Goal: Task Accomplishment & Management: Use online tool/utility

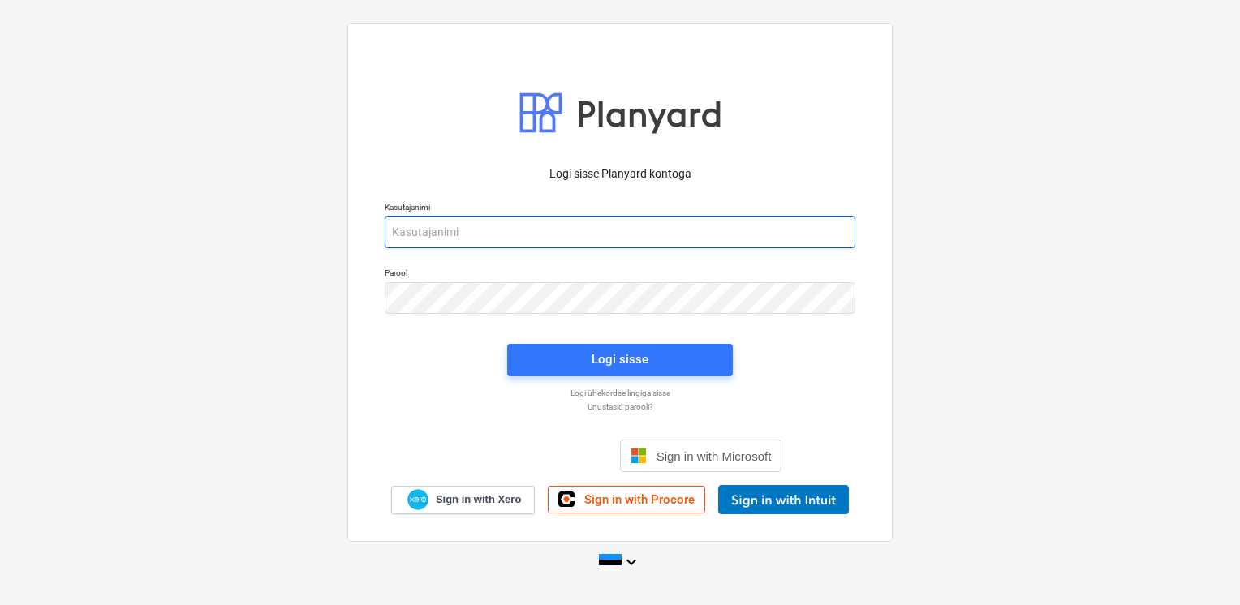
click at [441, 245] on input "email" at bounding box center [620, 232] width 471 height 32
type input "[EMAIL_ADDRESS][DOMAIN_NAME]"
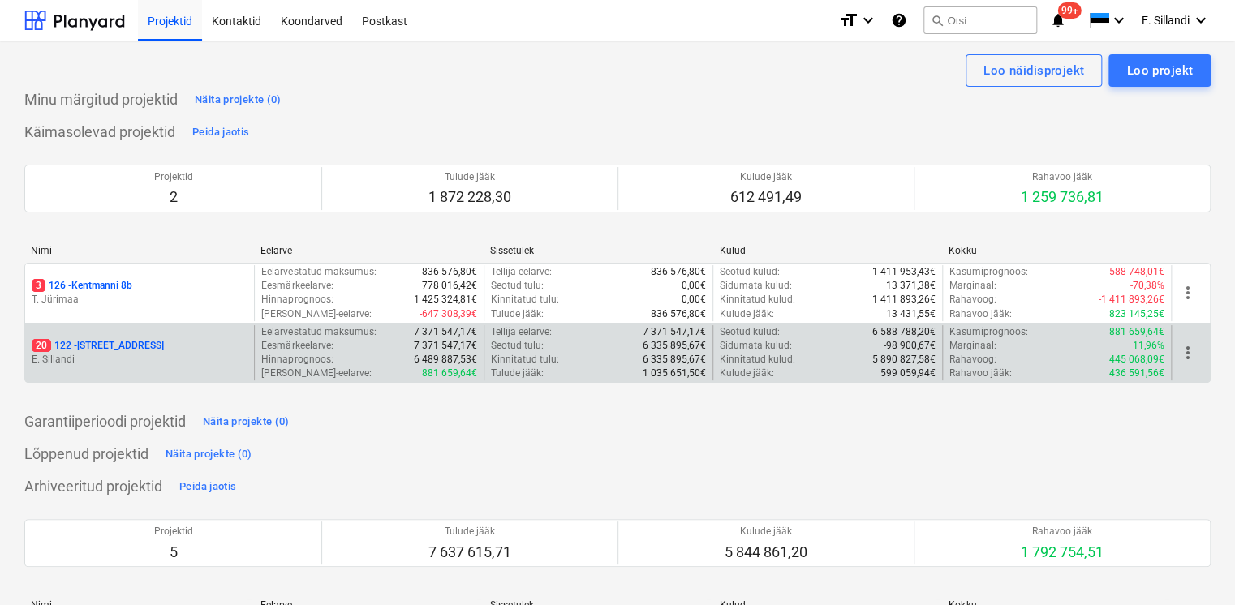
click at [115, 346] on p "20 122 - Viieaia tee 28" at bounding box center [98, 346] width 132 height 14
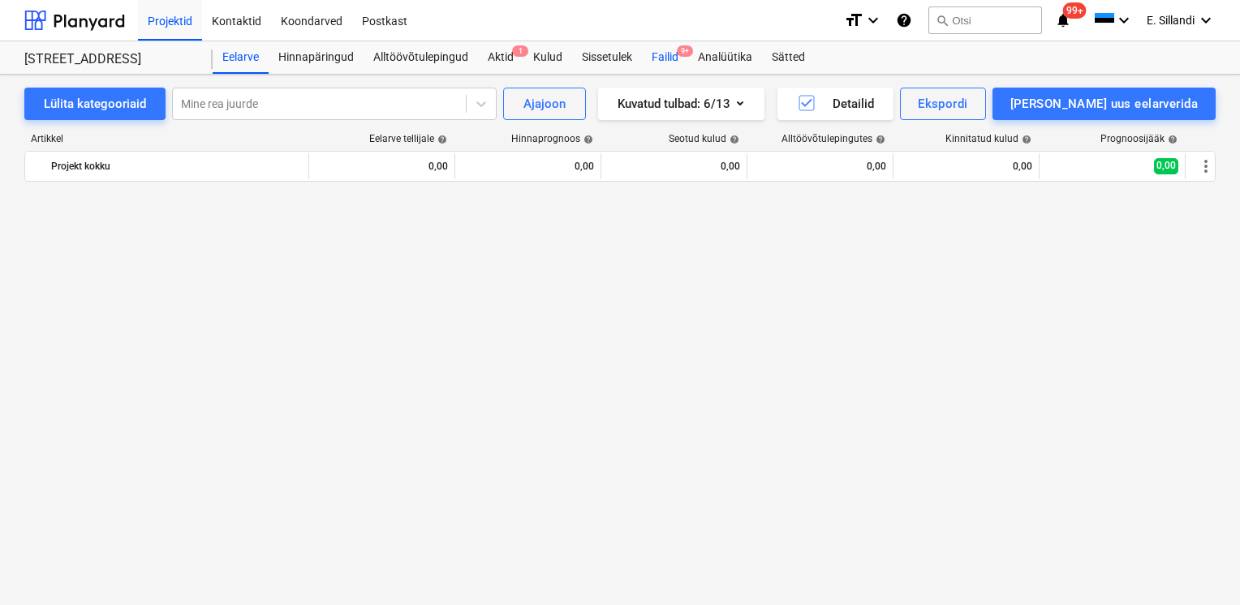
click at [677, 54] on span "9+" at bounding box center [685, 50] width 16 height 11
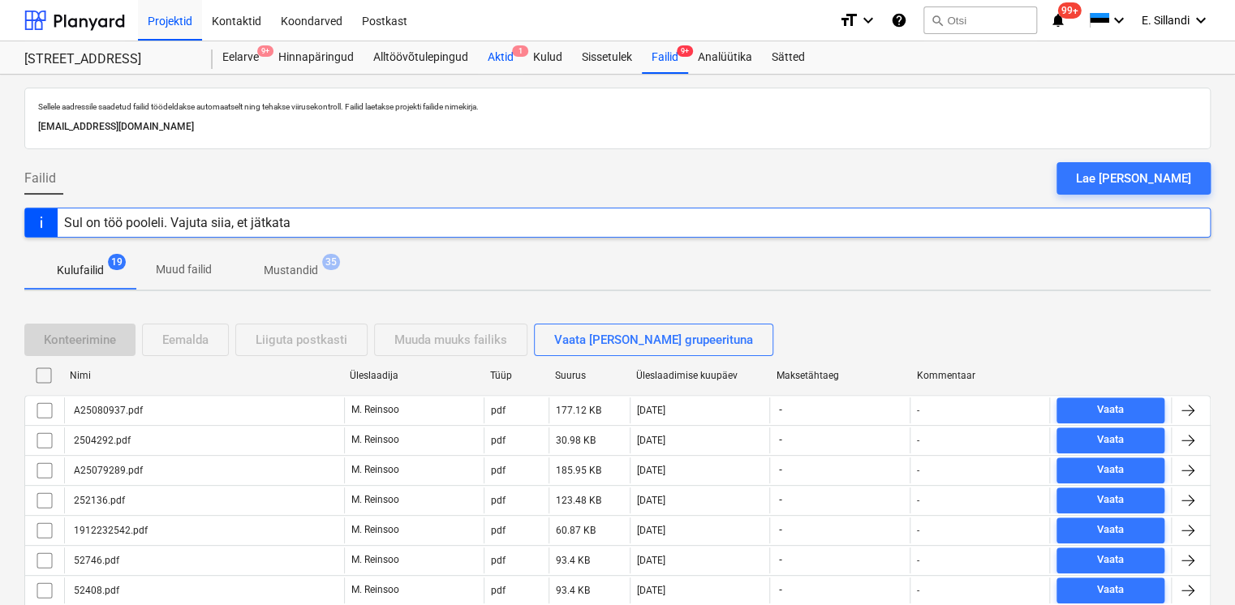
click at [499, 50] on div "Aktid 1" at bounding box center [500, 57] width 45 height 32
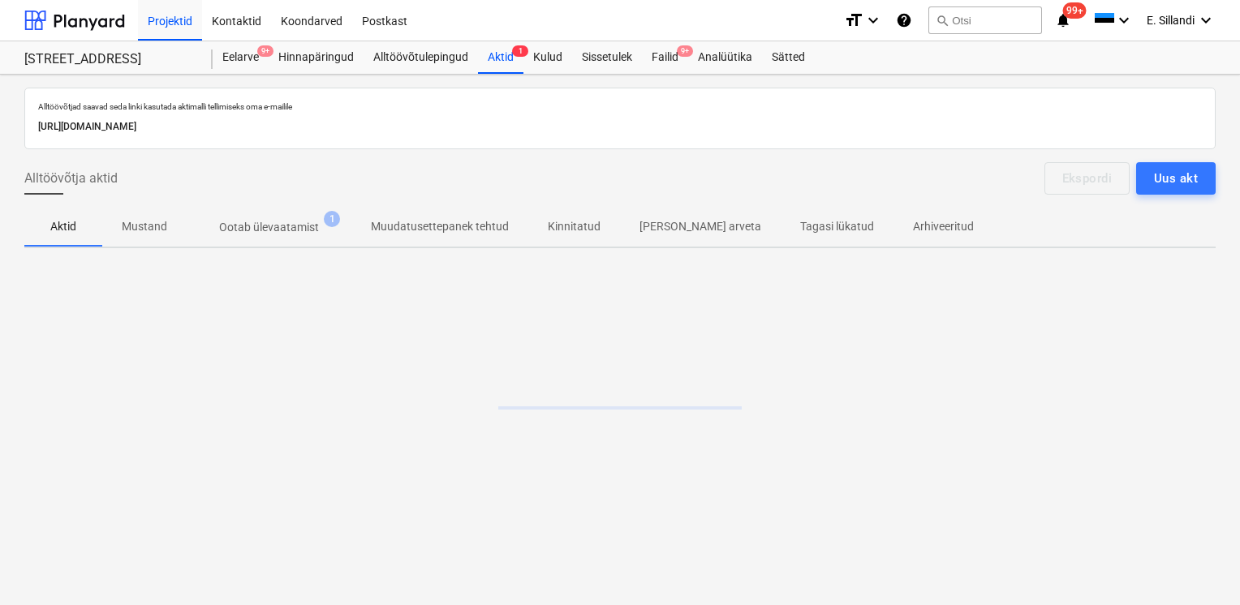
click at [286, 230] on p "Ootab ülevaatamist" at bounding box center [269, 227] width 100 height 17
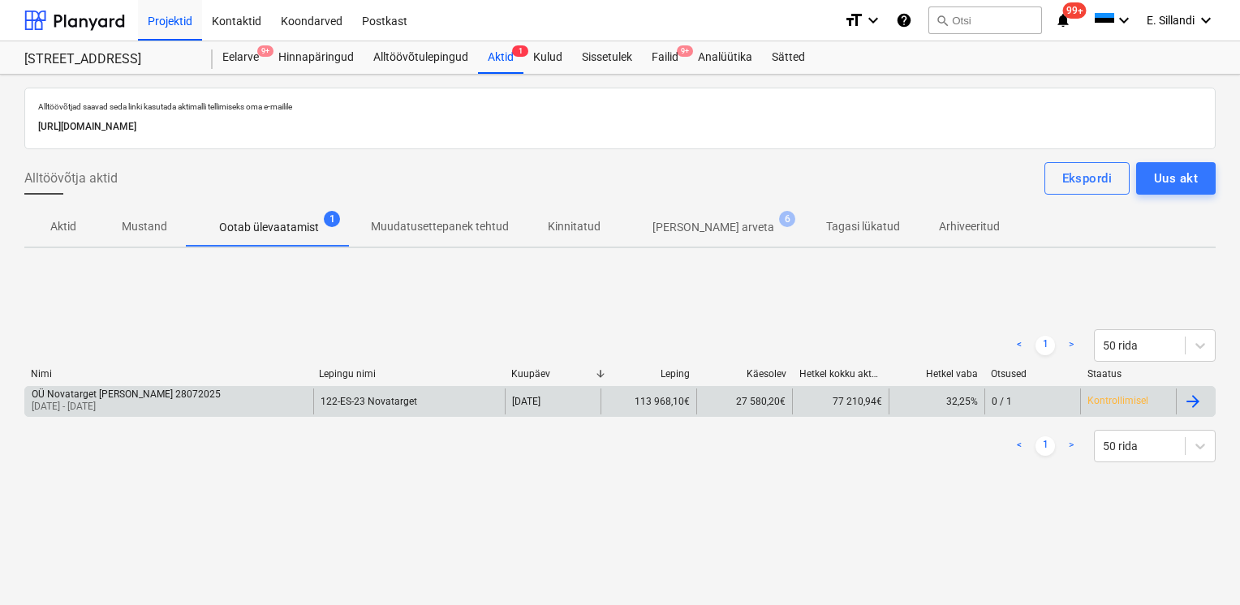
click at [197, 400] on div "OÜ Novatarget Grupp 28072025 01 Jul 2025 - 31 Jul 2025" at bounding box center [169, 402] width 288 height 26
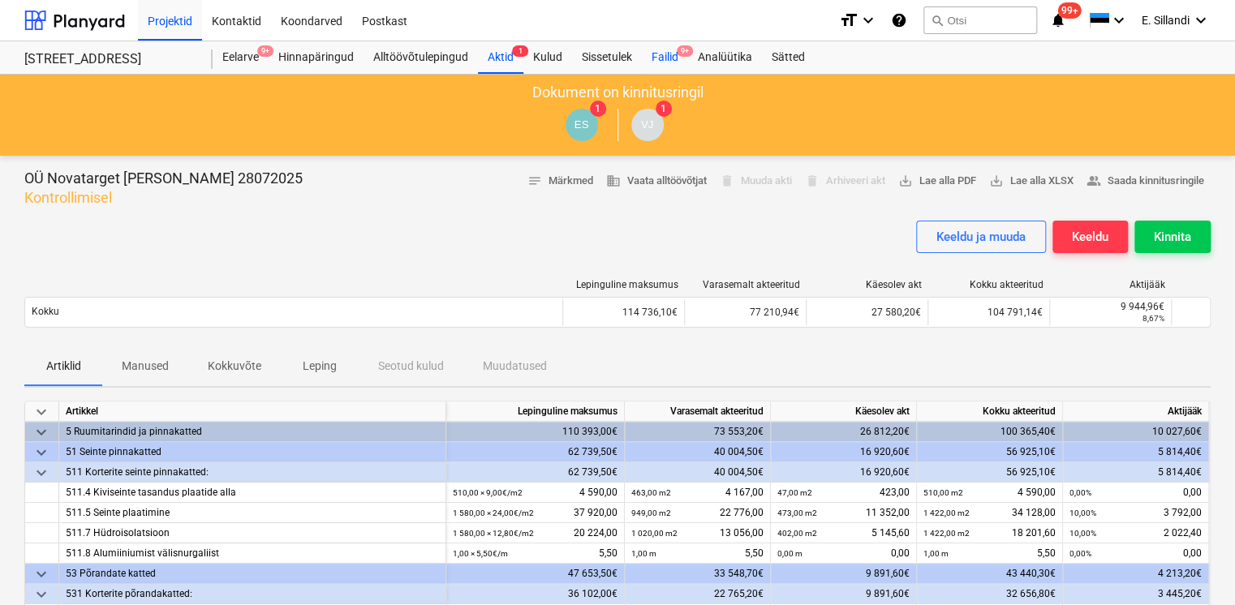
click at [662, 58] on div "Failid 9+" at bounding box center [665, 57] width 46 height 32
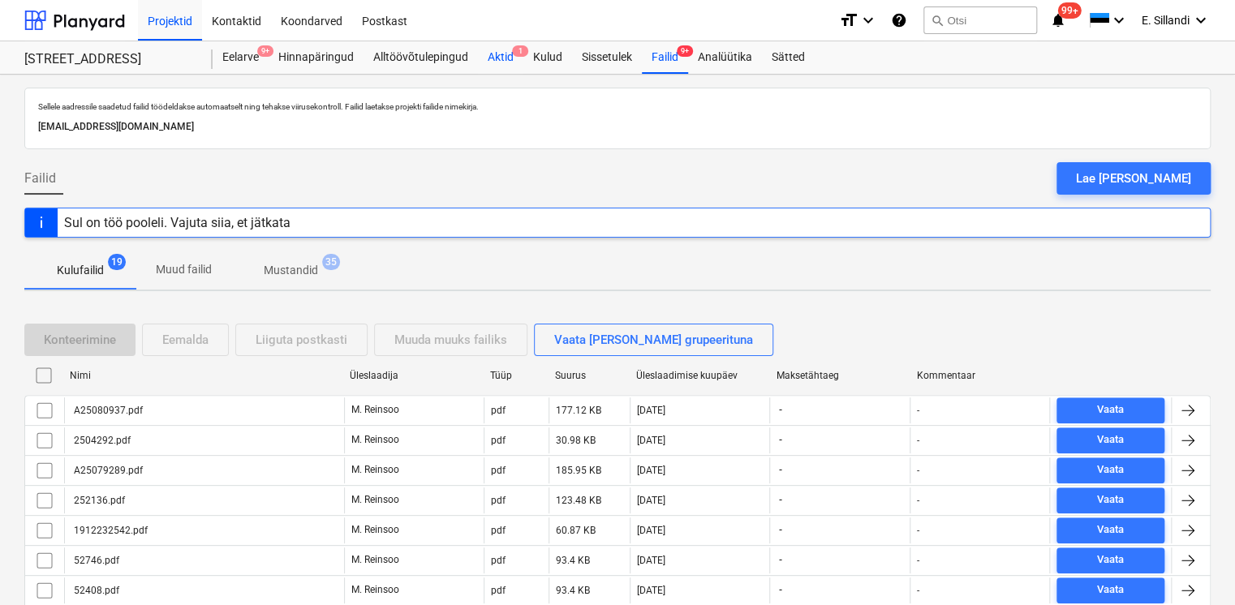
click at [507, 62] on div "Aktid 1" at bounding box center [500, 57] width 45 height 32
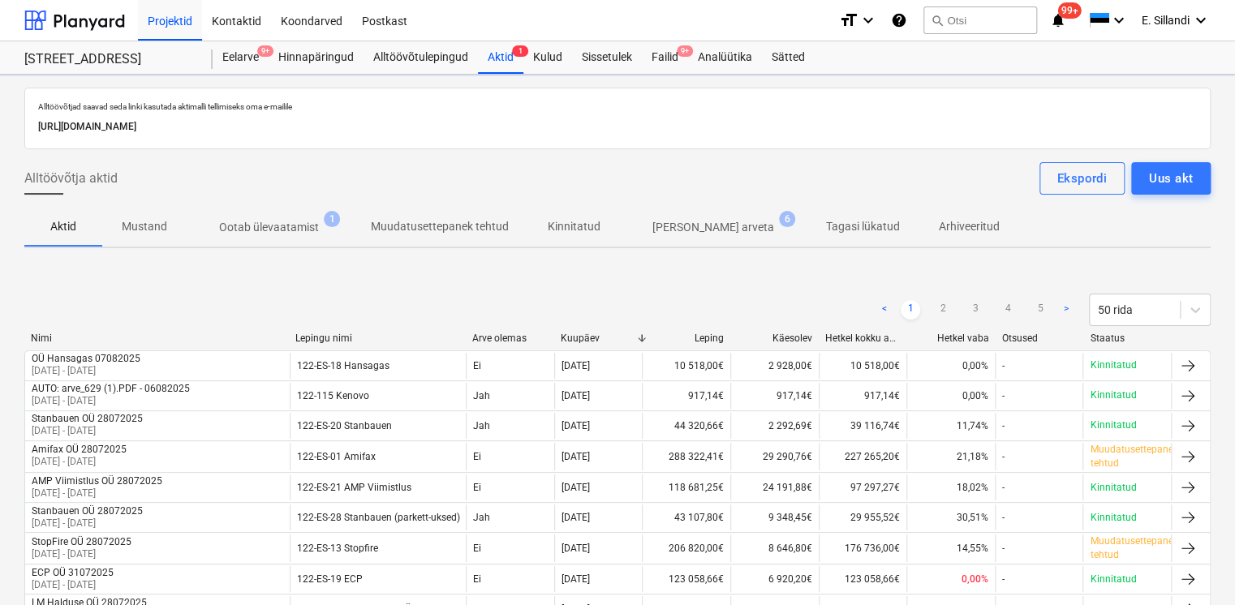
click at [267, 223] on p "Ootab ülevaatamist" at bounding box center [269, 227] width 100 height 17
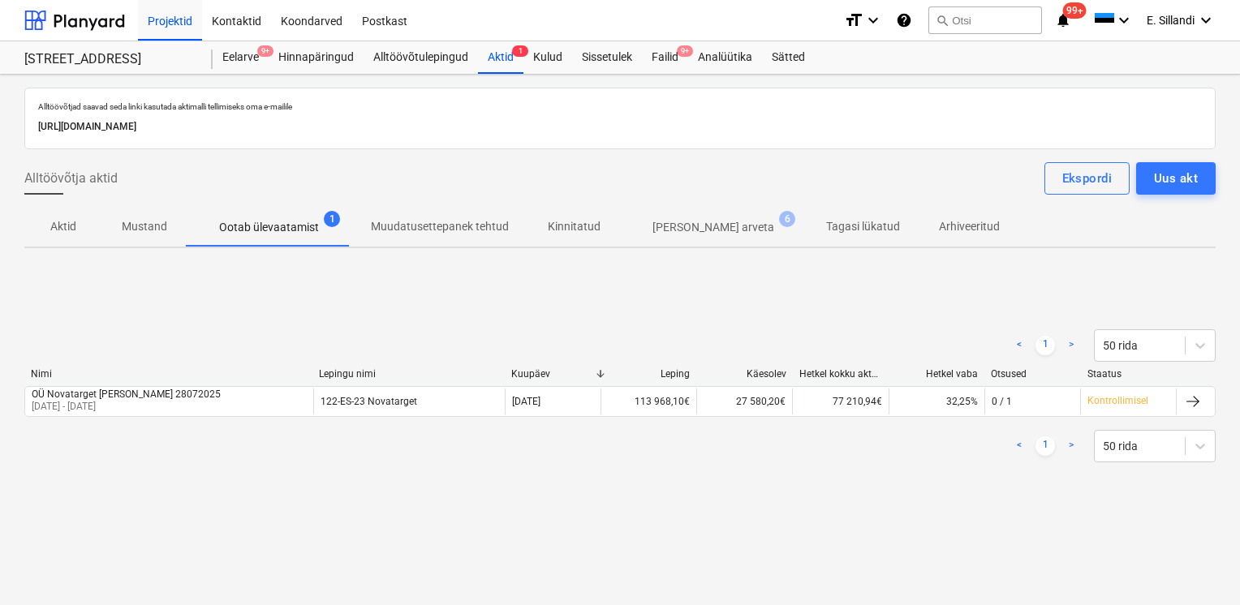
click at [667, 229] on p "[PERSON_NAME] arveta" at bounding box center [713, 227] width 122 height 17
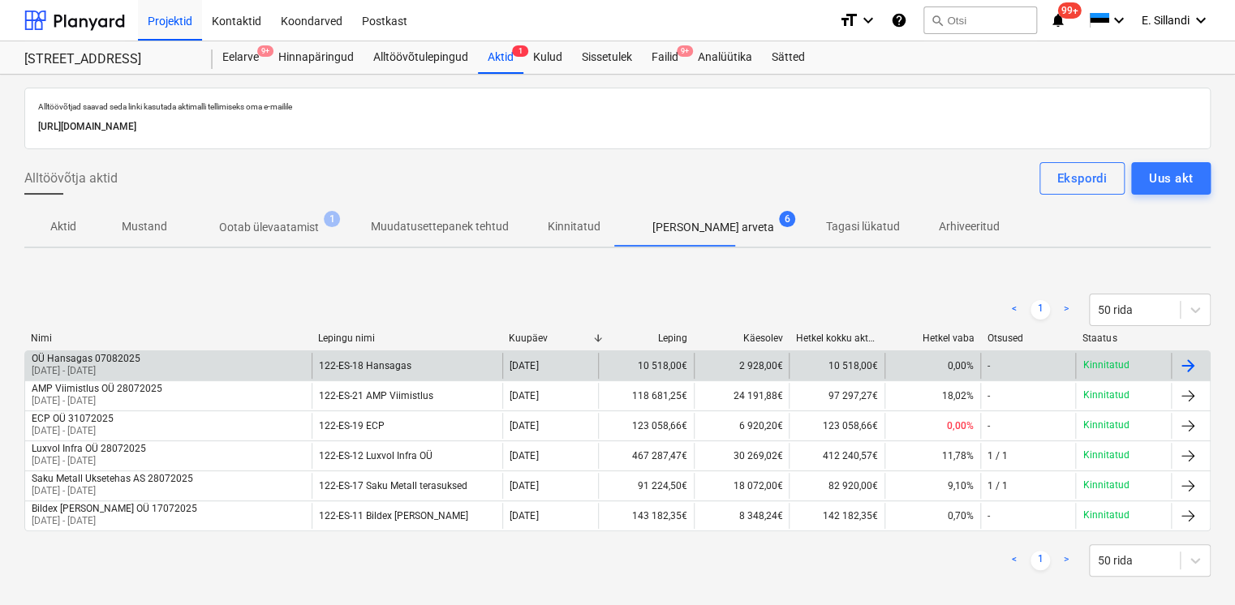
click at [102, 355] on div "OÜ Hansagas 07082025" at bounding box center [86, 358] width 109 height 11
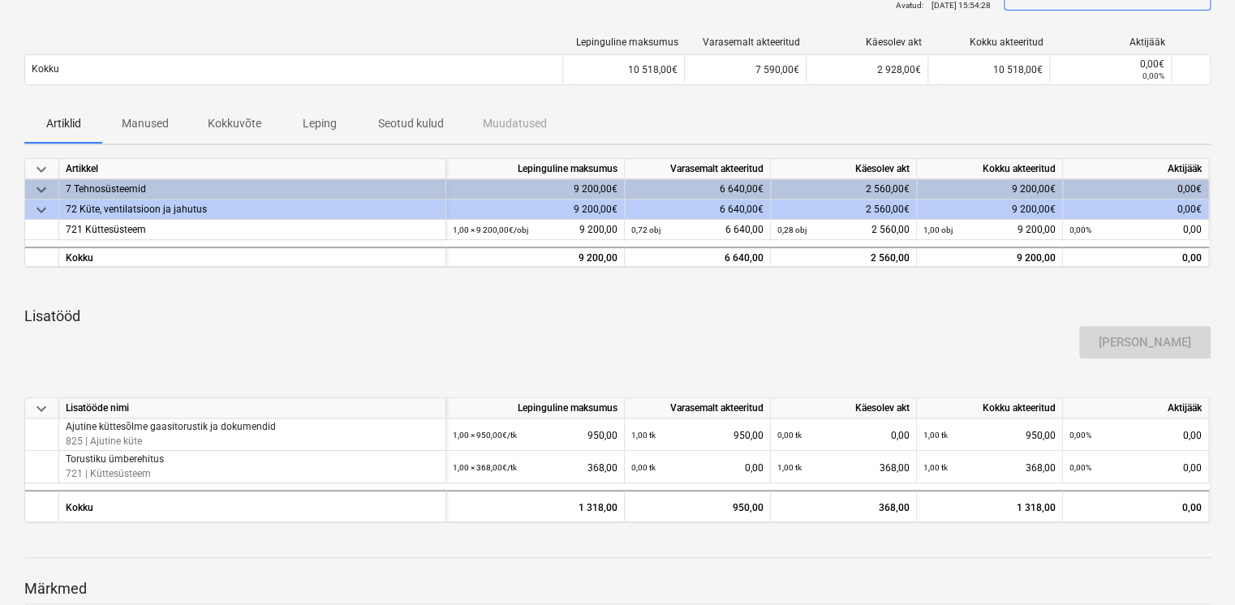
scroll to position [129, 0]
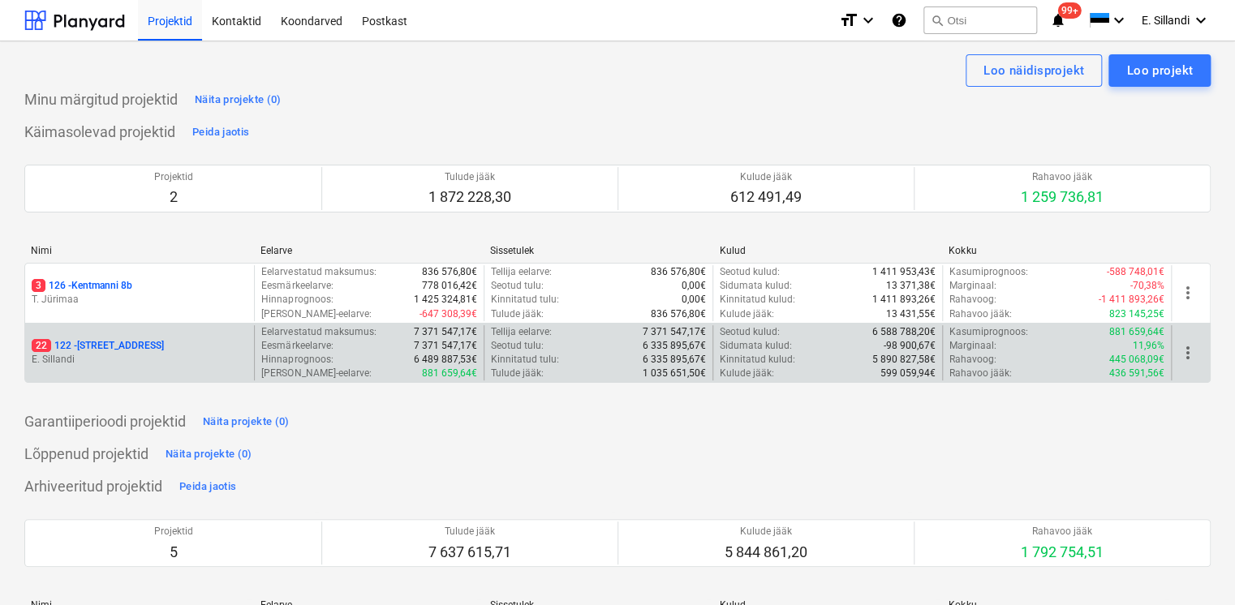
click at [90, 358] on p "E. Sillandi" at bounding box center [140, 360] width 216 height 14
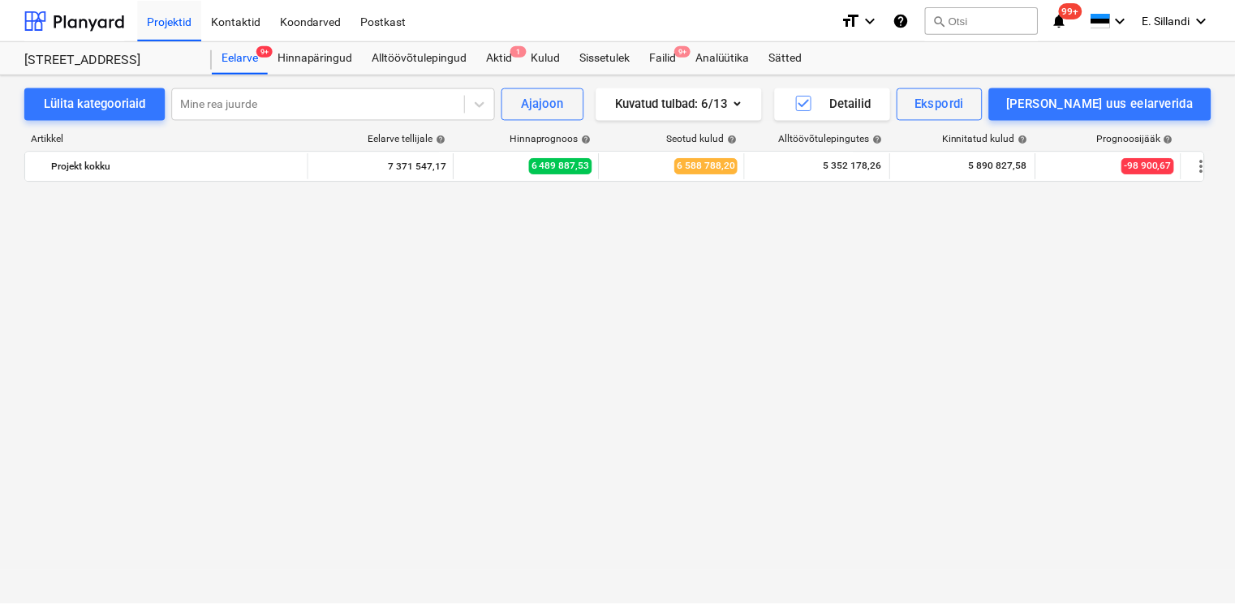
scroll to position [8385, 0]
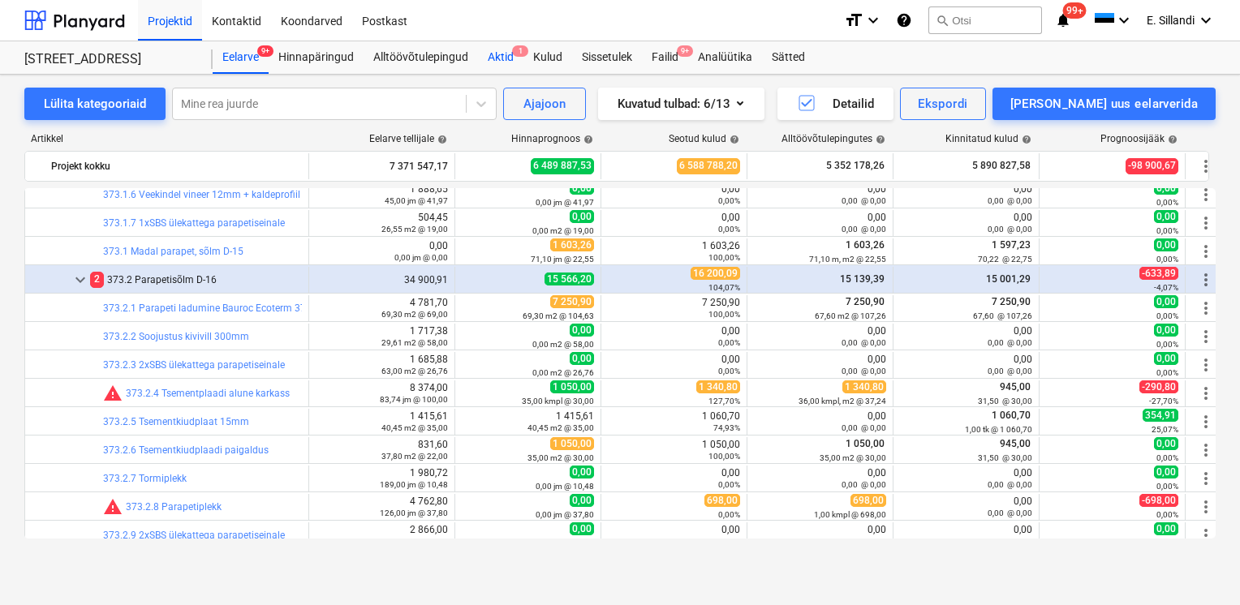
click at [507, 58] on div "Aktid 1" at bounding box center [500, 57] width 45 height 32
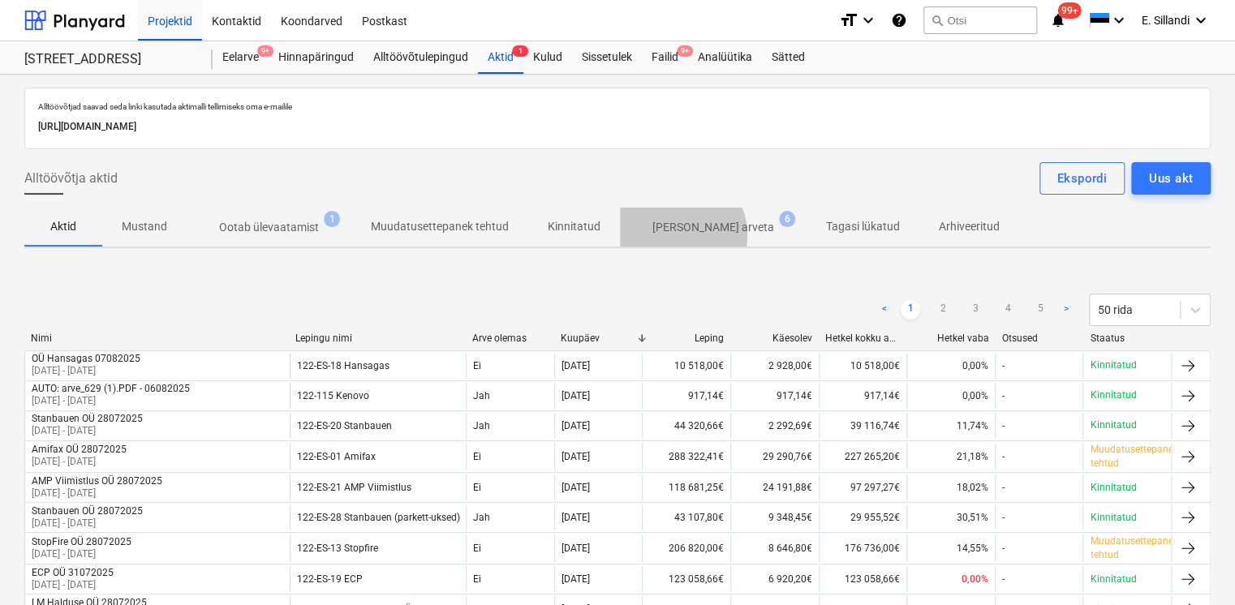
click at [666, 234] on p "[PERSON_NAME] arveta" at bounding box center [713, 227] width 122 height 17
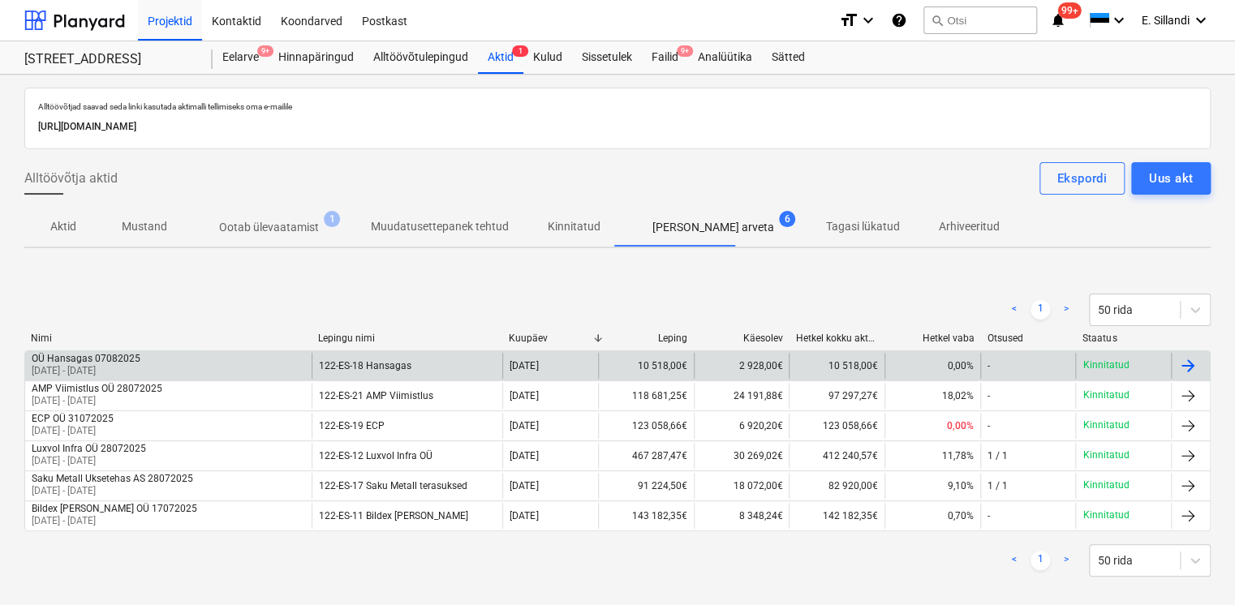
click at [152, 361] on div "OÜ Hansagas 07082025 [DATE] - [DATE]" at bounding box center [168, 366] width 286 height 26
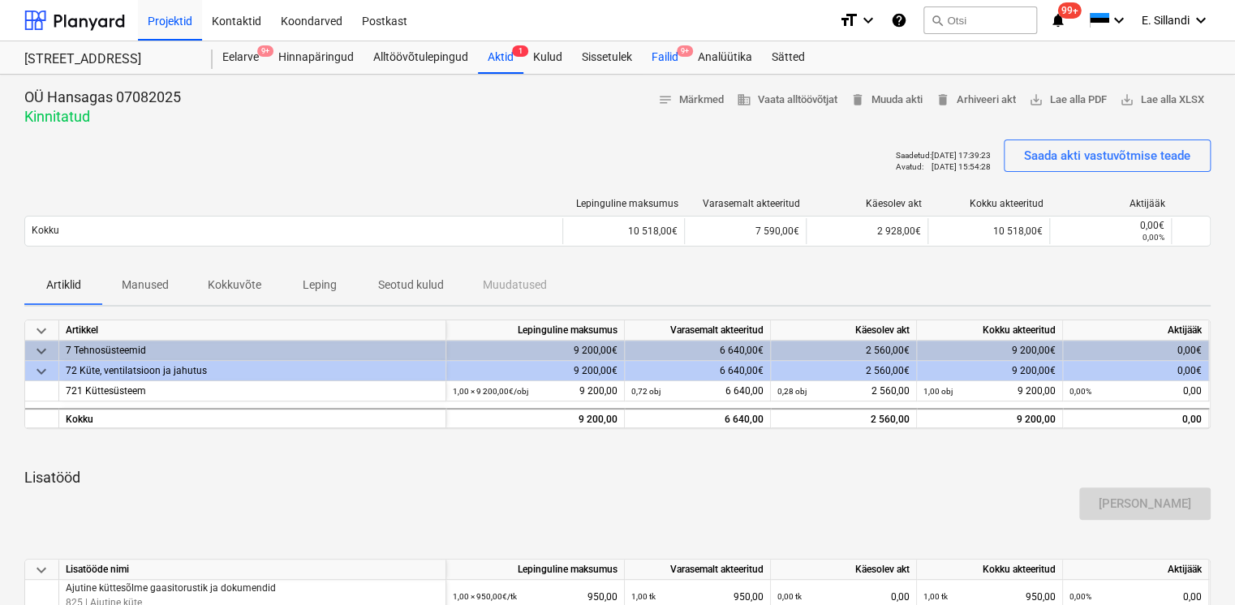
click at [655, 62] on div "Failid 9+" at bounding box center [665, 57] width 46 height 32
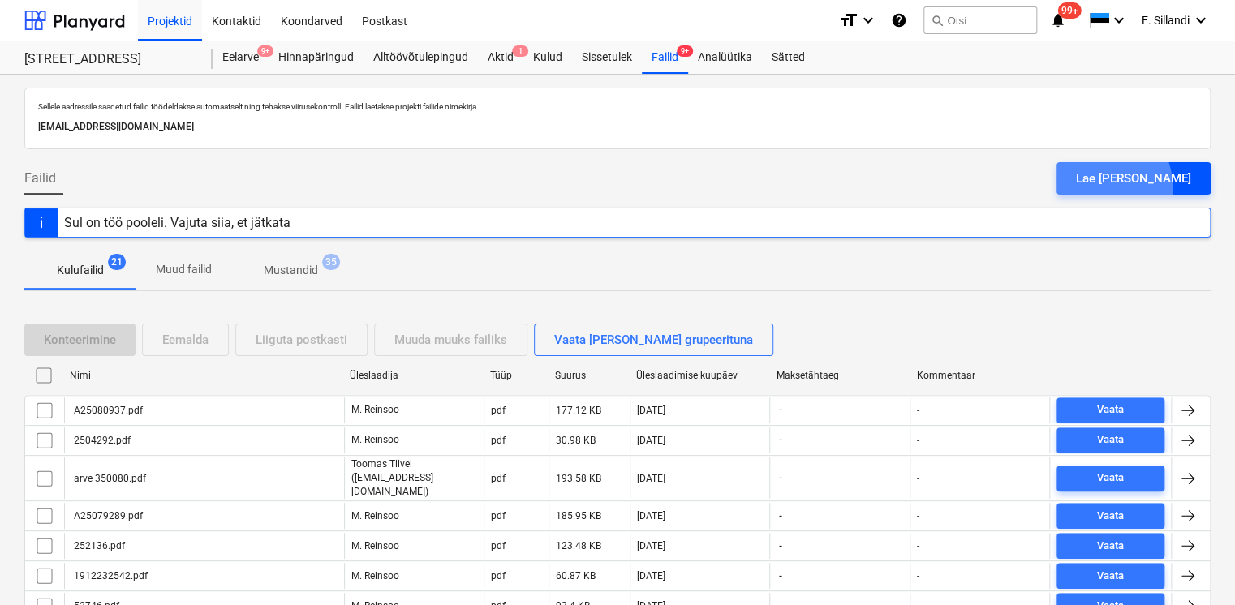
click at [1135, 187] on div "Lae [PERSON_NAME]" at bounding box center [1133, 178] width 115 height 21
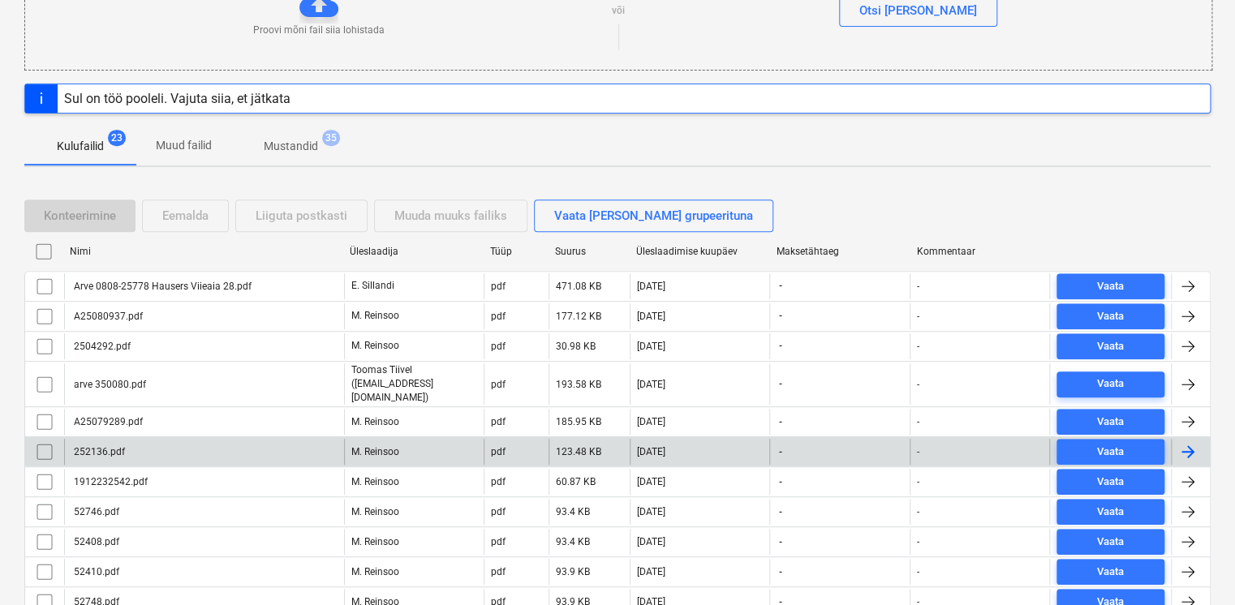
scroll to position [378, 0]
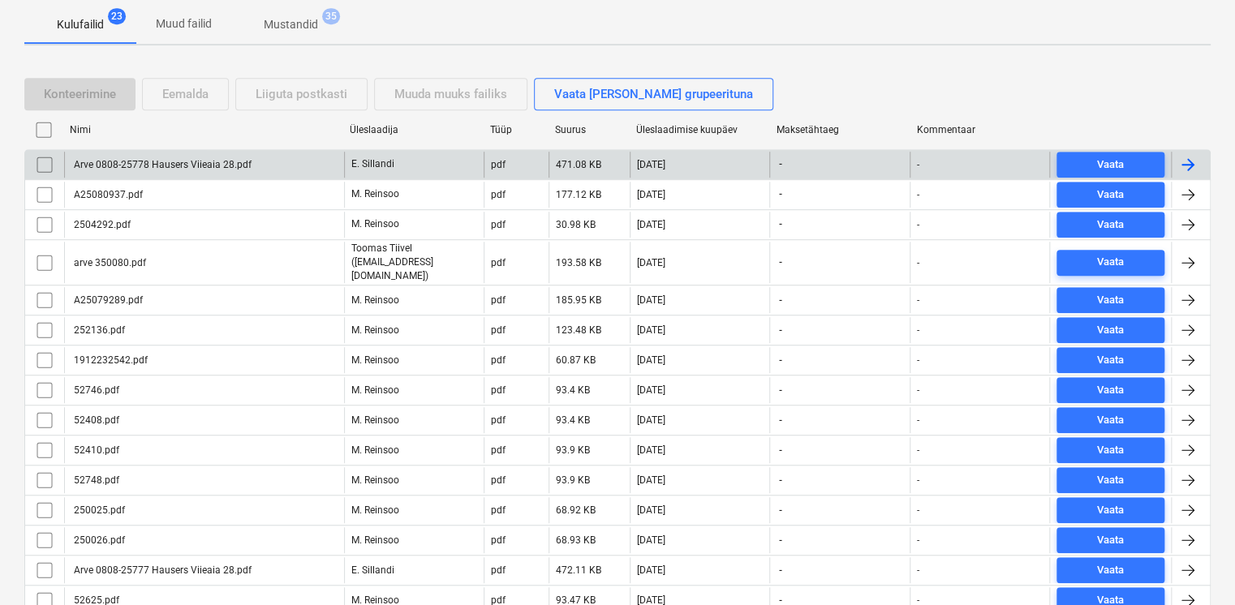
click at [269, 161] on div "Arve 0808-25778 Hausers Viieaia 28.pdf" at bounding box center [204, 165] width 280 height 26
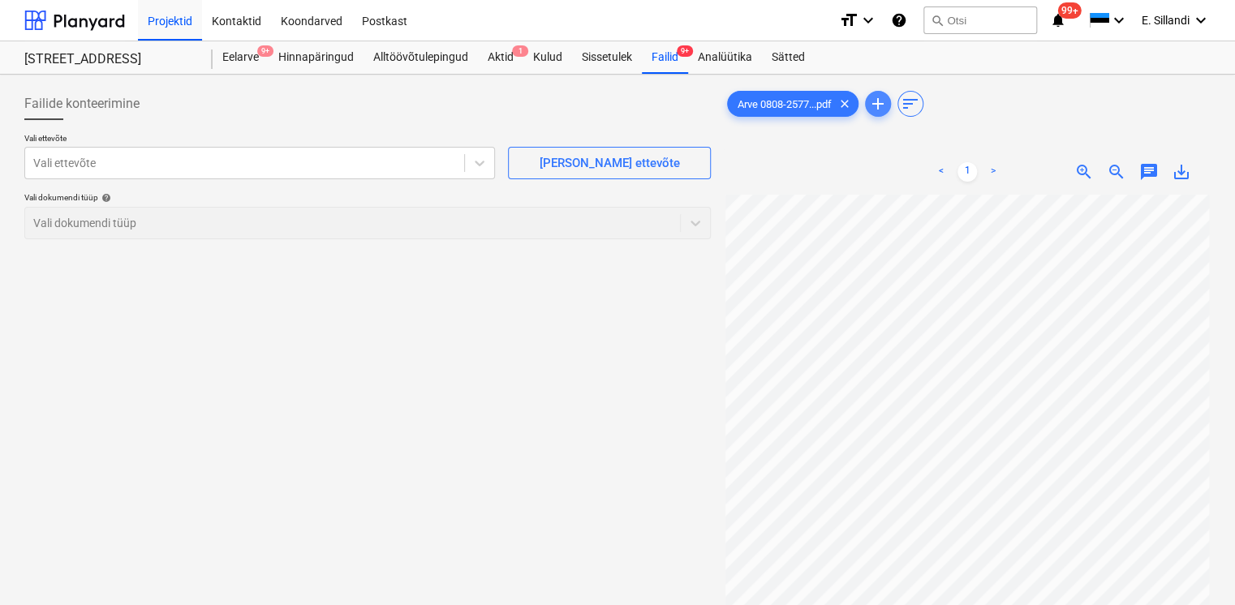
click at [879, 108] on span "add" at bounding box center [877, 103] width 19 height 19
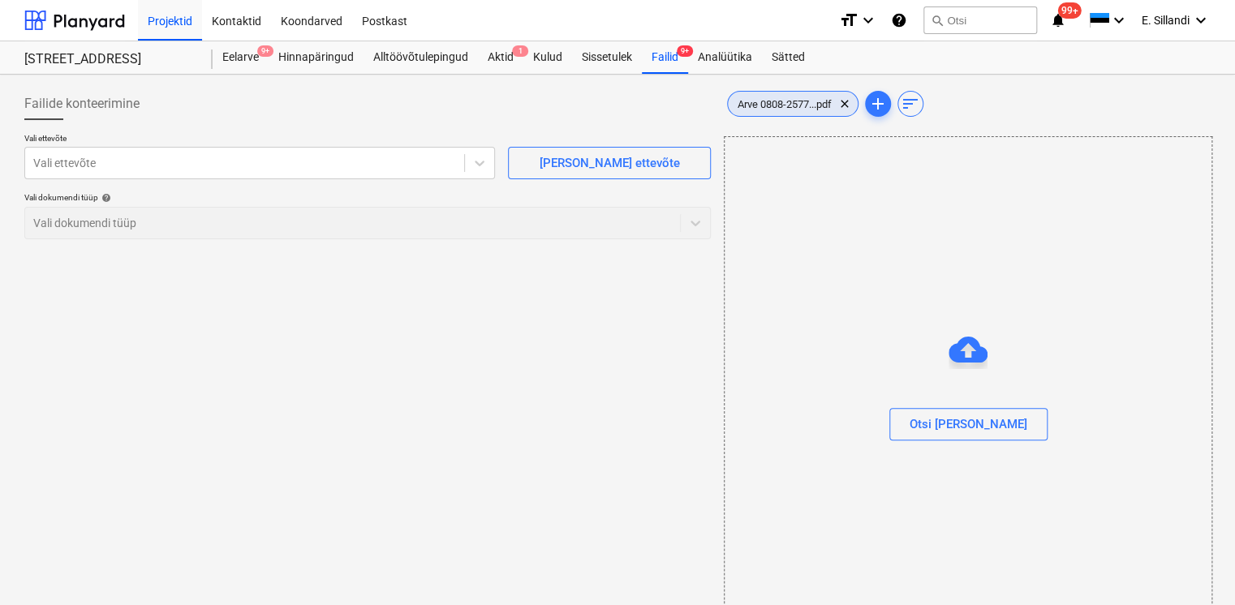
click at [789, 101] on span "Arve 0808-2577...pdf" at bounding box center [785, 104] width 114 height 12
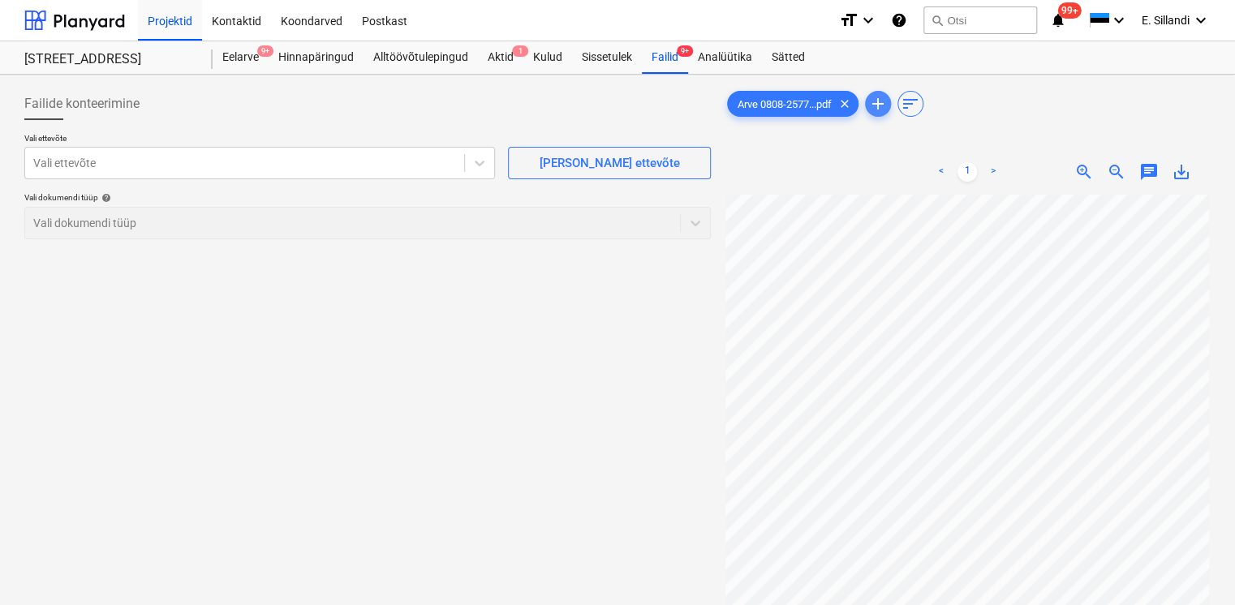
click at [879, 106] on span "add" at bounding box center [877, 103] width 19 height 19
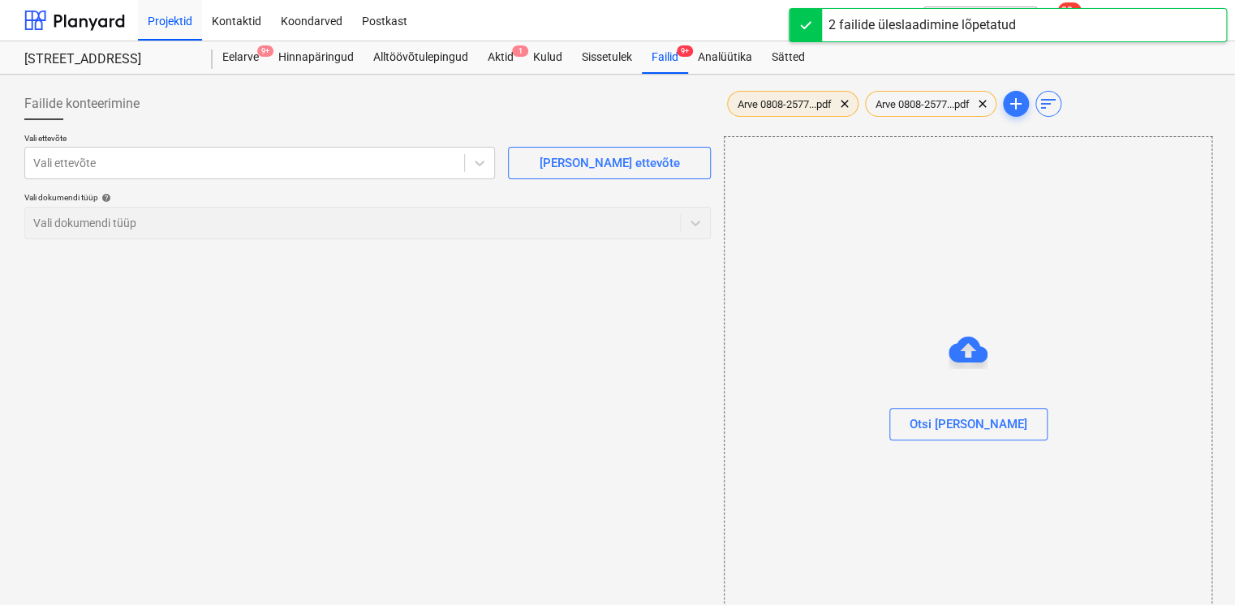
click at [797, 104] on span "Arve 0808-2577...pdf" at bounding box center [785, 104] width 114 height 12
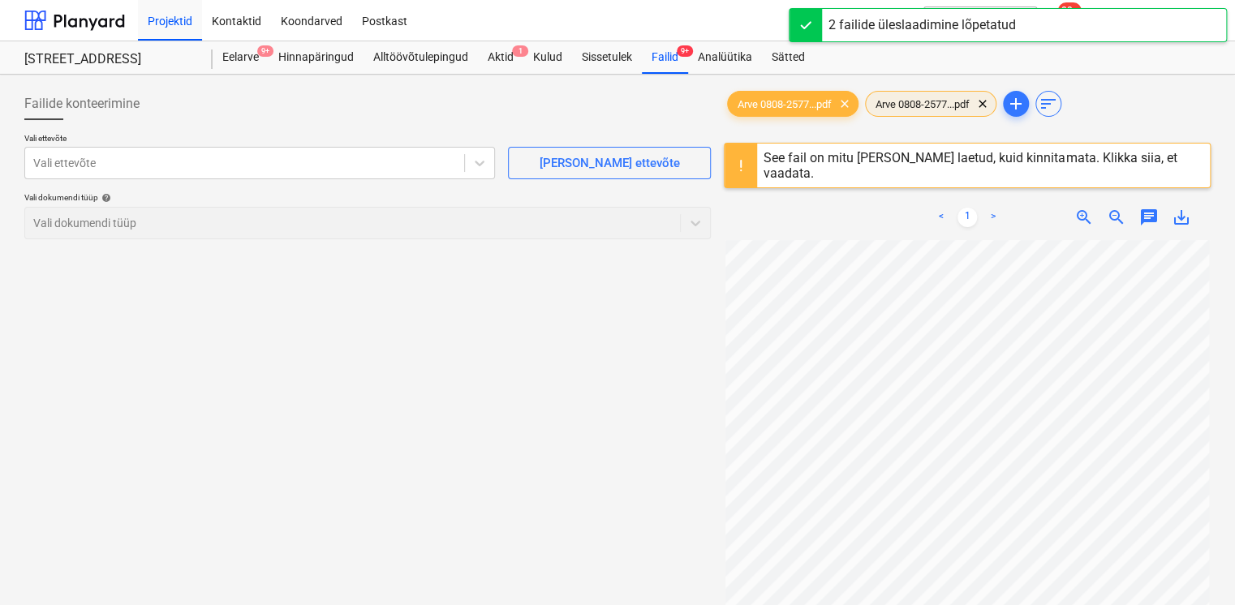
click at [926, 108] on span "Arve 0808-2577...pdf" at bounding box center [923, 104] width 114 height 12
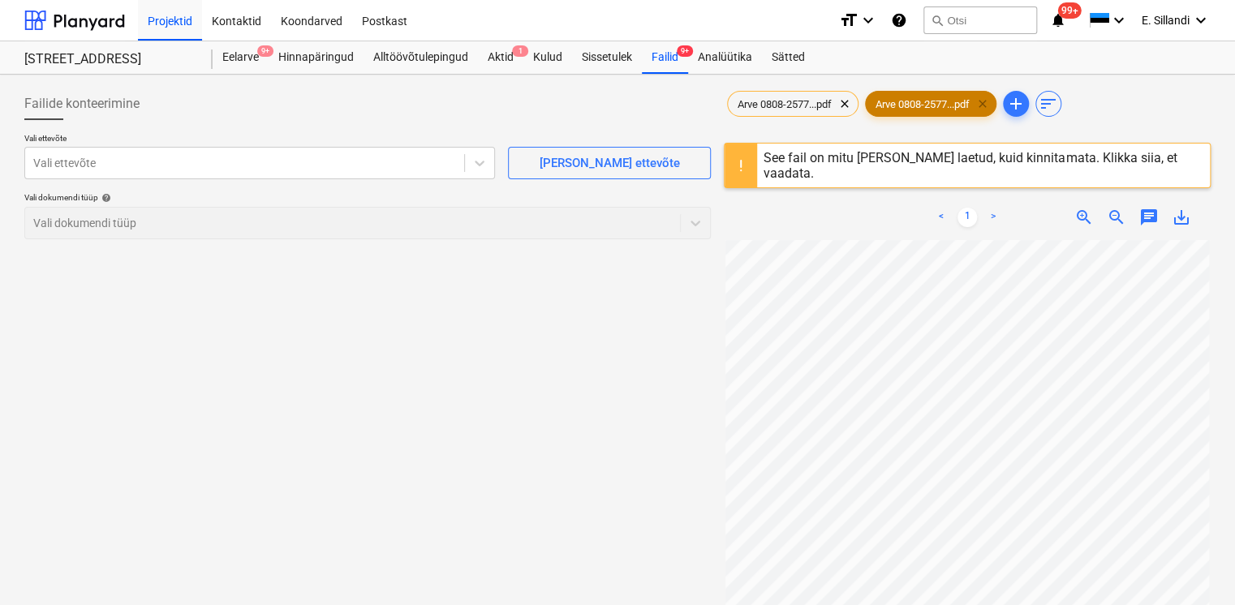
click at [992, 109] on span "clear" at bounding box center [982, 103] width 19 height 19
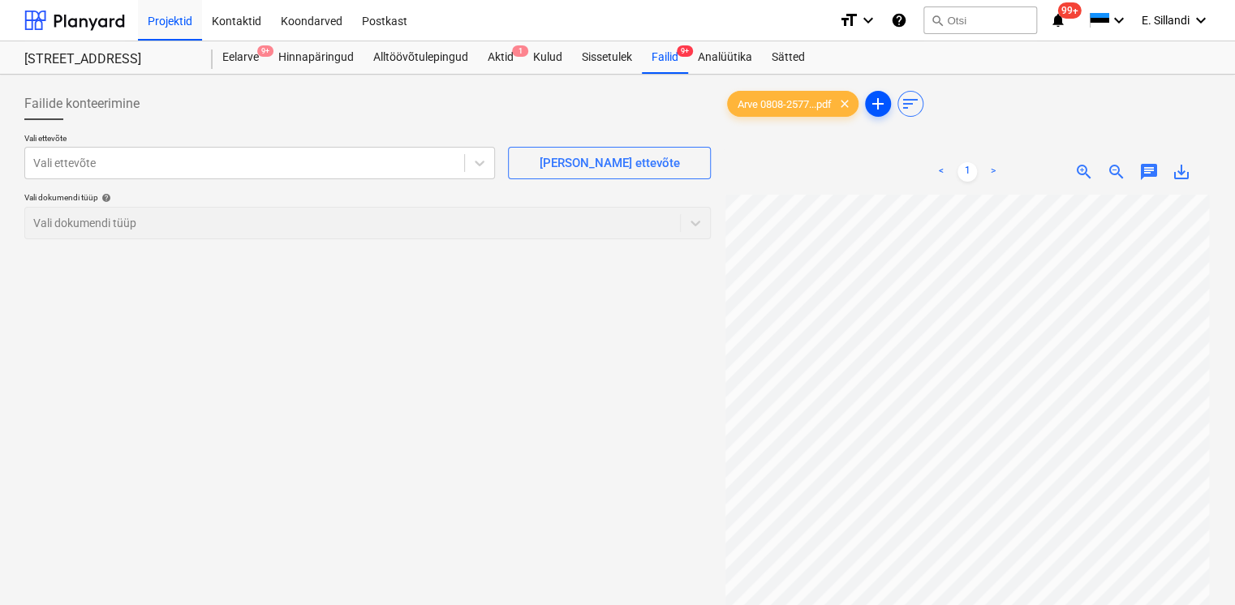
click at [882, 105] on span "add" at bounding box center [877, 103] width 19 height 19
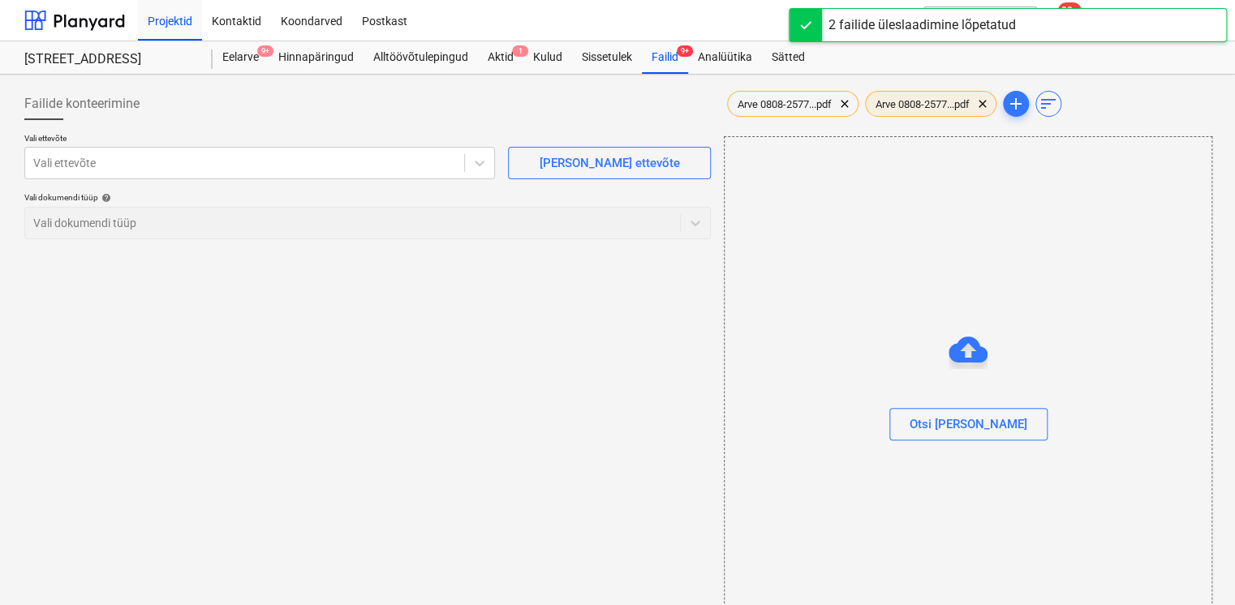
click at [935, 101] on span "Arve 0808-2577...pdf" at bounding box center [923, 104] width 114 height 12
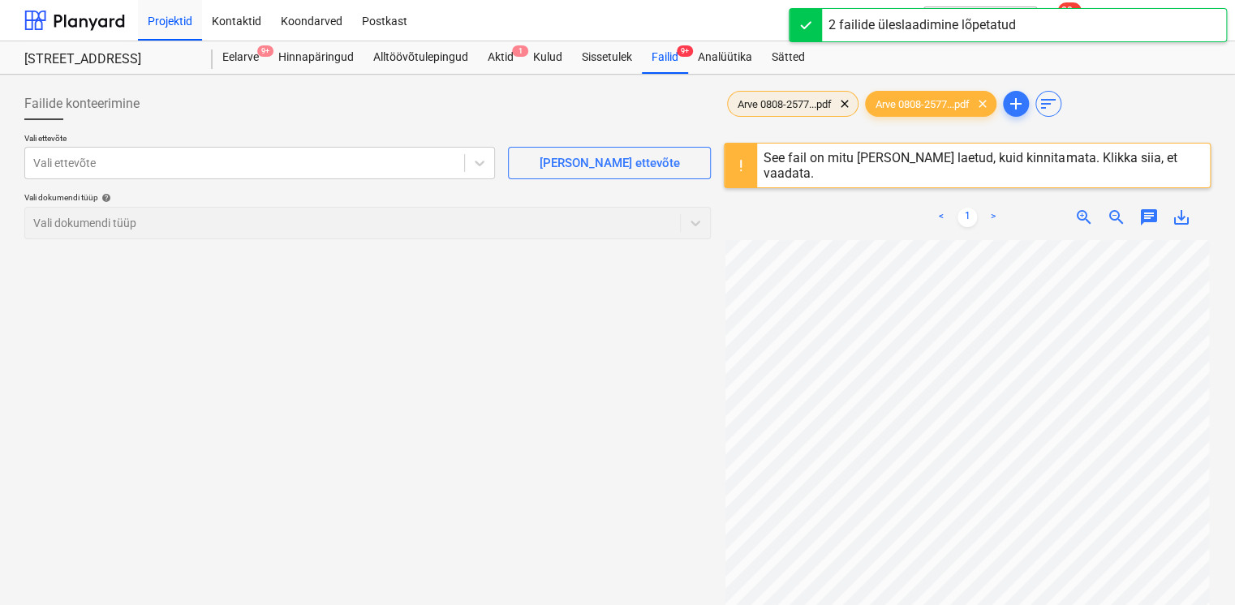
click at [802, 102] on span "Arve 0808-2577...pdf" at bounding box center [785, 104] width 114 height 12
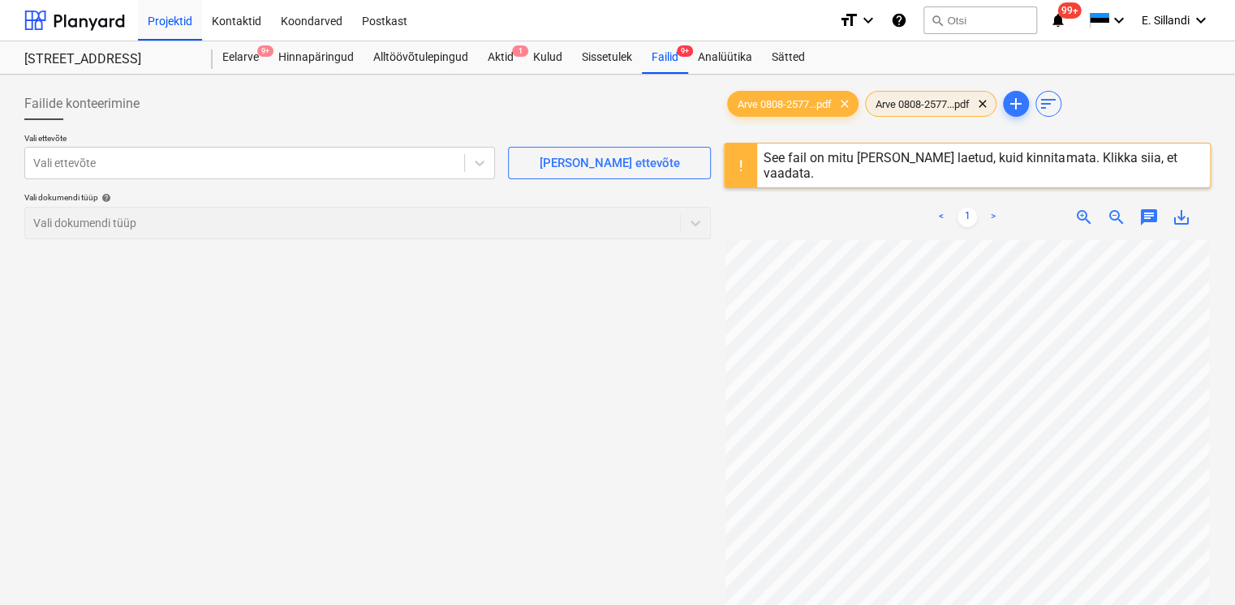
click at [922, 99] on span "Arve 0808-2577...pdf" at bounding box center [923, 104] width 114 height 12
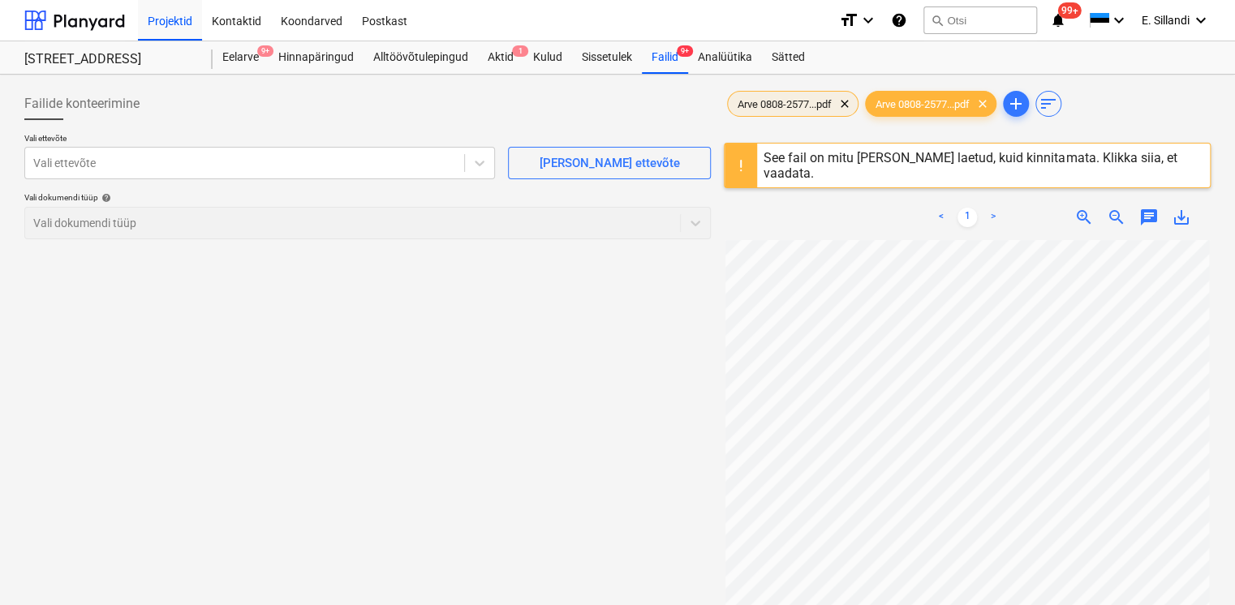
click at [798, 101] on span "Arve 0808-2577...pdf" at bounding box center [785, 104] width 114 height 12
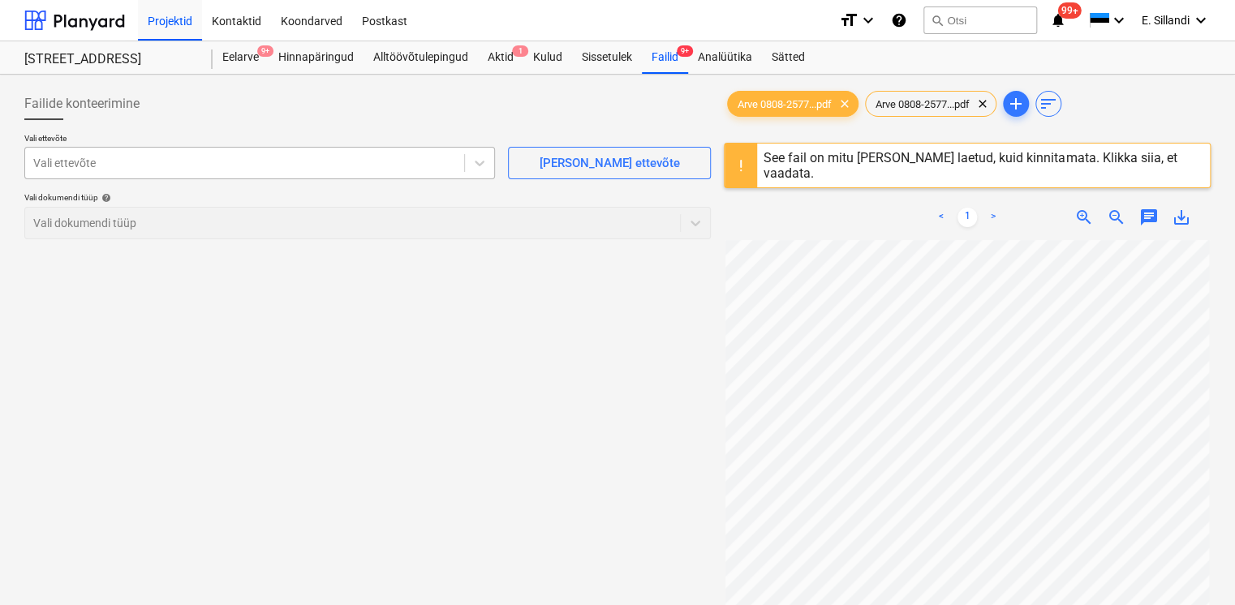
click at [227, 170] on div at bounding box center [244, 163] width 423 height 16
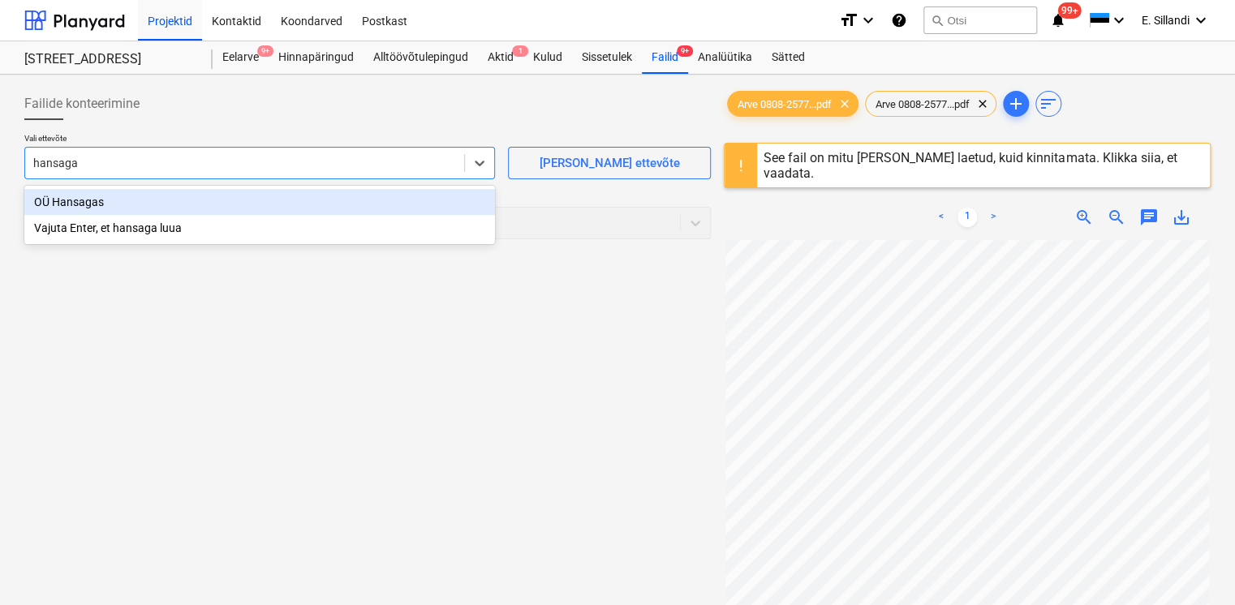
type input "hansagas"
click at [65, 212] on div "OÜ Hansagas" at bounding box center [259, 202] width 471 height 26
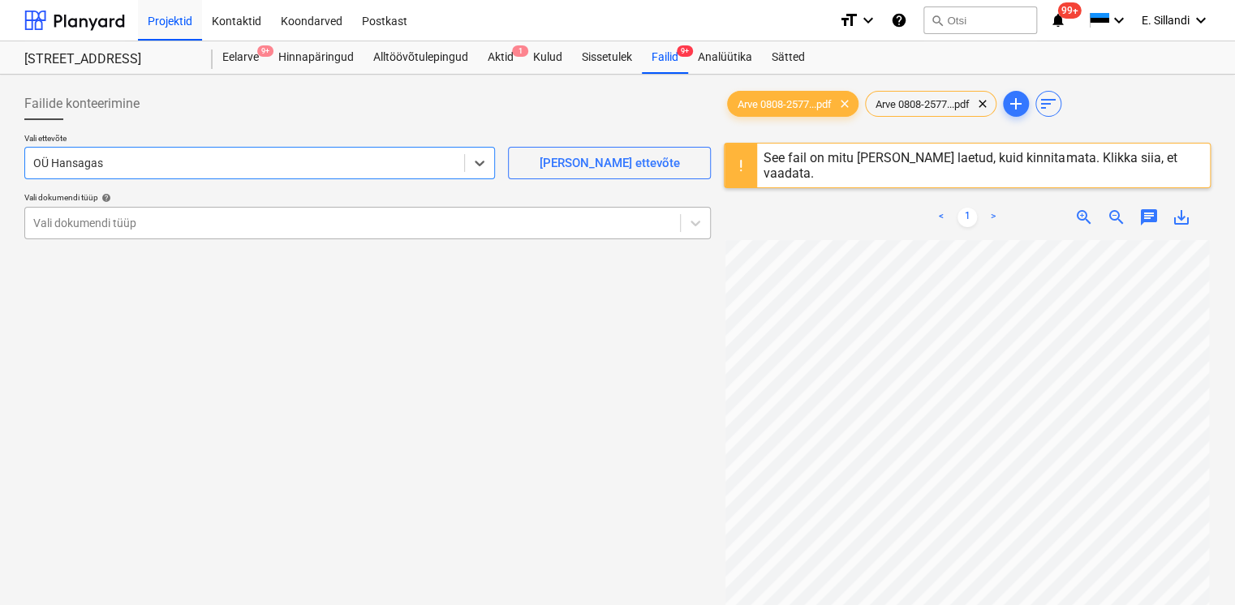
click at [92, 232] on div "Vali dokumendi tüüp" at bounding box center [352, 223] width 655 height 23
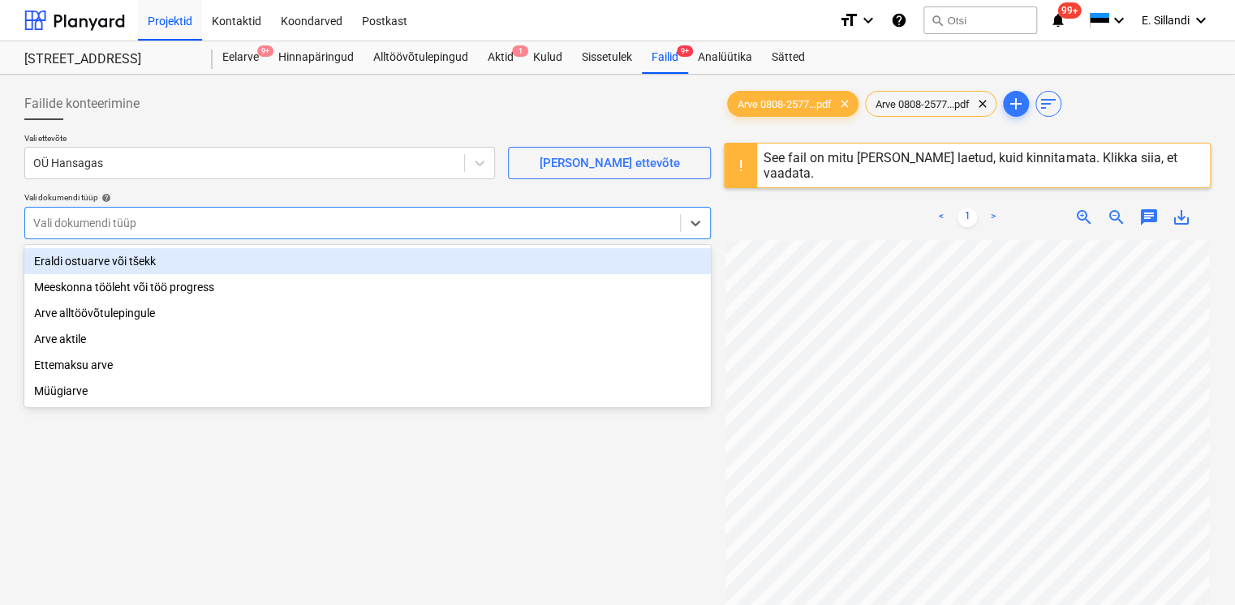
click at [98, 258] on div "Eraldi ostuarve või tšekk" at bounding box center [367, 261] width 686 height 26
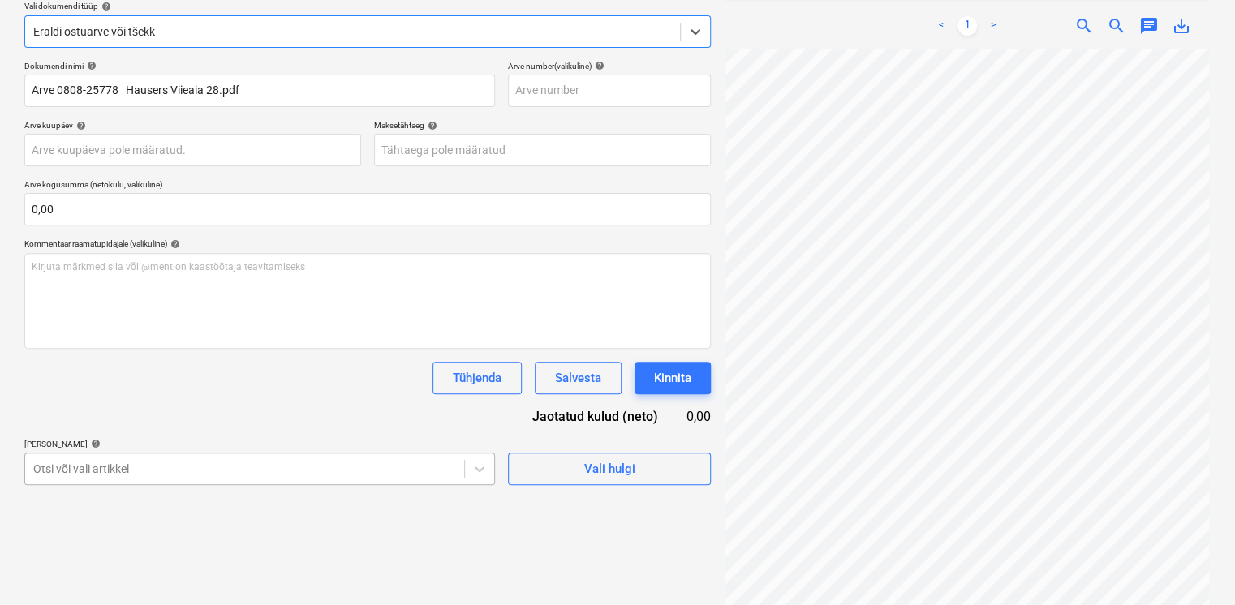
click at [184, 414] on body "Projektid Kontaktid Koondarved Postkast format_size keyboard_arrow_down help se…" at bounding box center [617, 111] width 1235 height 605
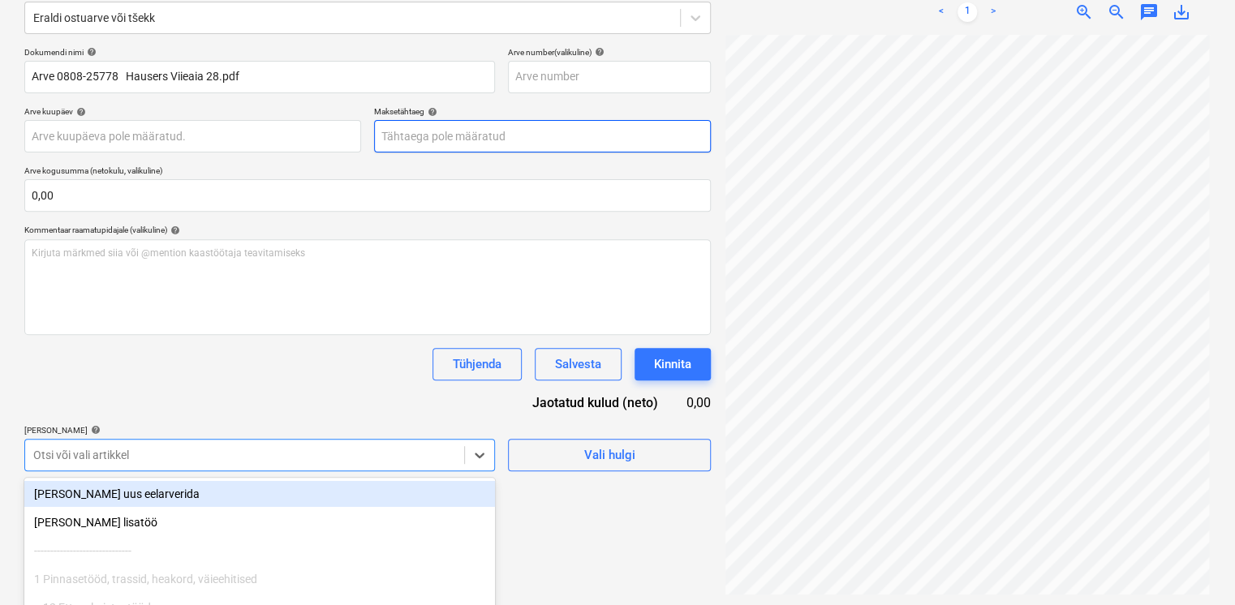
scroll to position [324, 0]
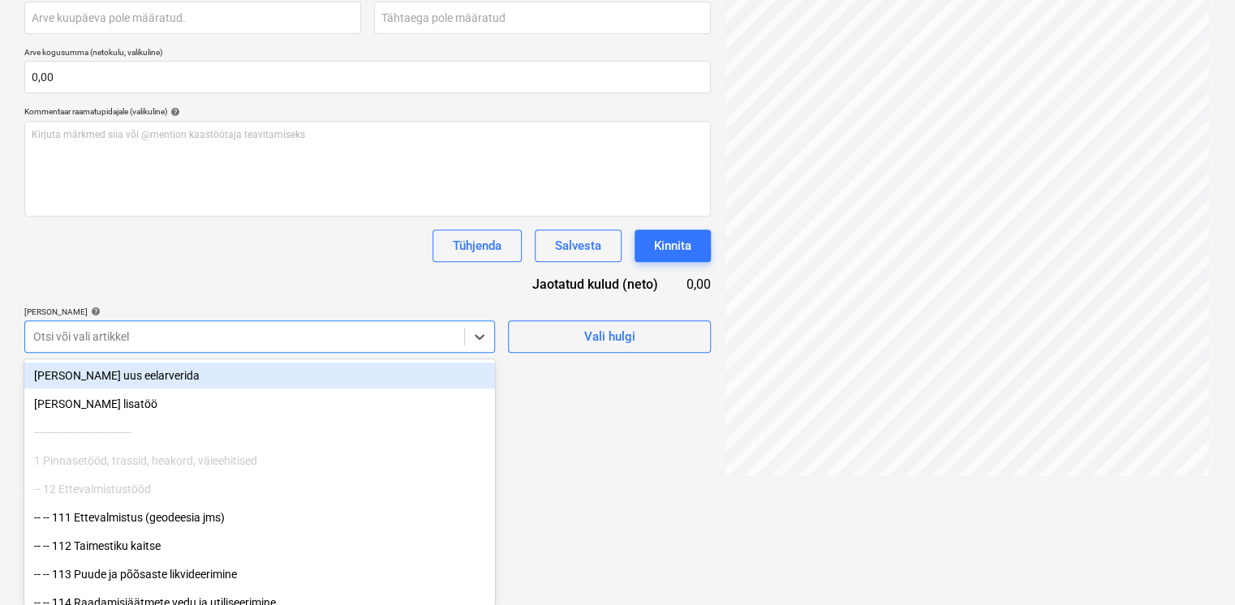
click at [301, 281] on div "Dokumendi nimi help Arve 0808-25778 Hausers Viieaia 28.pdf Arve number (valikul…" at bounding box center [367, 141] width 686 height 424
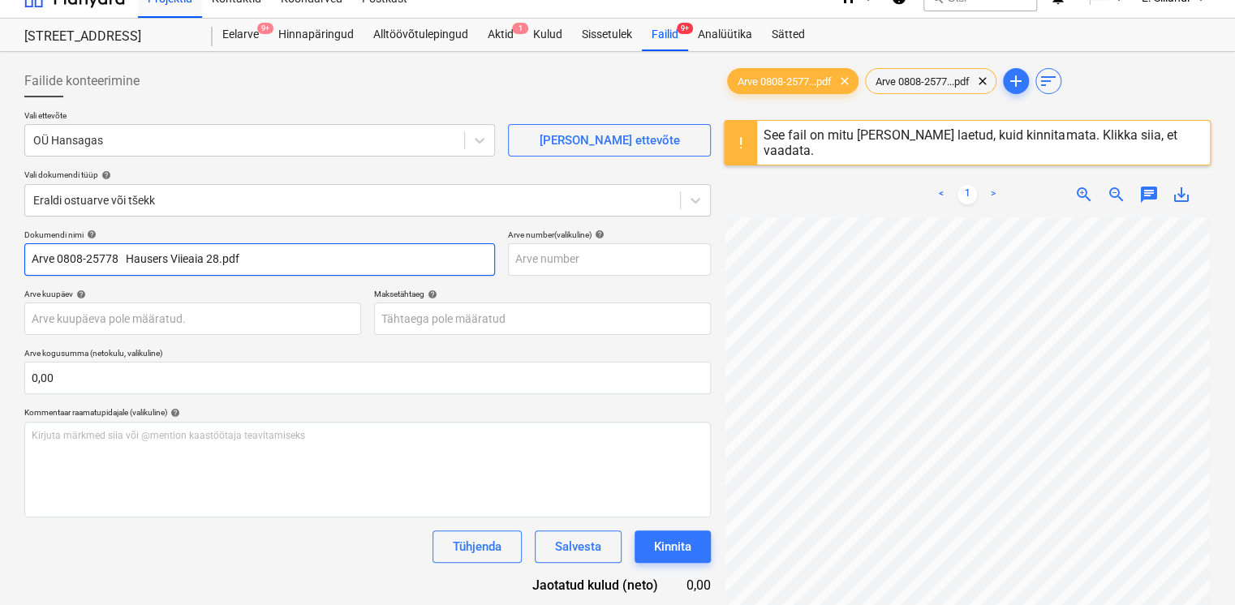
scroll to position [2, 0]
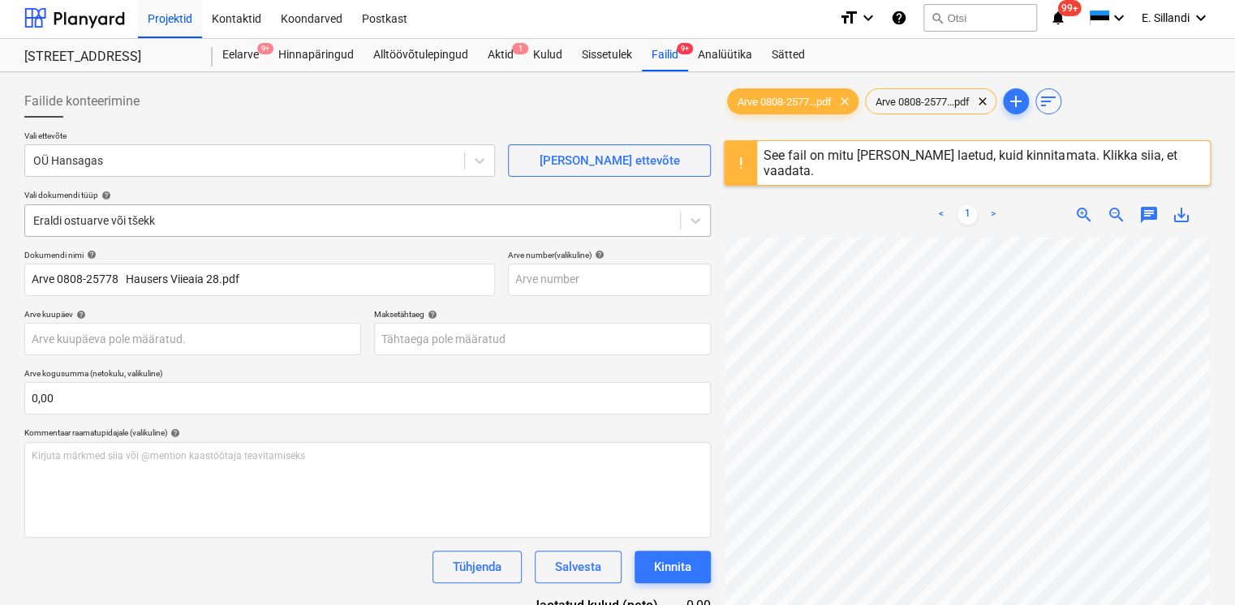
click at [204, 226] on div at bounding box center [352, 221] width 638 height 16
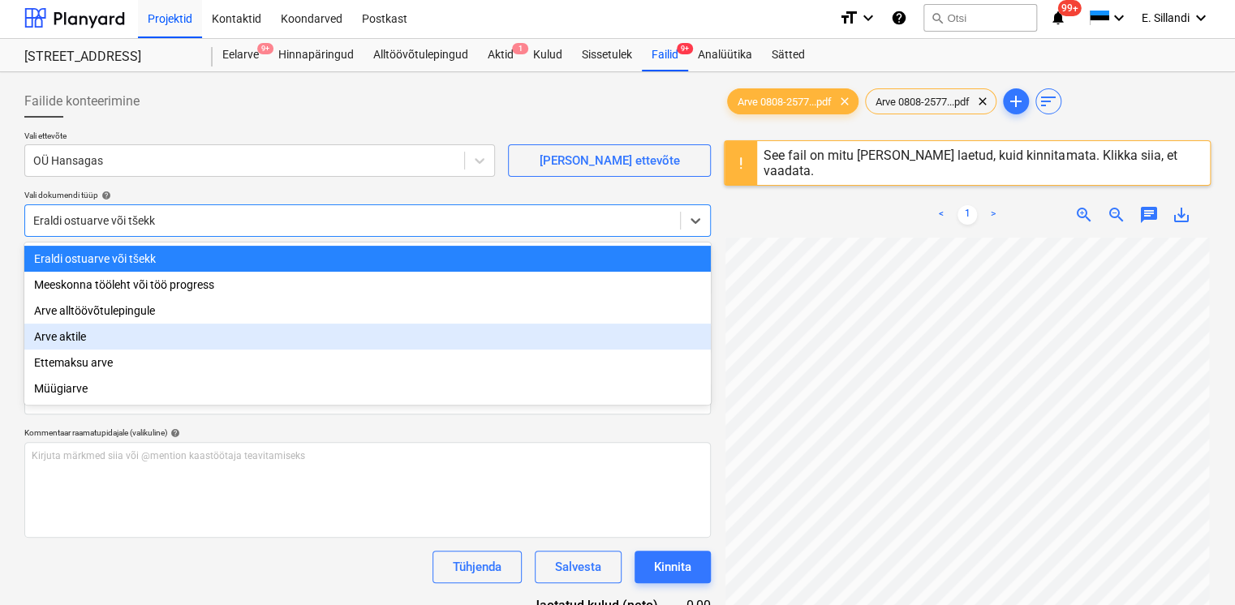
click at [166, 347] on div "Arve aktile" at bounding box center [367, 337] width 686 height 26
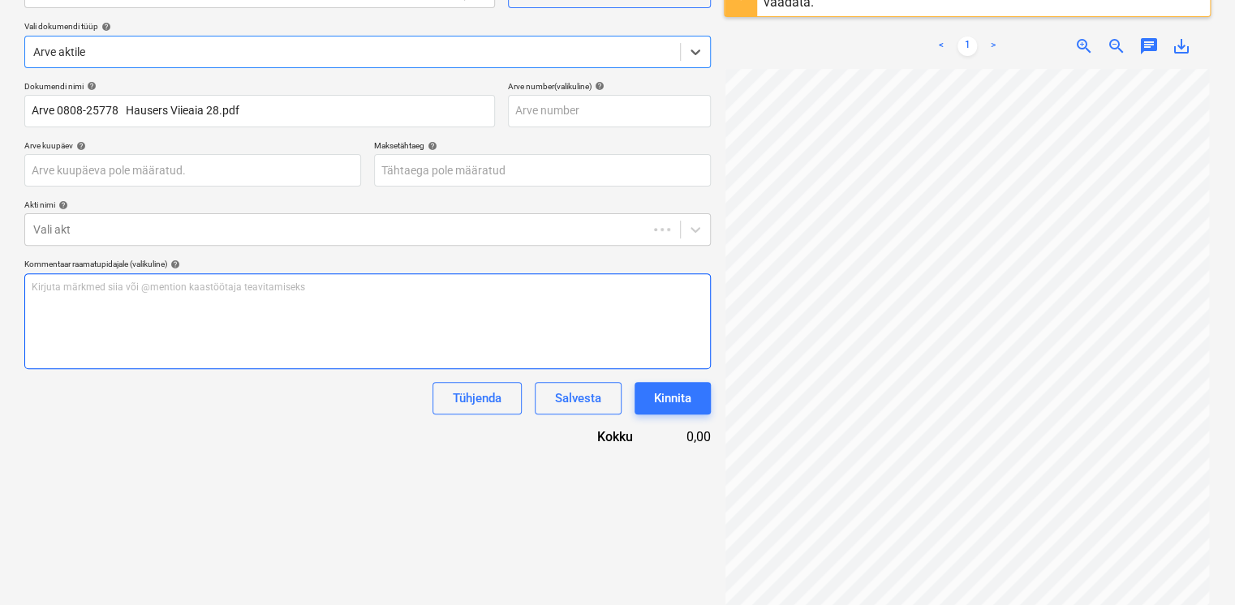
scroll to position [191, 0]
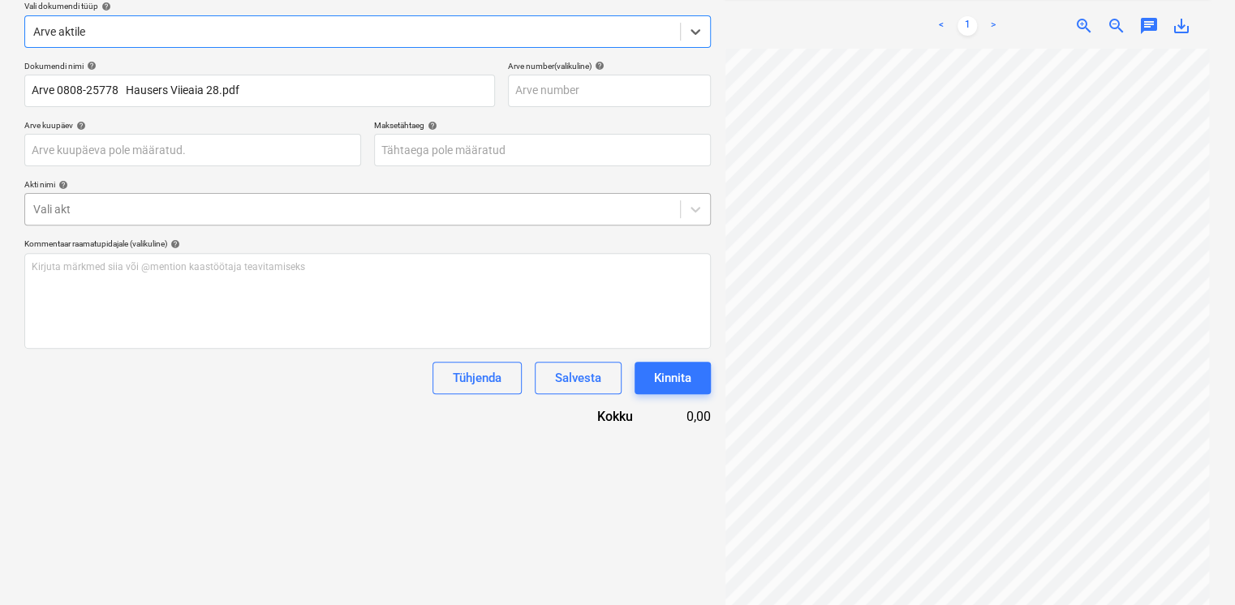
click at [196, 203] on div at bounding box center [352, 209] width 638 height 16
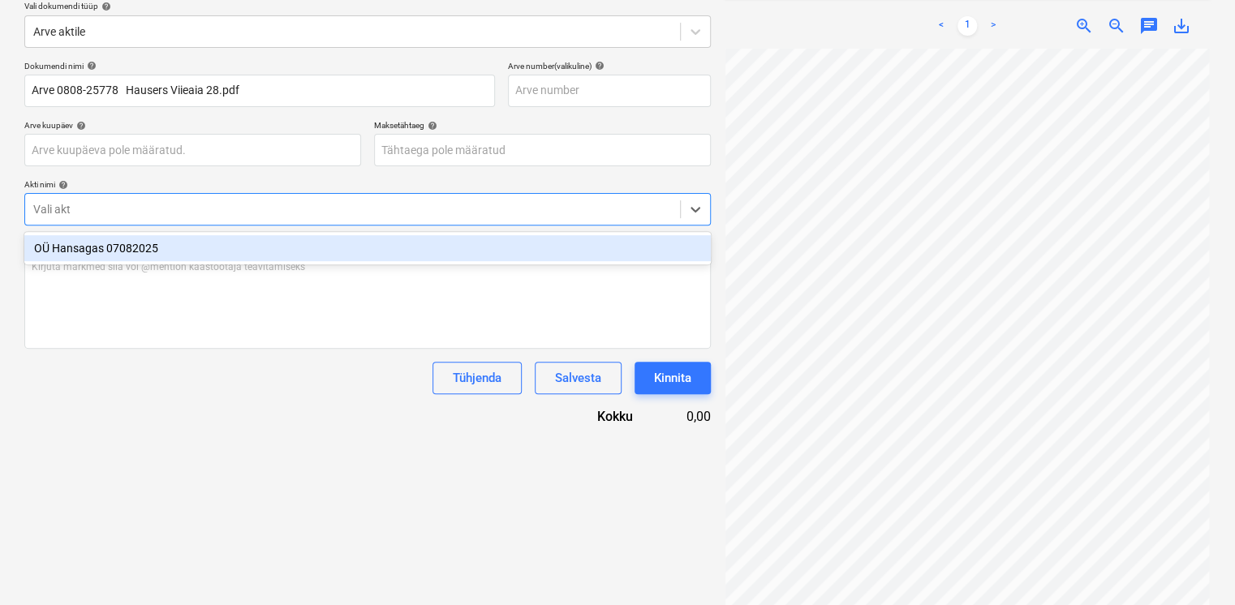
click at [187, 248] on div "OÜ Hansagas 07082025" at bounding box center [367, 248] width 686 height 26
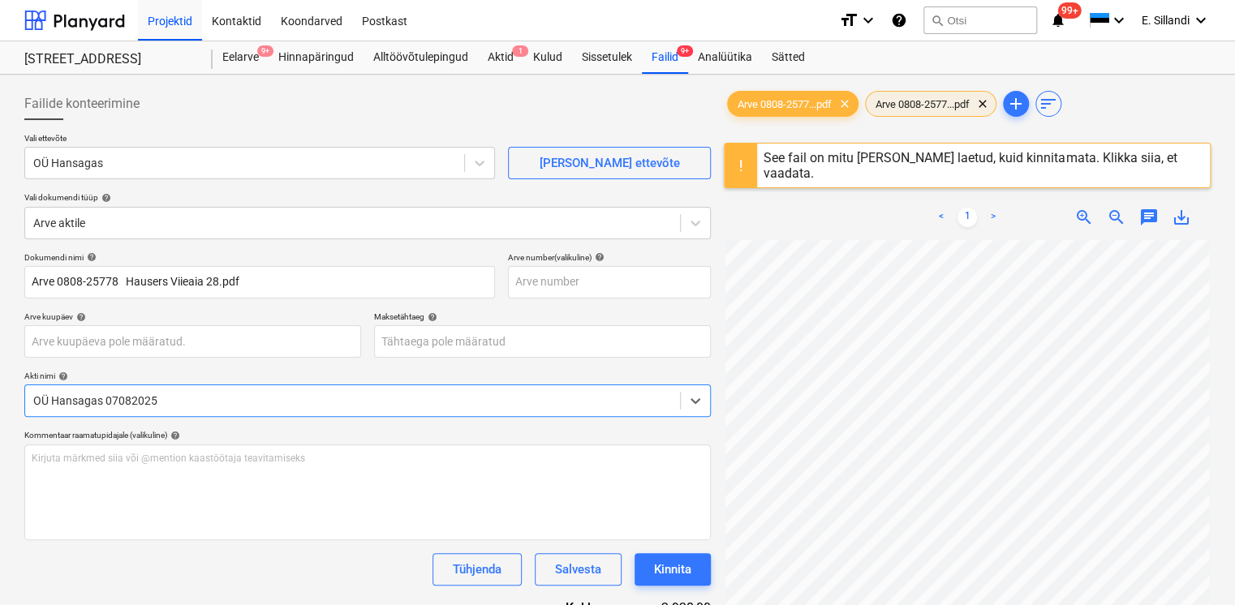
click at [912, 102] on span "Arve 0808-2577...pdf" at bounding box center [923, 104] width 114 height 12
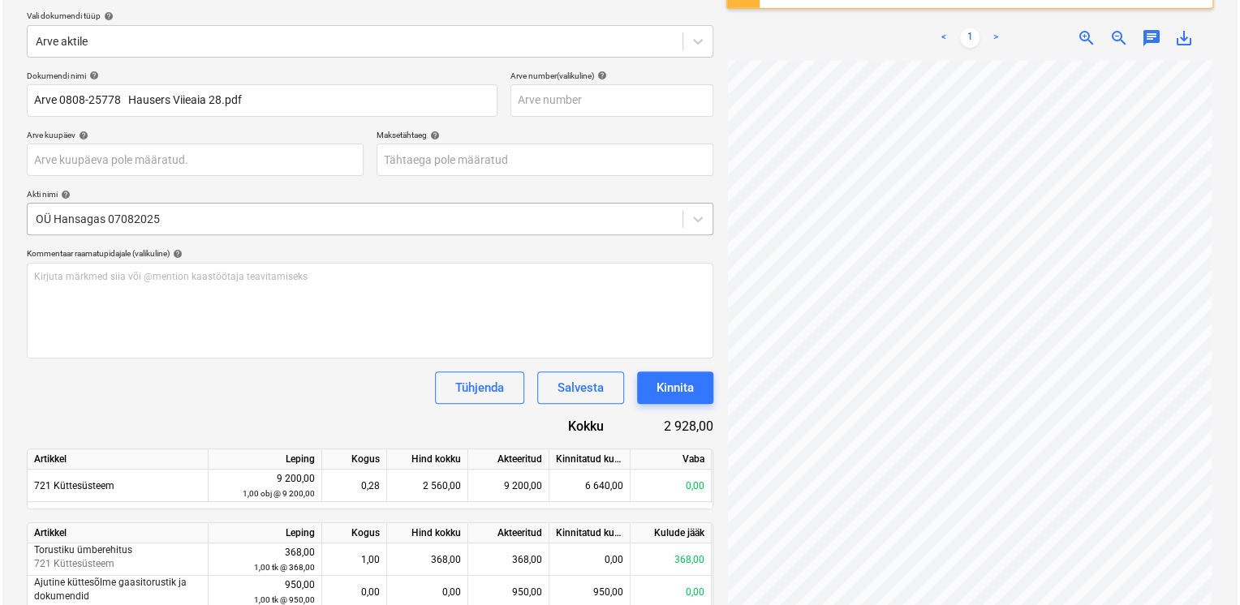
scroll to position [250, 0]
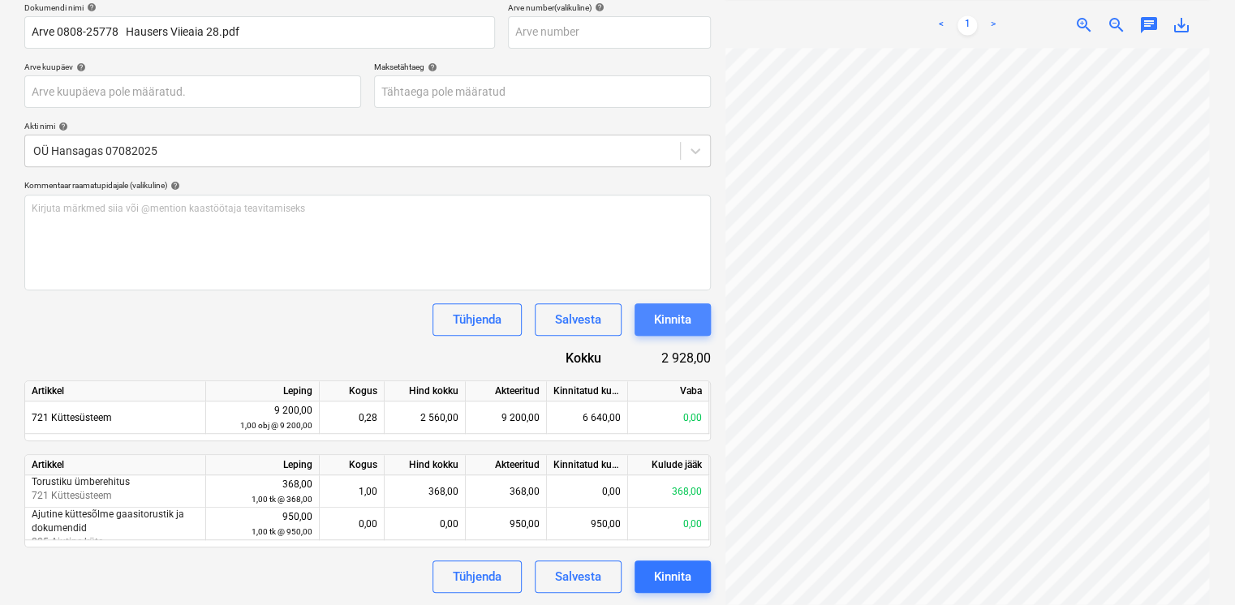
click at [683, 318] on div "Kinnita" at bounding box center [672, 319] width 37 height 21
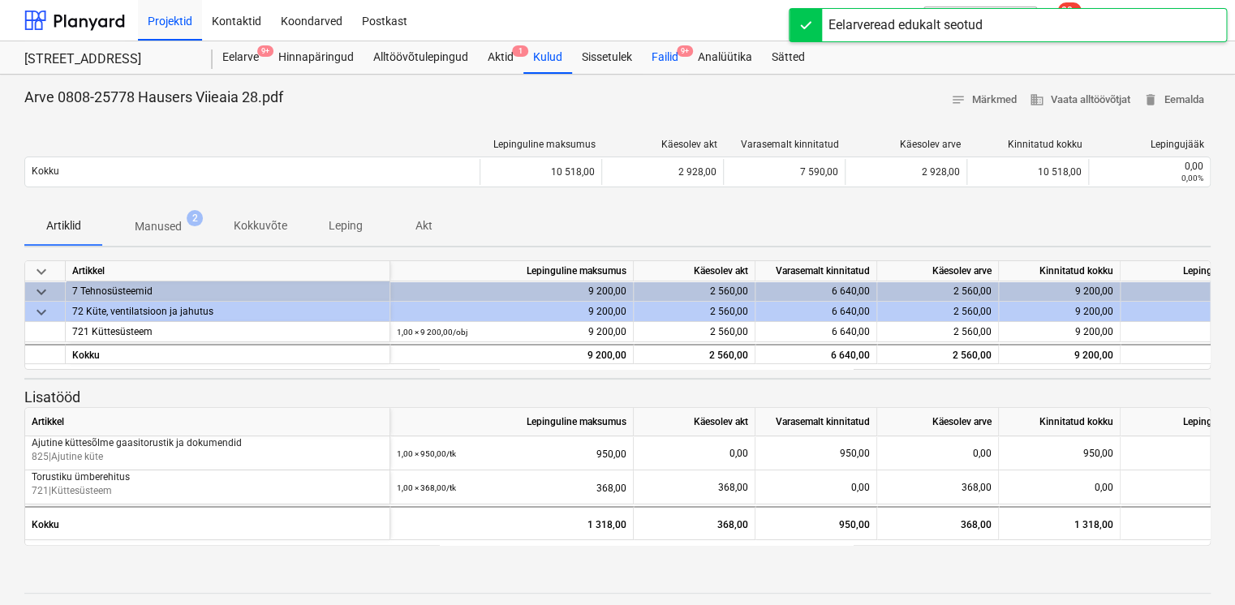
click at [660, 49] on div "Failid 9+" at bounding box center [665, 57] width 46 height 32
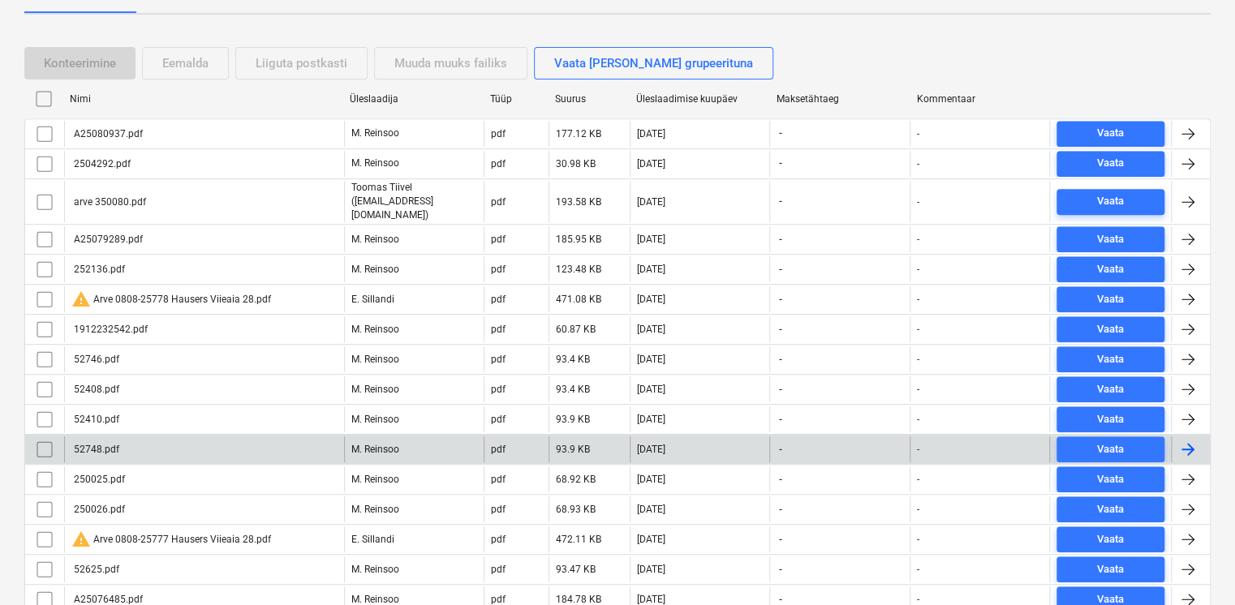
scroll to position [378, 0]
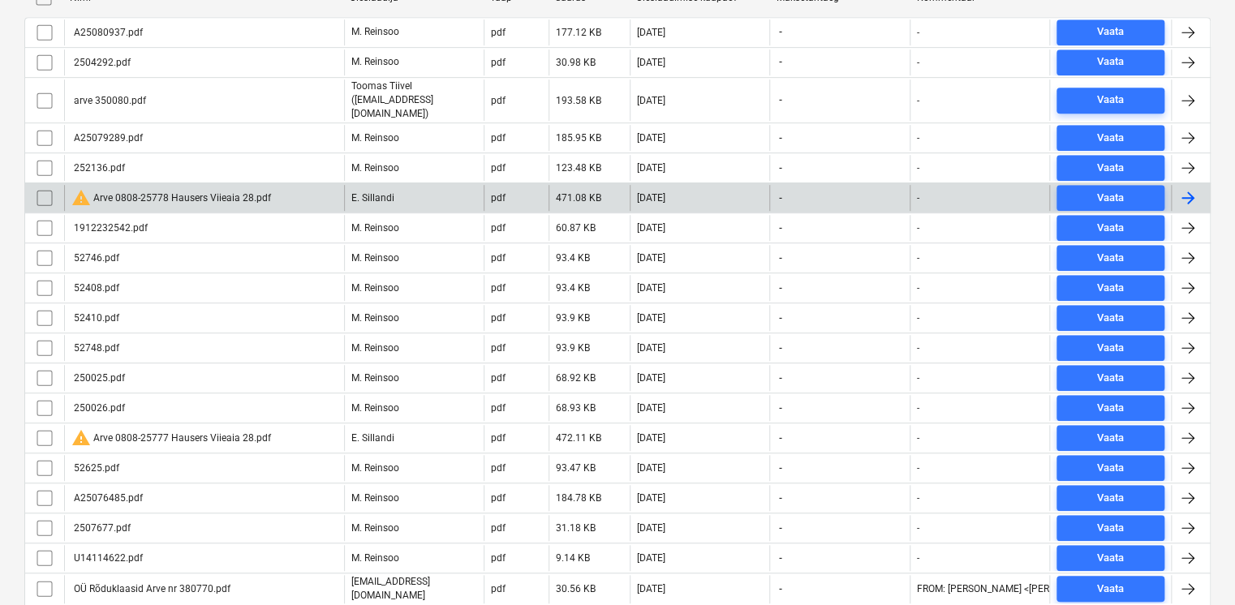
click at [44, 185] on input "checkbox" at bounding box center [45, 198] width 26 height 26
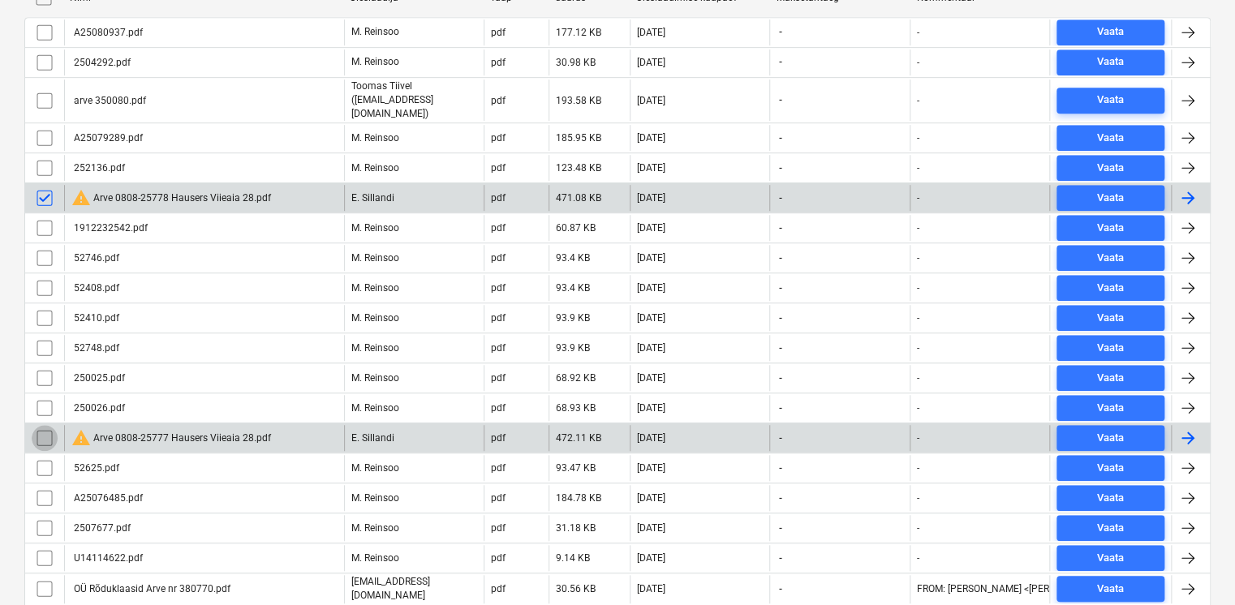
click at [48, 425] on input "checkbox" at bounding box center [45, 438] width 26 height 26
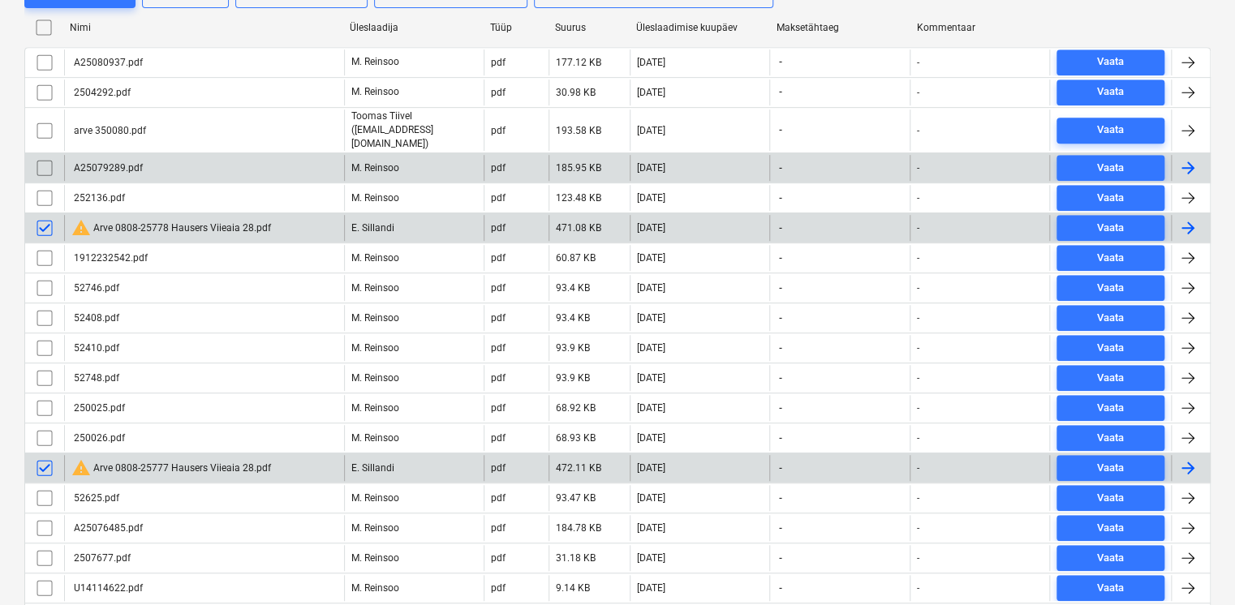
scroll to position [159, 0]
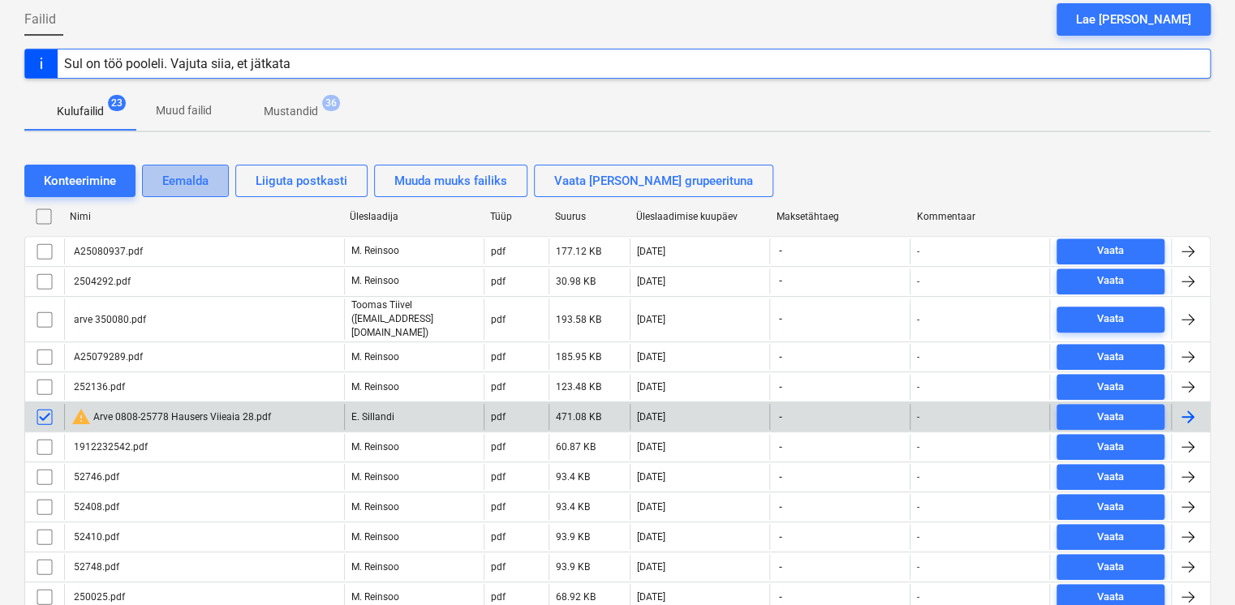
click at [188, 190] on button "Eemalda" at bounding box center [185, 181] width 87 height 32
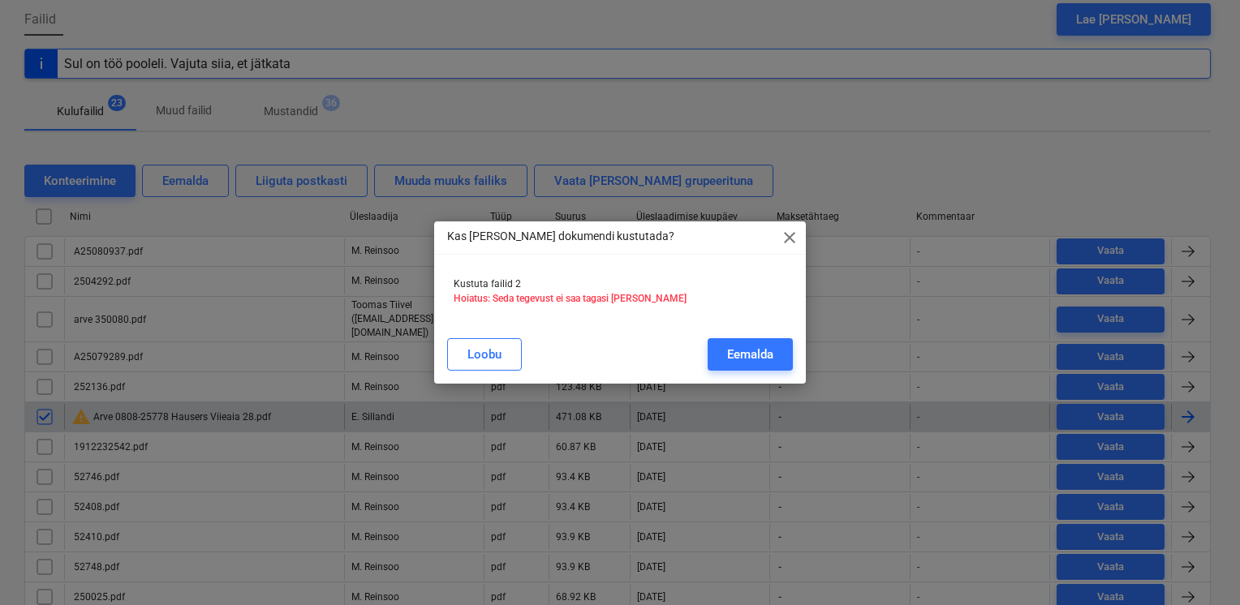
click at [779, 238] on div "Kas [PERSON_NAME] dokumendi kustutada? close" at bounding box center [620, 237] width 372 height 32
click at [785, 238] on span "close" at bounding box center [789, 237] width 19 height 19
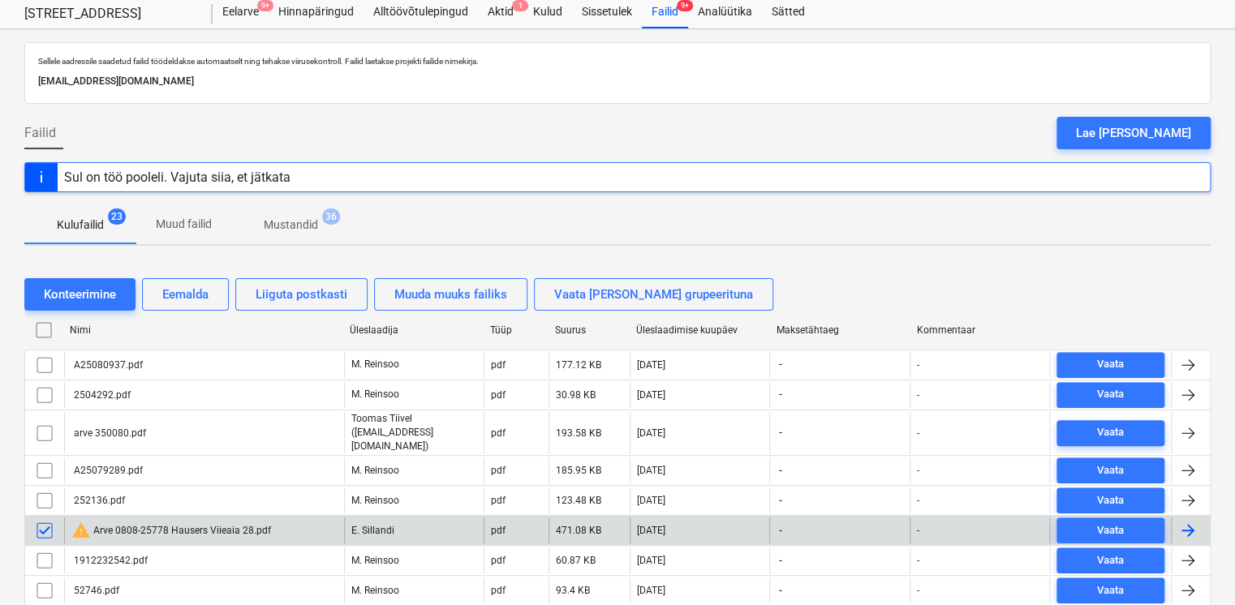
scroll to position [0, 0]
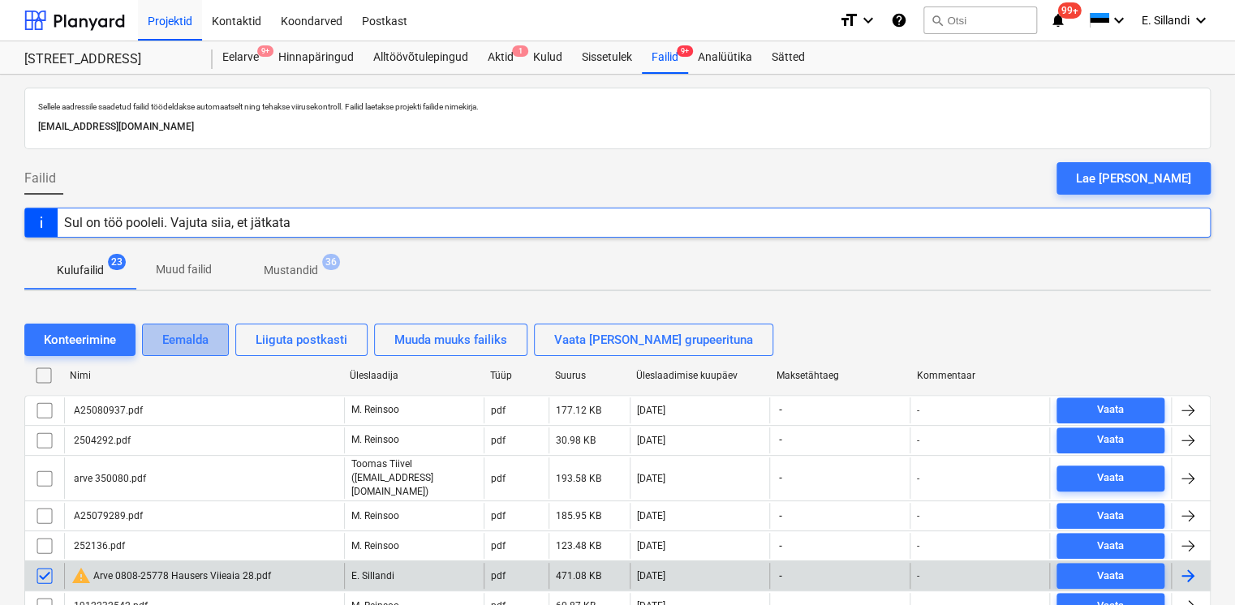
click at [190, 336] on div "Eemalda" at bounding box center [185, 339] width 46 height 21
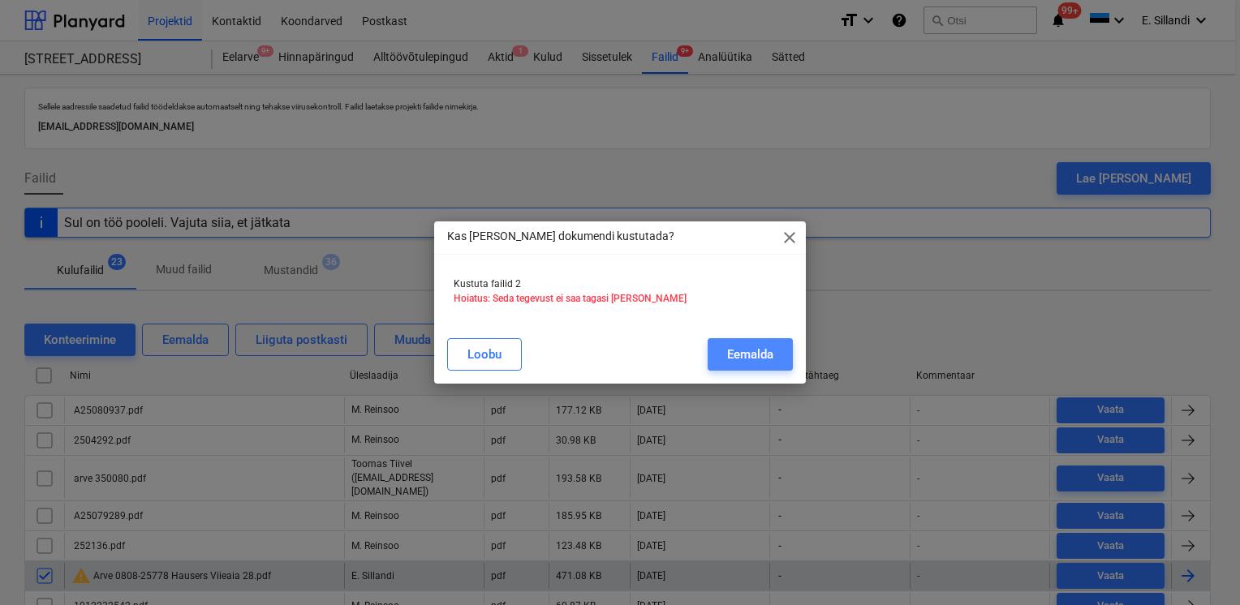
click at [763, 359] on div "Eemalda" at bounding box center [750, 354] width 46 height 21
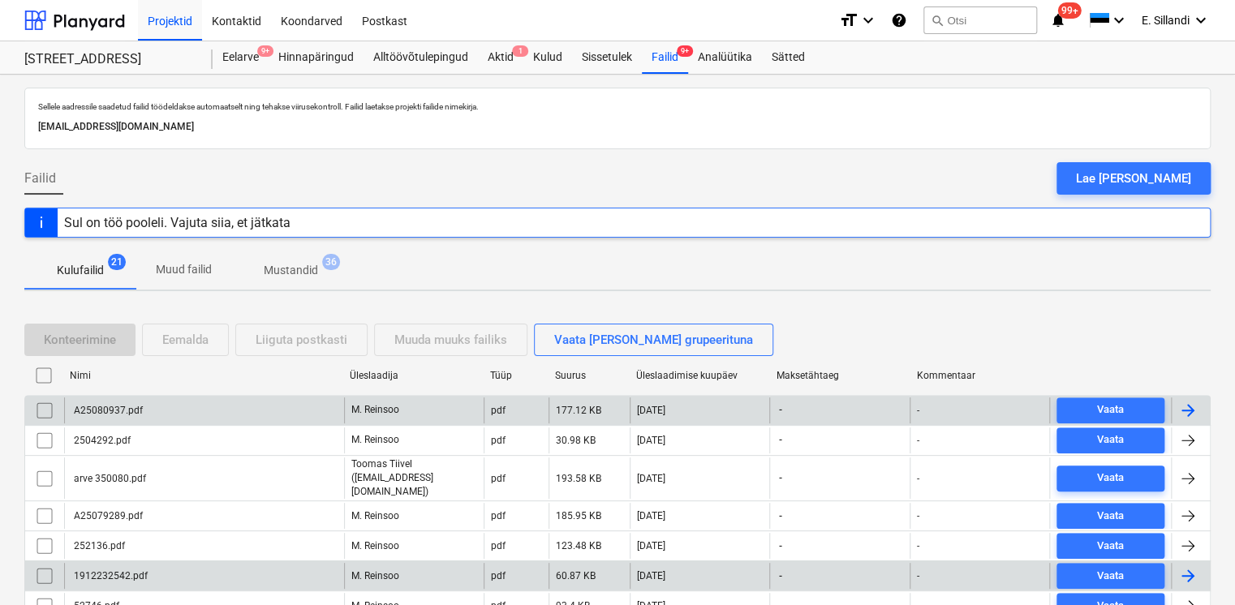
click at [176, 411] on div "A25080937.pdf" at bounding box center [204, 411] width 280 height 26
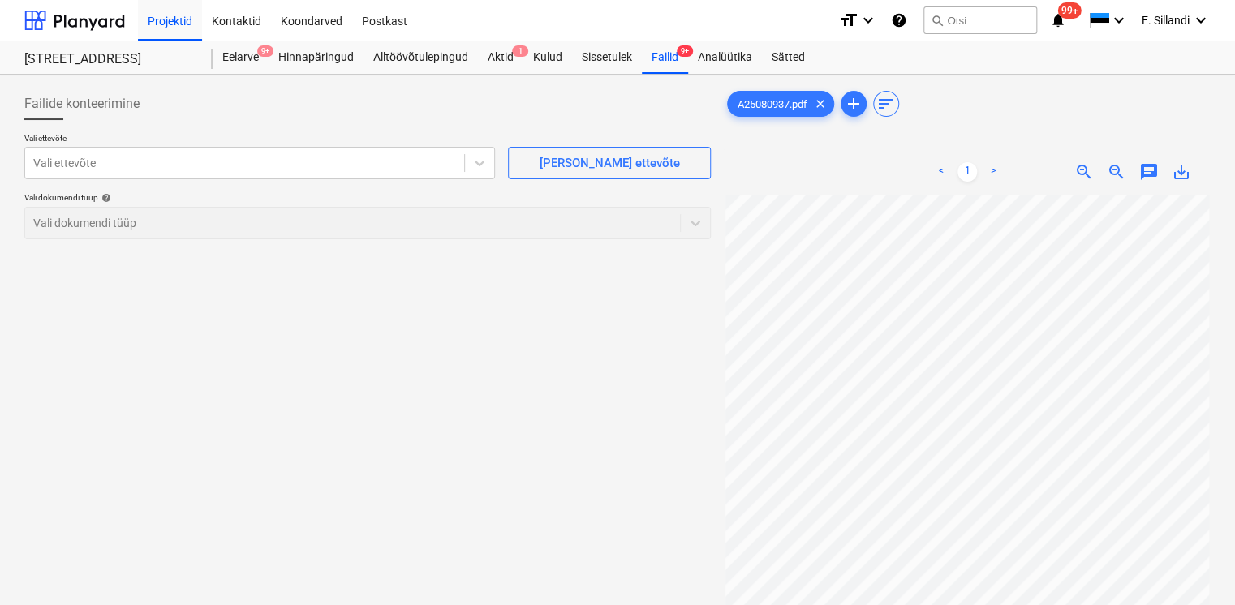
scroll to position [134, 0]
drag, startPoint x: 650, startPoint y: 59, endPoint x: 587, endPoint y: 73, distance: 64.0
click at [650, 59] on div "Failid 9+" at bounding box center [665, 57] width 46 height 32
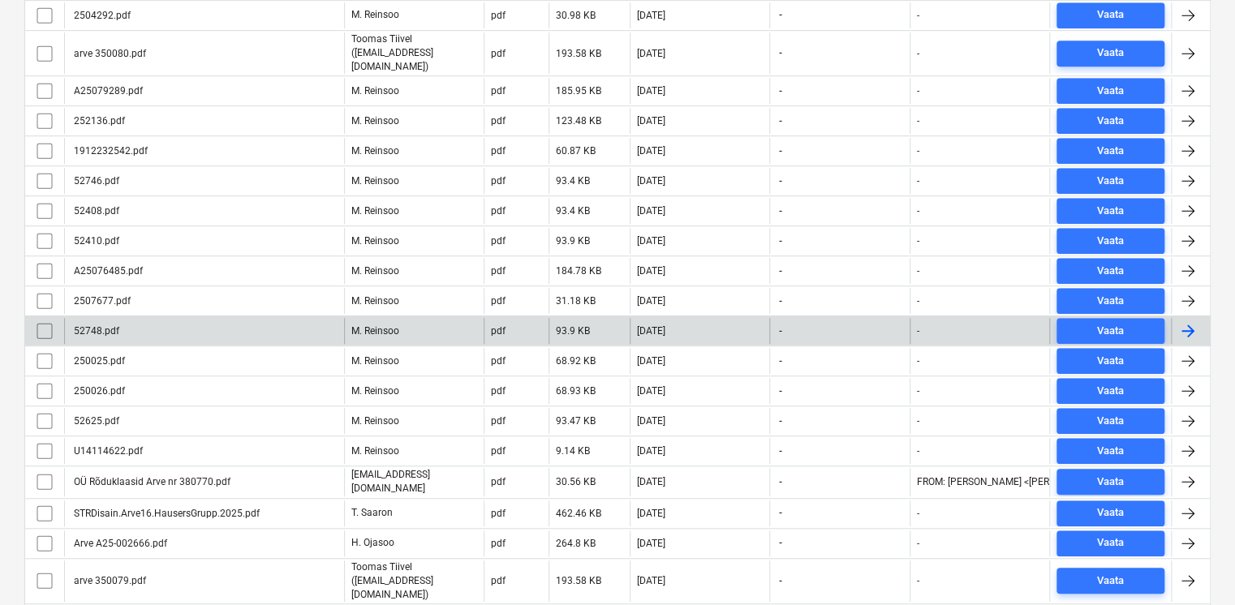
scroll to position [478, 0]
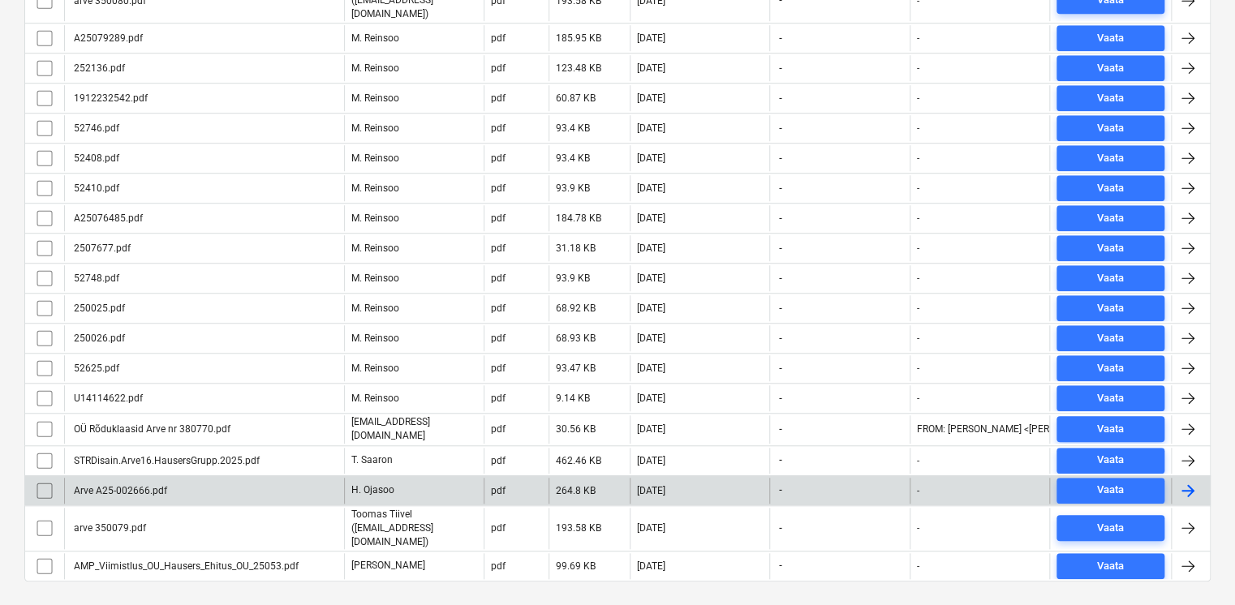
click at [156, 485] on div "Arve A25-002666.pdf" at bounding box center [119, 490] width 96 height 11
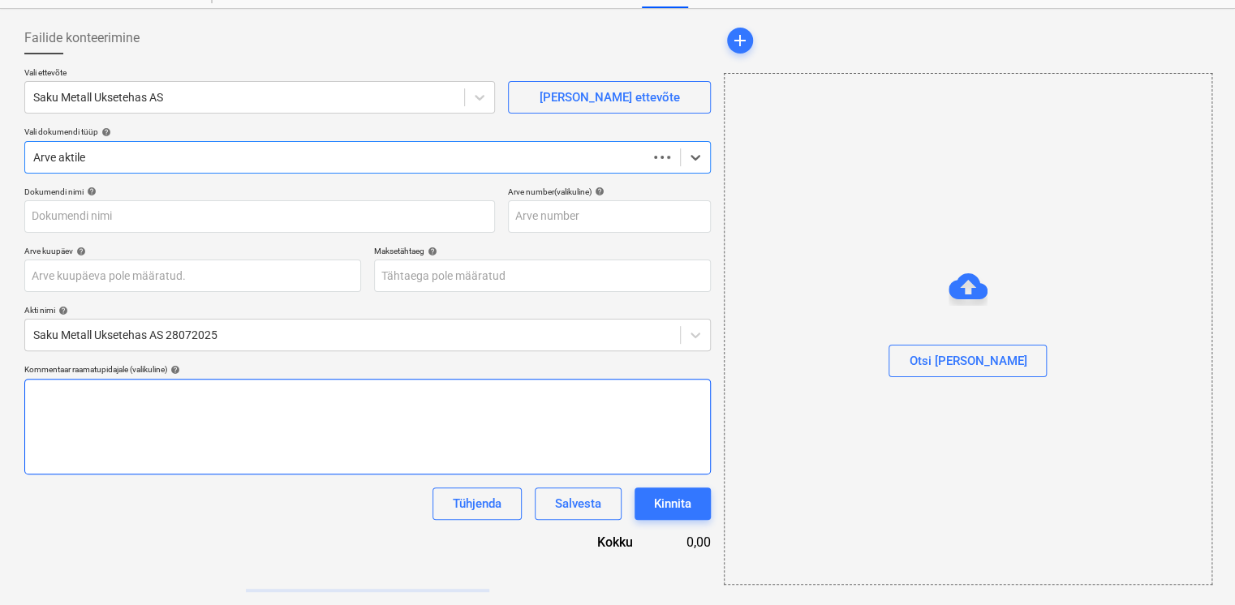
scroll to position [65, 0]
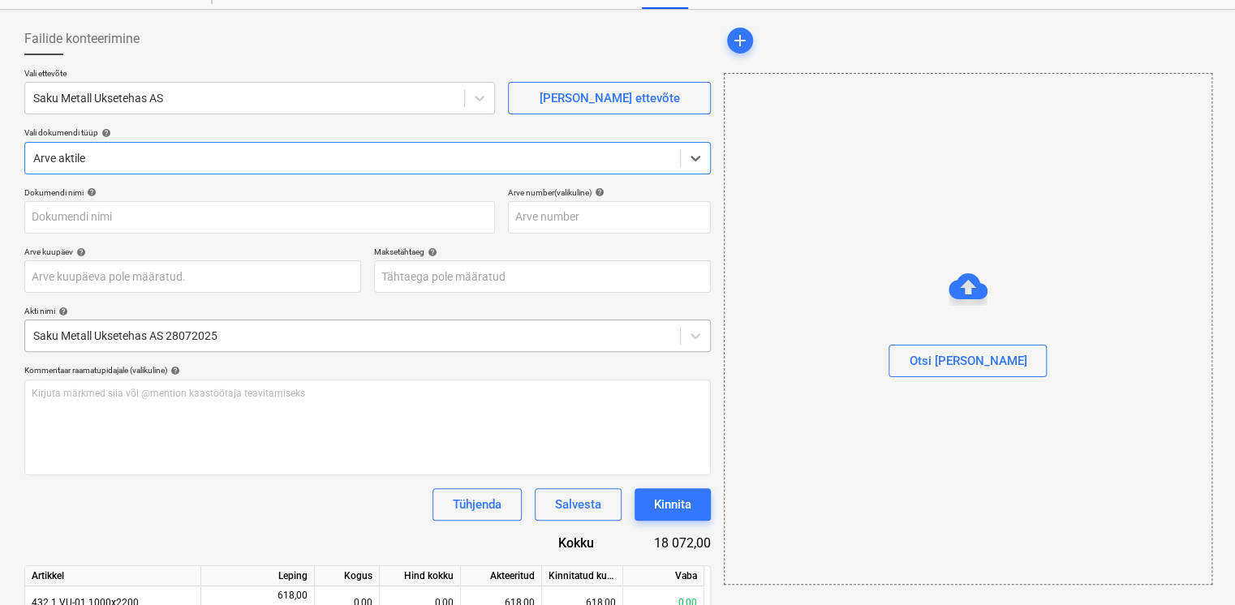
type input "Arve A25-002666.pdf"
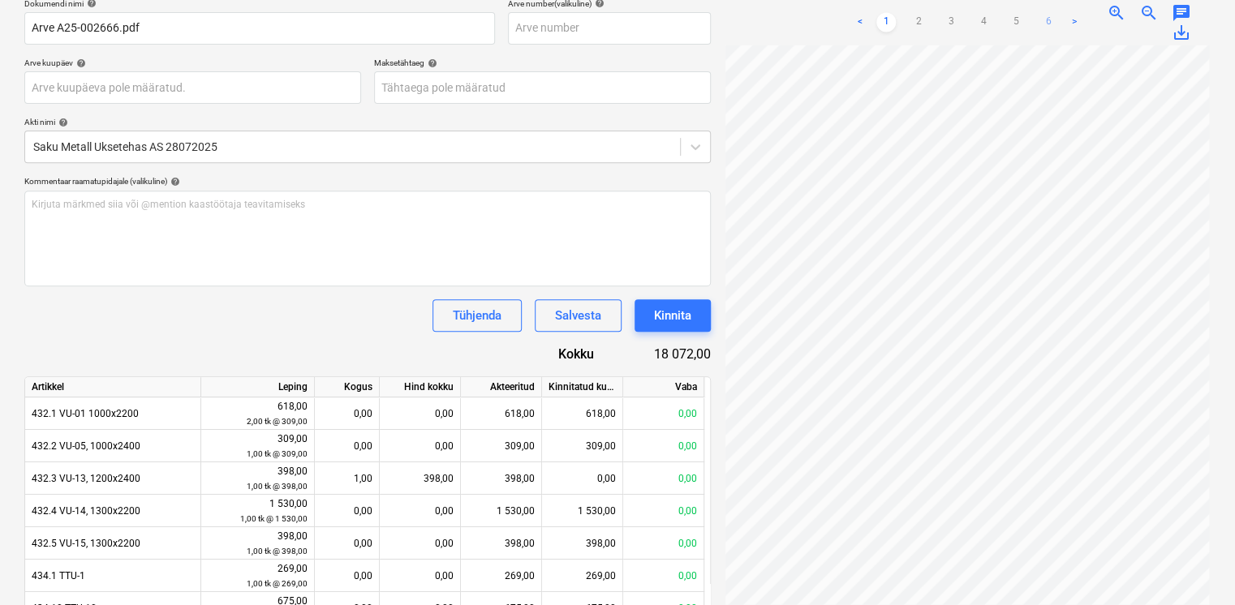
click at [1053, 19] on link "6" at bounding box center [1047, 22] width 19 height 19
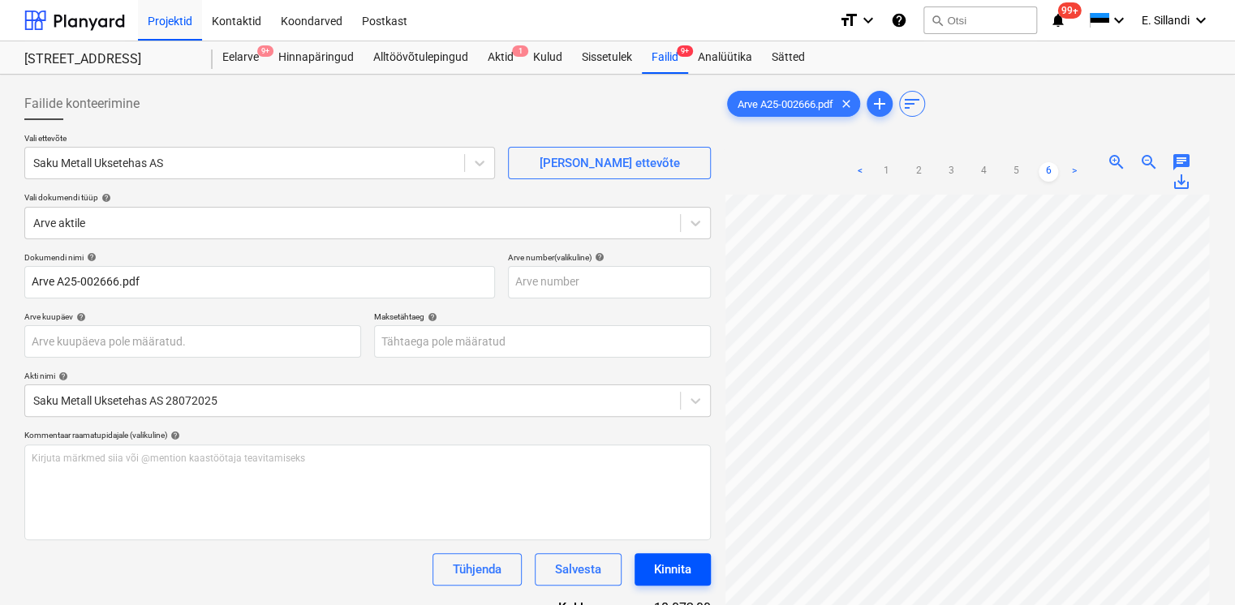
click at [663, 570] on div "Kinnita" at bounding box center [672, 569] width 37 height 21
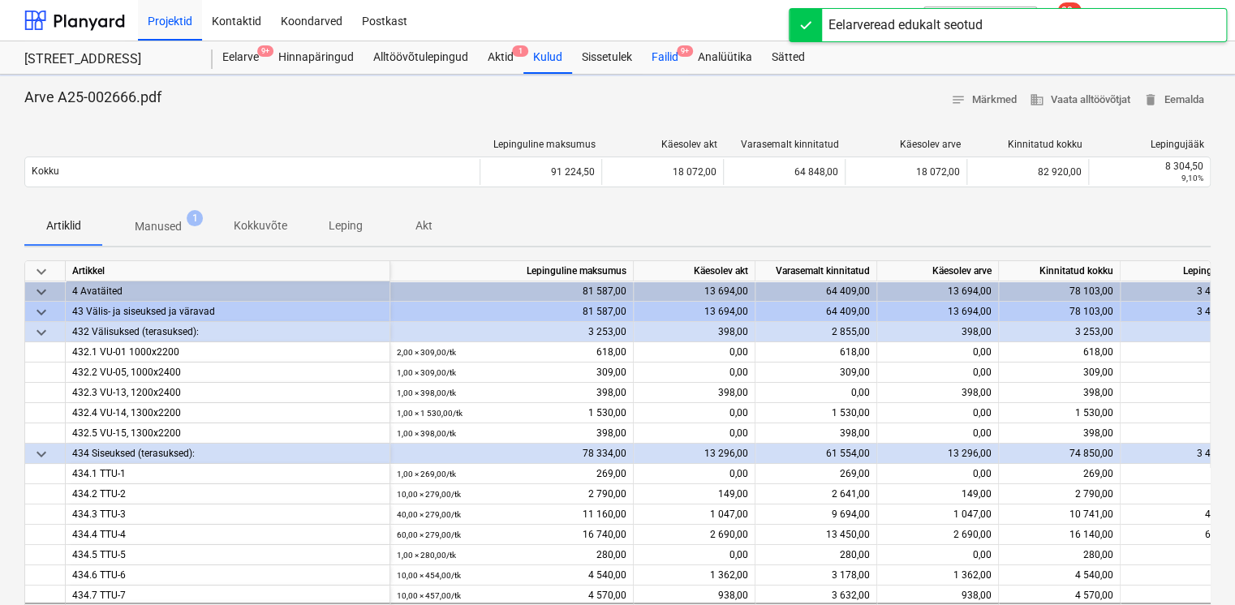
click at [669, 63] on div "Failid 9+" at bounding box center [665, 57] width 46 height 32
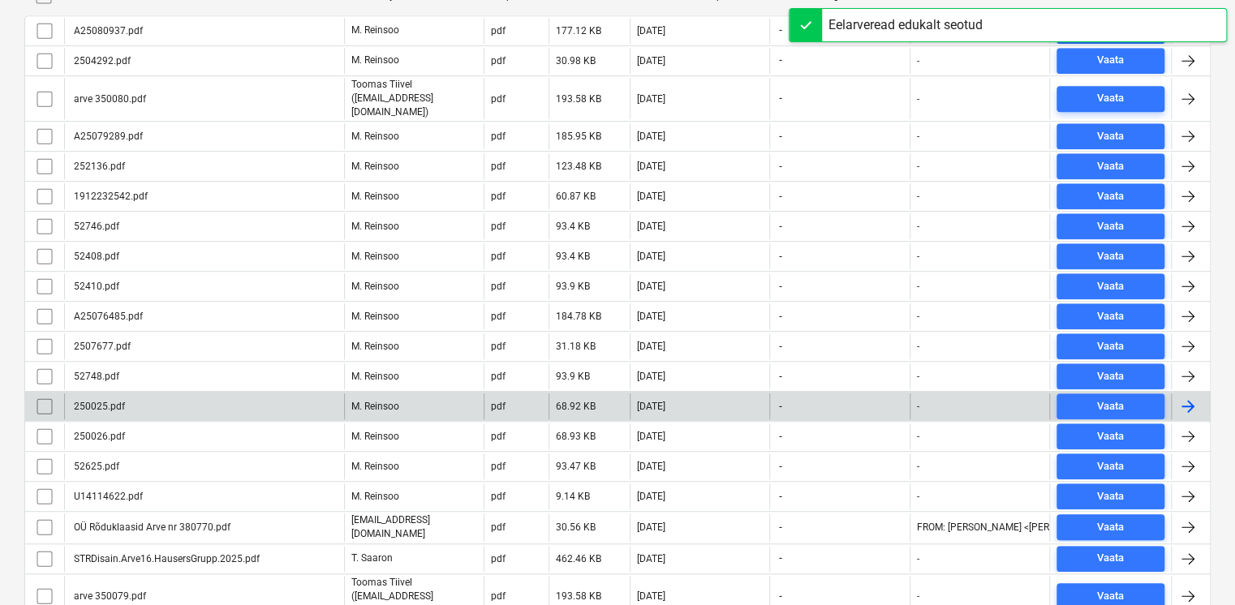
scroll to position [448, 0]
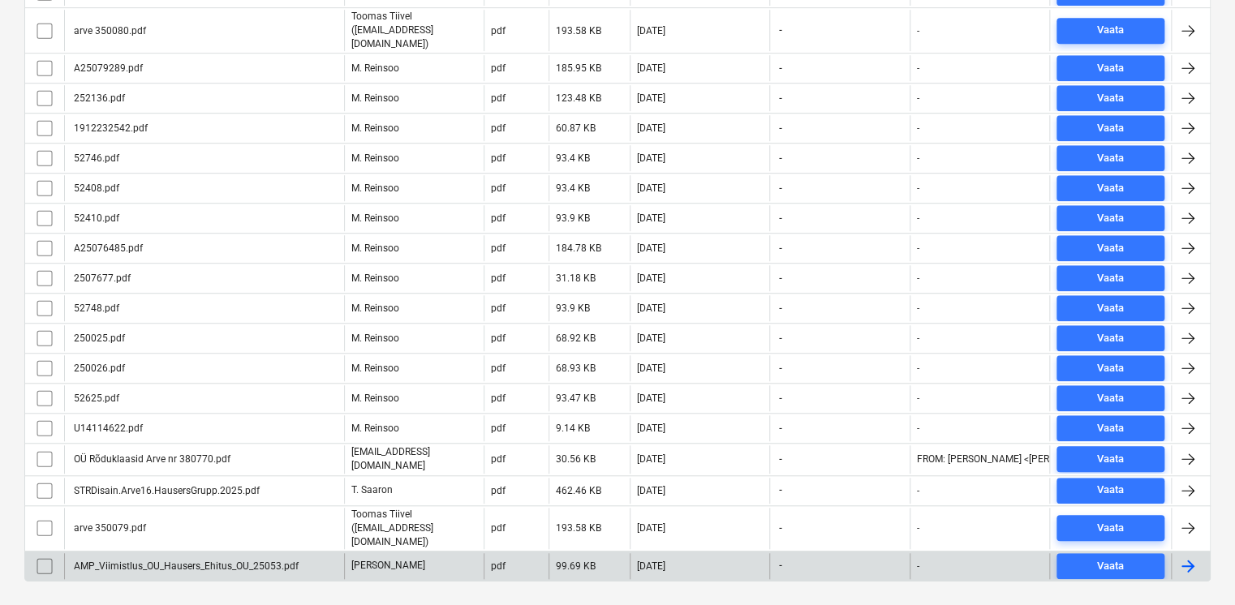
click at [241, 561] on div "AMP_Viimistlus_OU_Hausers_Ehitus_OU_25053.pdf" at bounding box center [184, 566] width 227 height 11
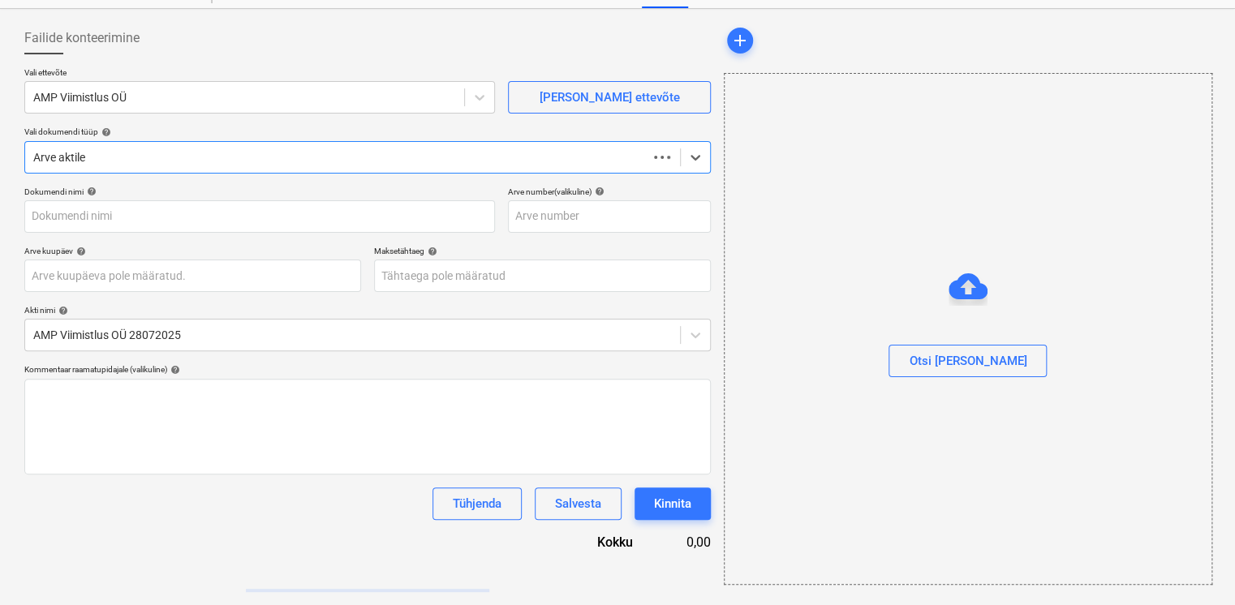
scroll to position [65, 0]
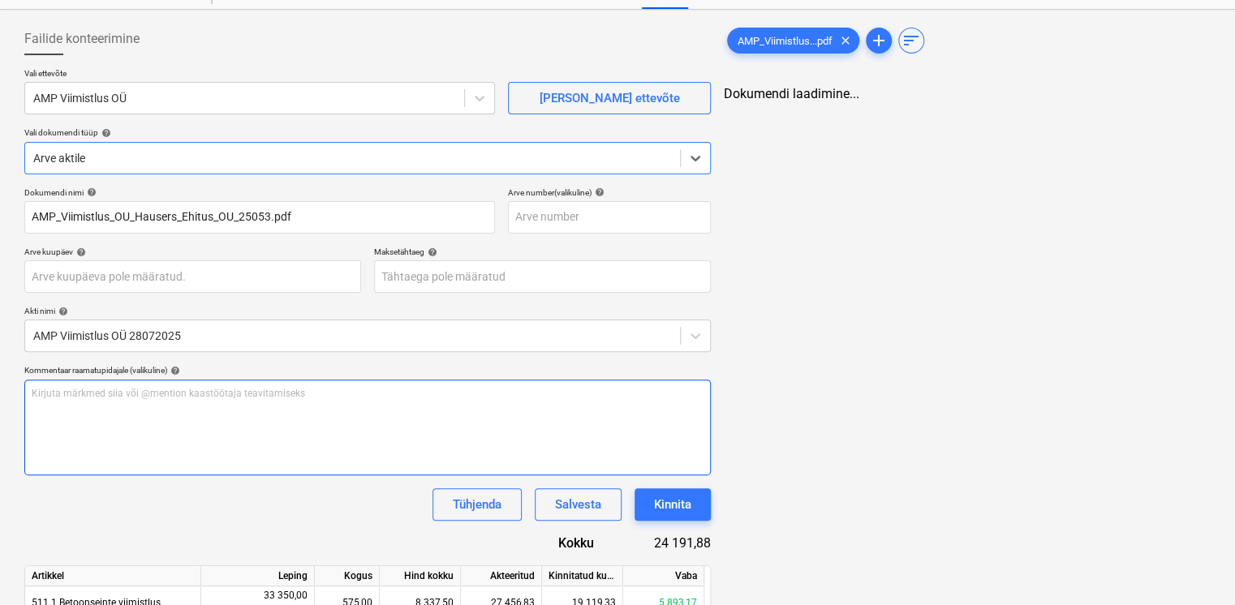
type input "AMP_Viimistlus_OU_Hausers_Ehitus_OU_25053.pdf"
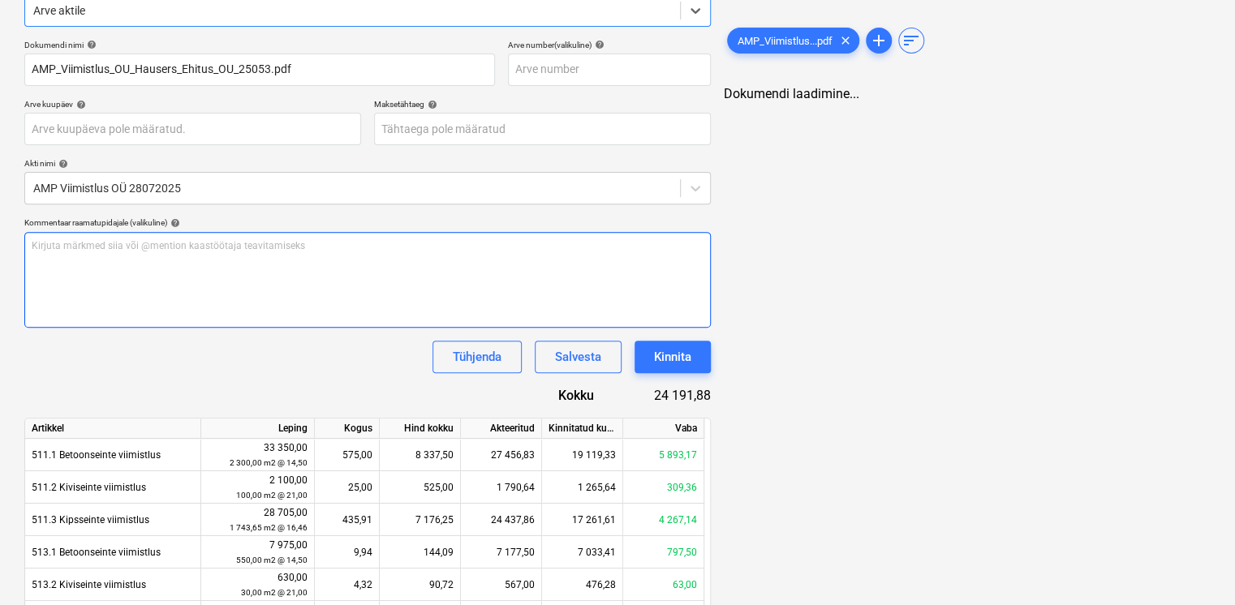
scroll to position [254, 0]
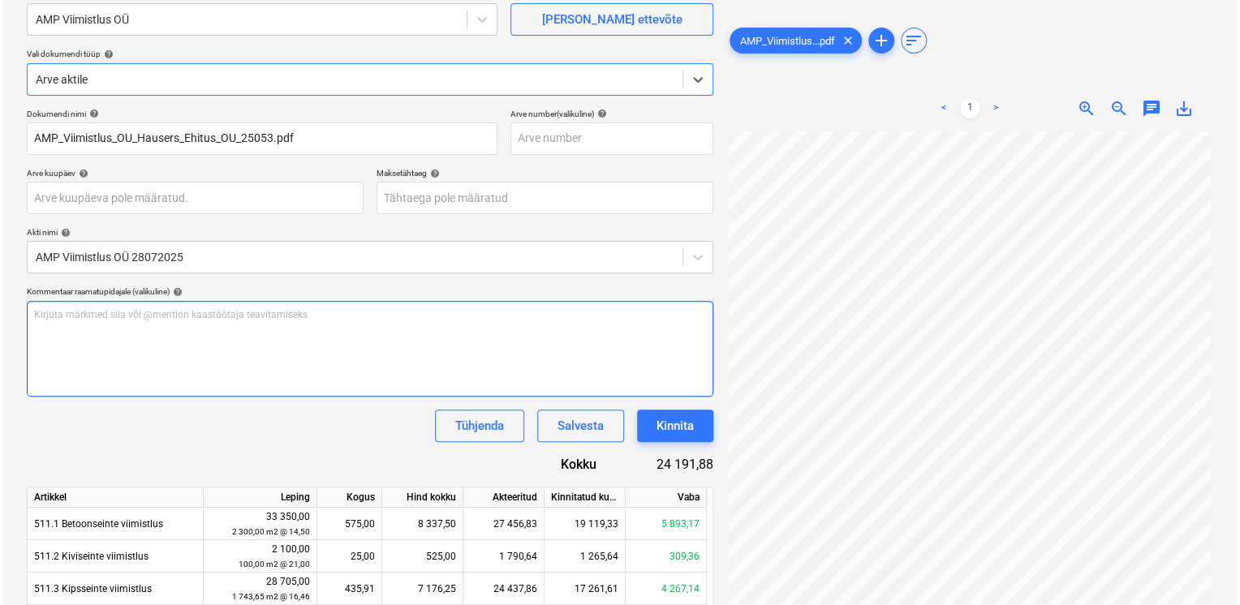
scroll to position [137, 0]
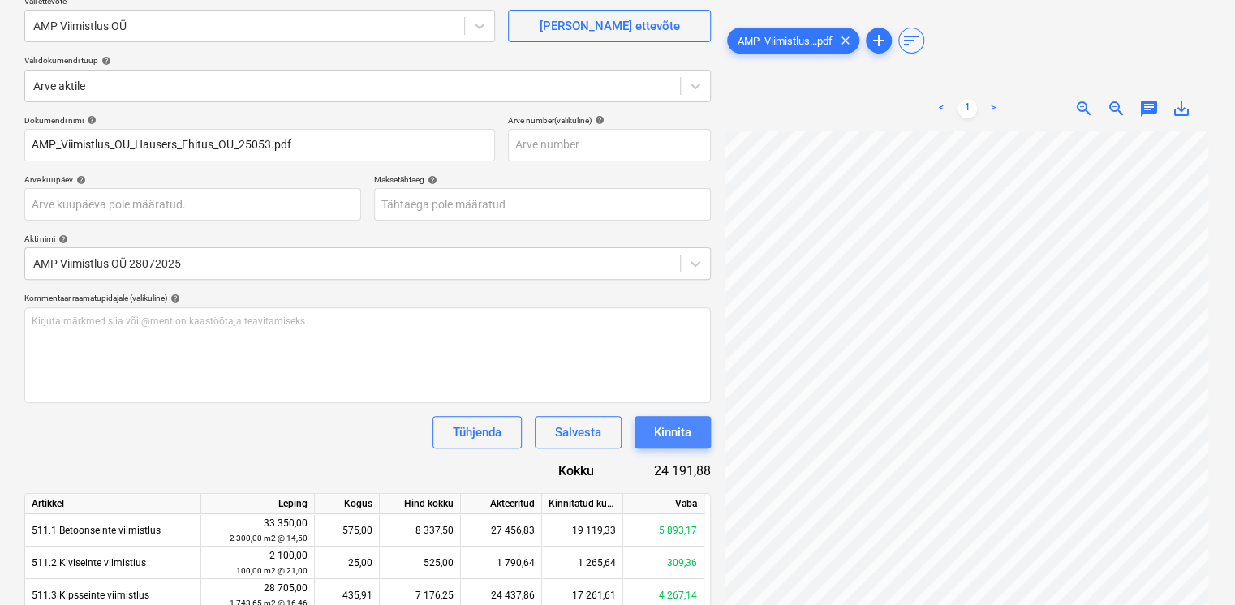
click at [655, 431] on div "Kinnita" at bounding box center [672, 432] width 37 height 21
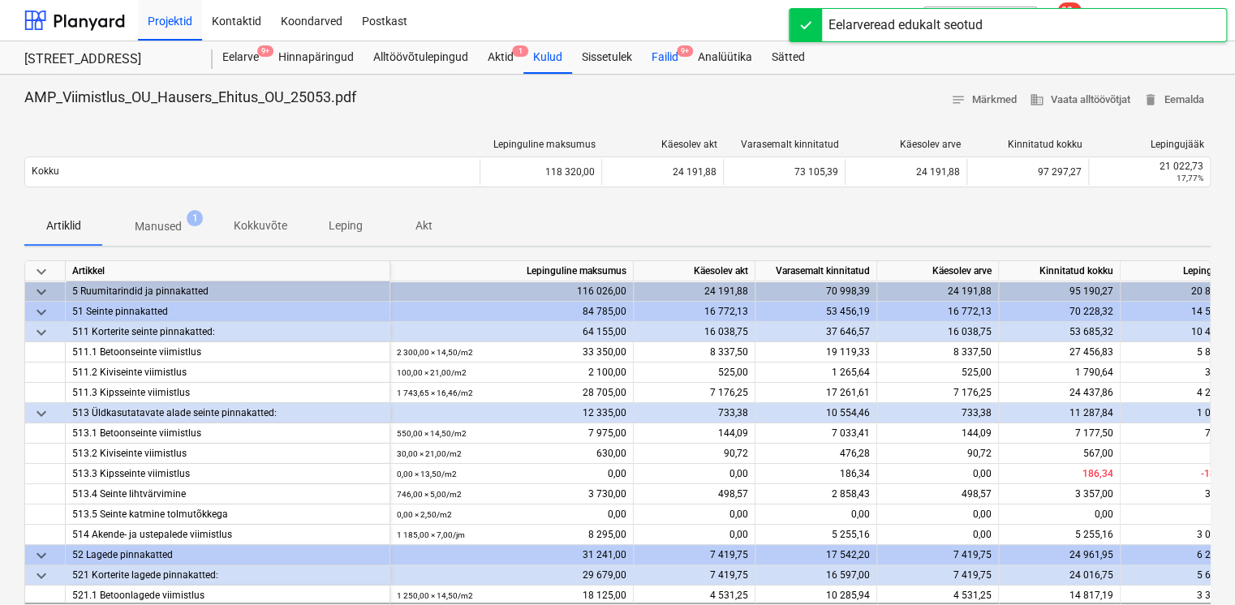
click at [659, 66] on div "Failid 9+" at bounding box center [665, 57] width 46 height 32
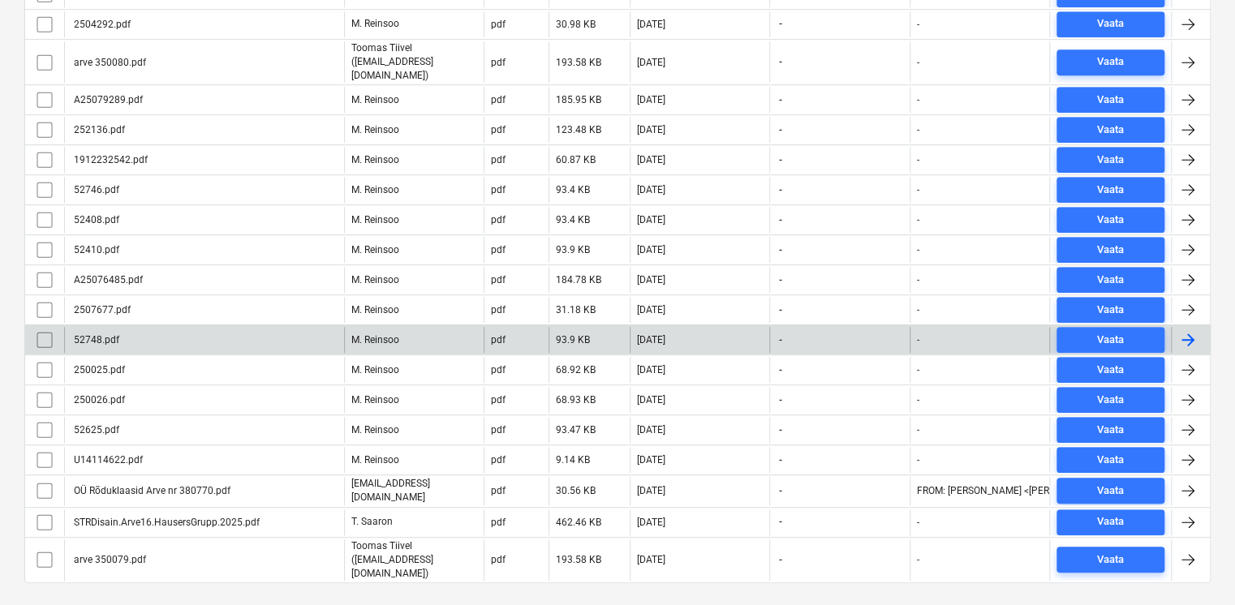
scroll to position [419, 0]
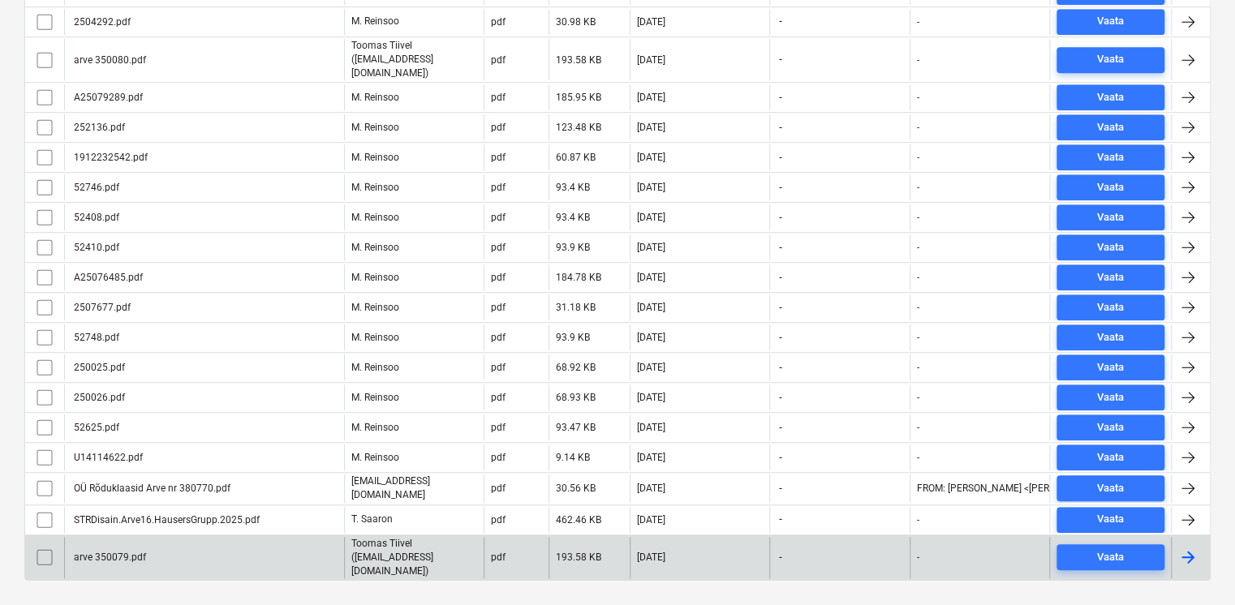
click at [107, 552] on div "arve 350079.pdf" at bounding box center [108, 557] width 75 height 11
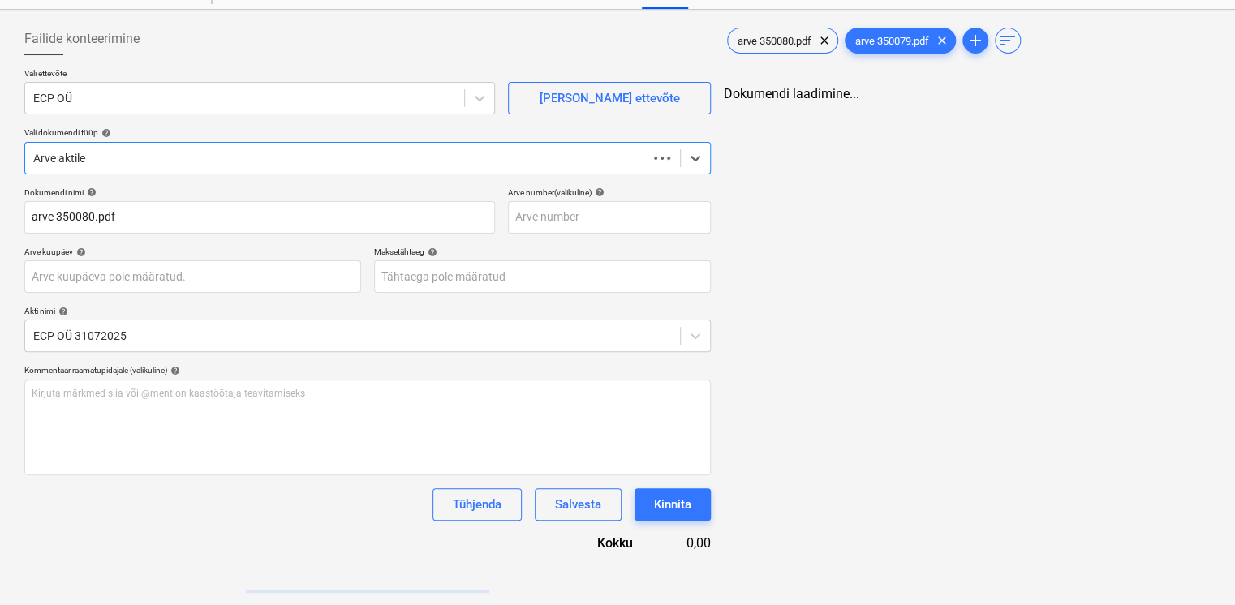
type input "arve 350080.pdf"
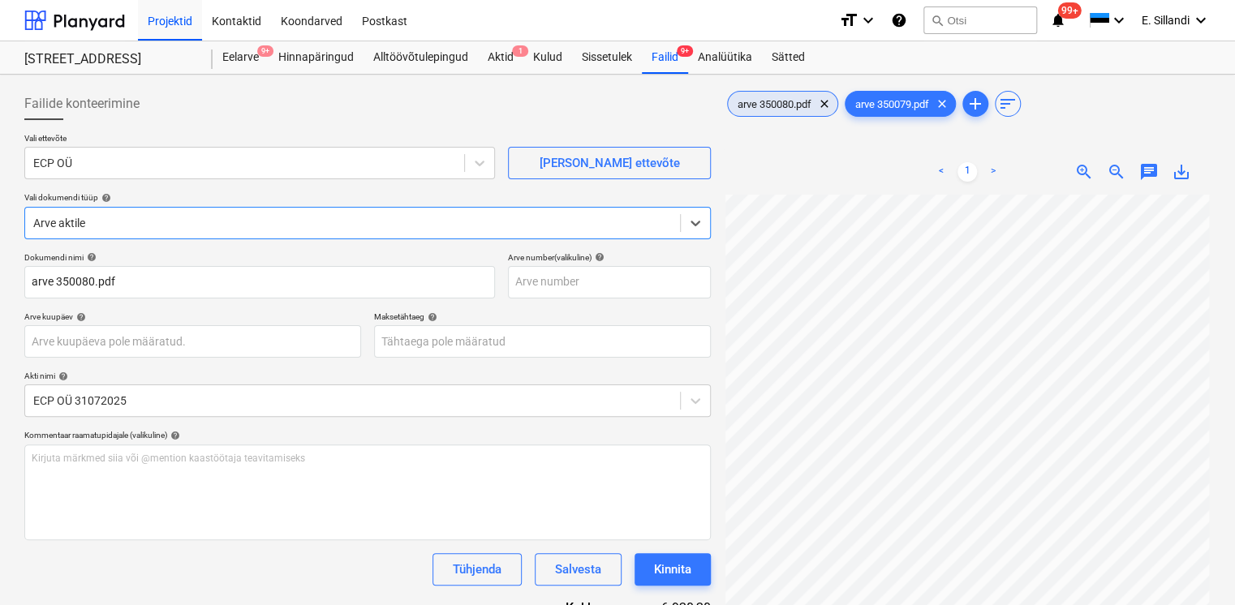
click at [789, 108] on span "arve 350080.pdf" at bounding box center [774, 104] width 93 height 12
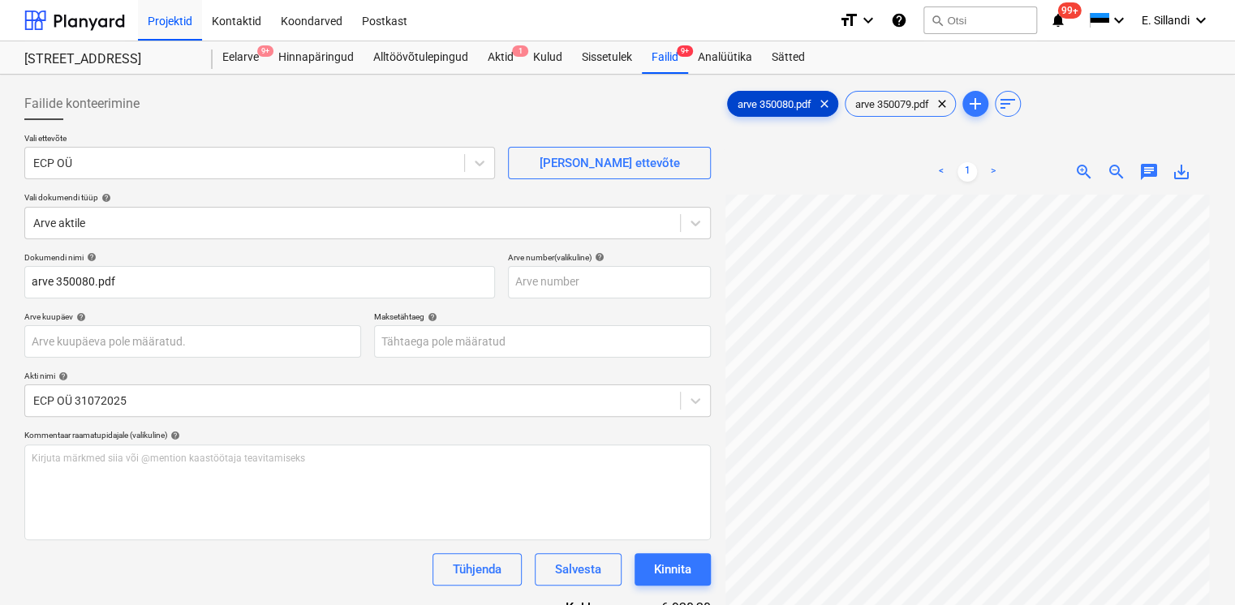
scroll to position [134, 0]
click at [901, 109] on span "arve 350079.pdf" at bounding box center [891, 104] width 93 height 12
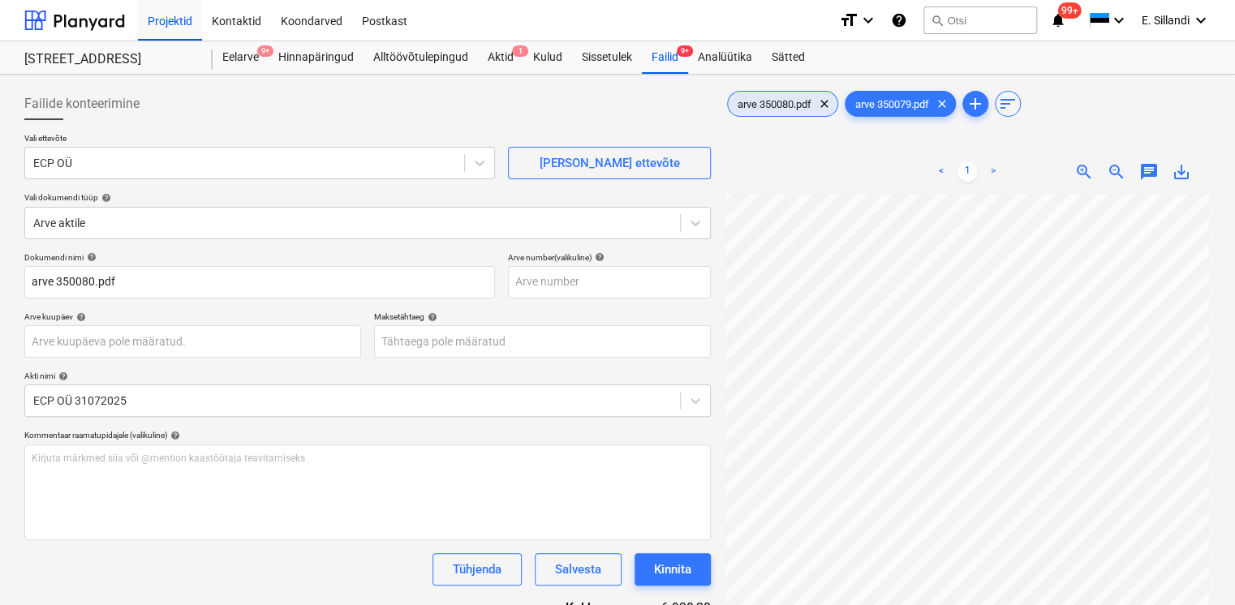
click at [800, 115] on div "arve 350080.pdf clear" at bounding box center [782, 104] width 111 height 26
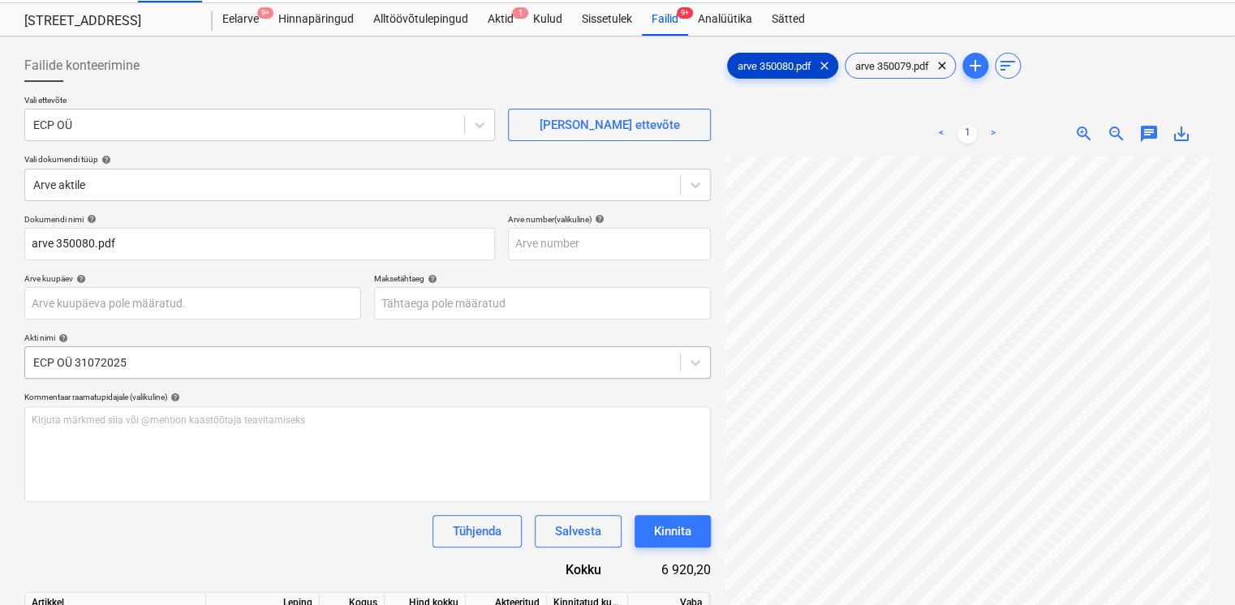
scroll to position [0, 0]
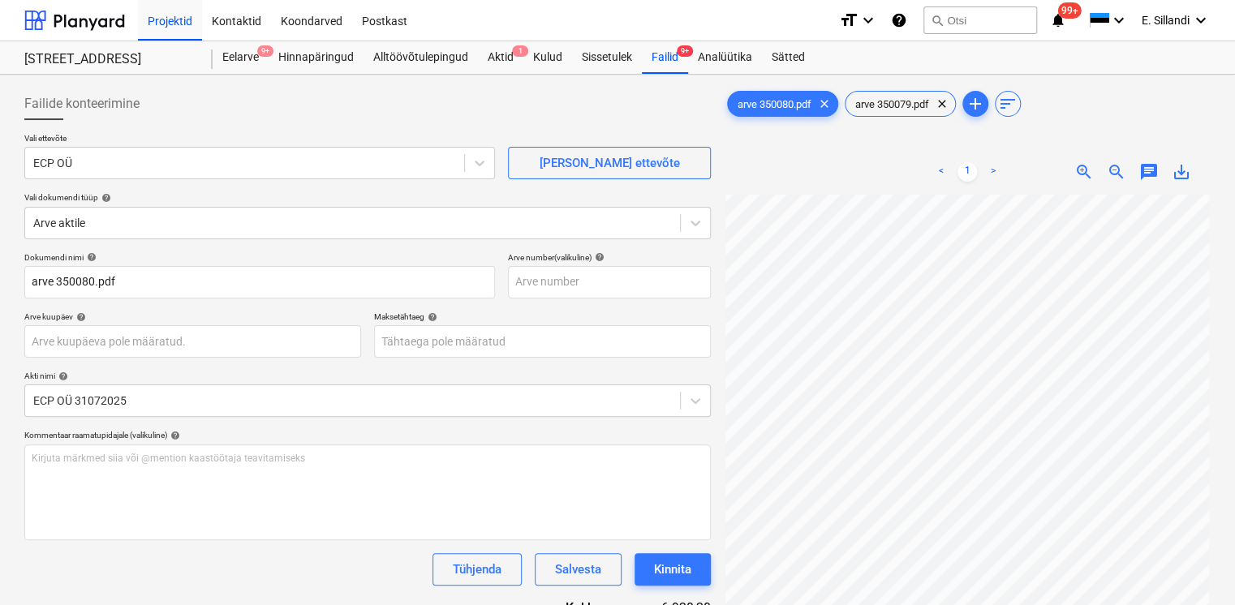
click at [912, 88] on div "arve 350080.pdf clear arve 350079.pdf clear add sort" at bounding box center [967, 104] width 487 height 32
click at [901, 103] on span "arve 350079.pdf" at bounding box center [891, 104] width 93 height 12
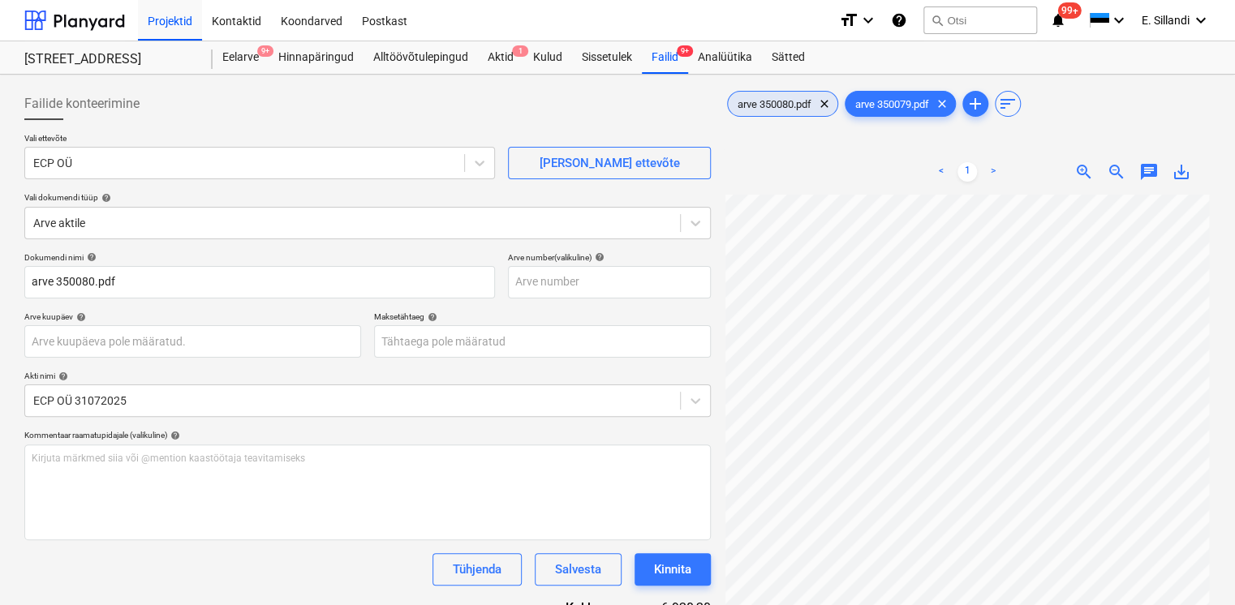
click at [784, 98] on span "arve 350080.pdf" at bounding box center [774, 104] width 93 height 12
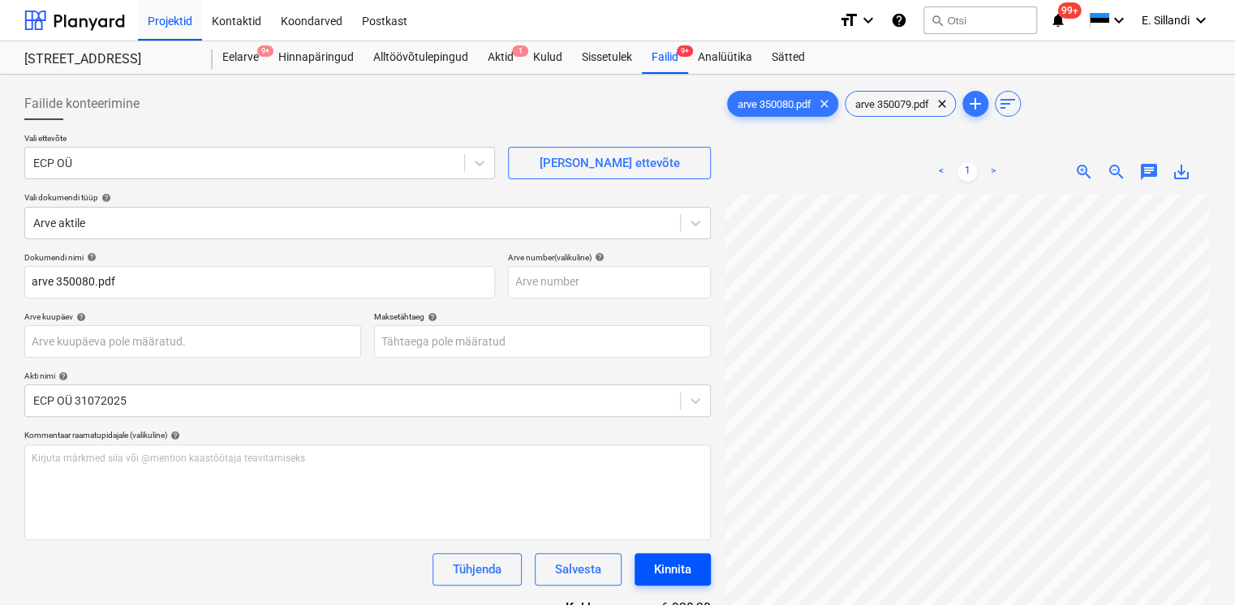
click at [675, 570] on div "Kinnita" at bounding box center [672, 569] width 37 height 21
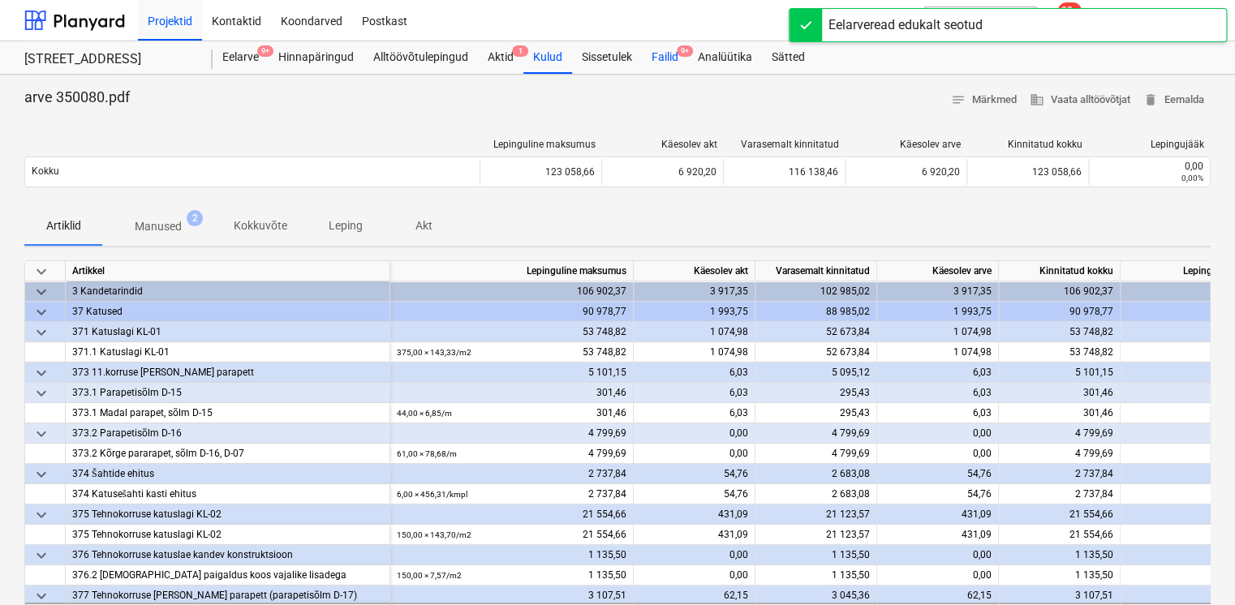
click at [668, 66] on div "Failid 9+" at bounding box center [665, 57] width 46 height 32
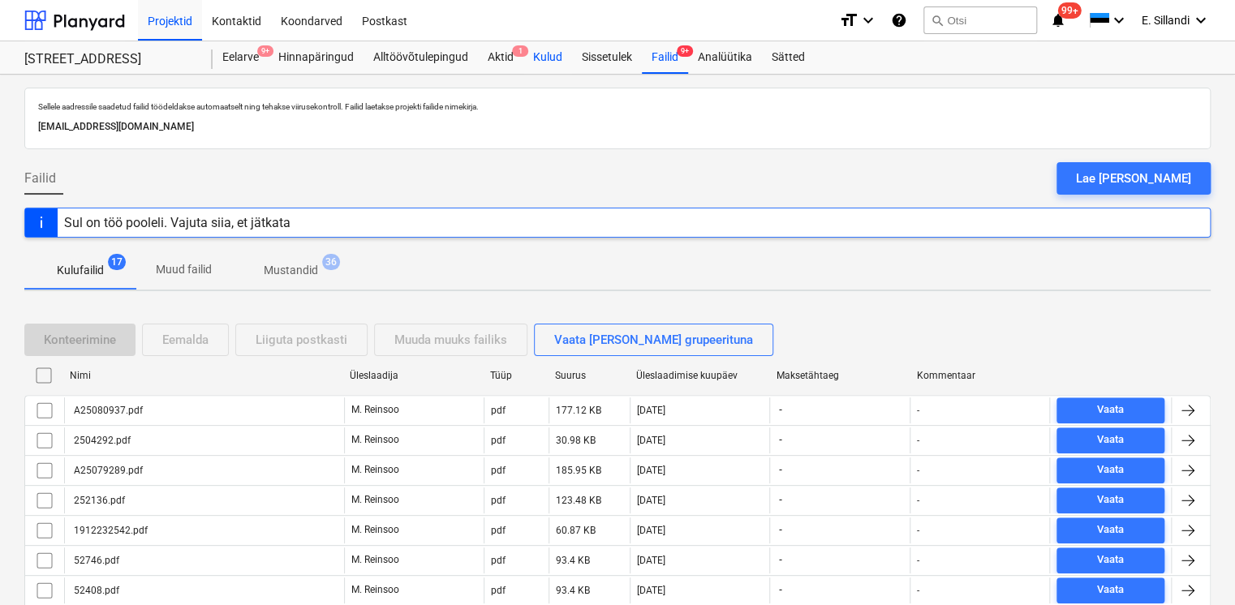
click at [553, 57] on div "Kulud" at bounding box center [547, 57] width 49 height 32
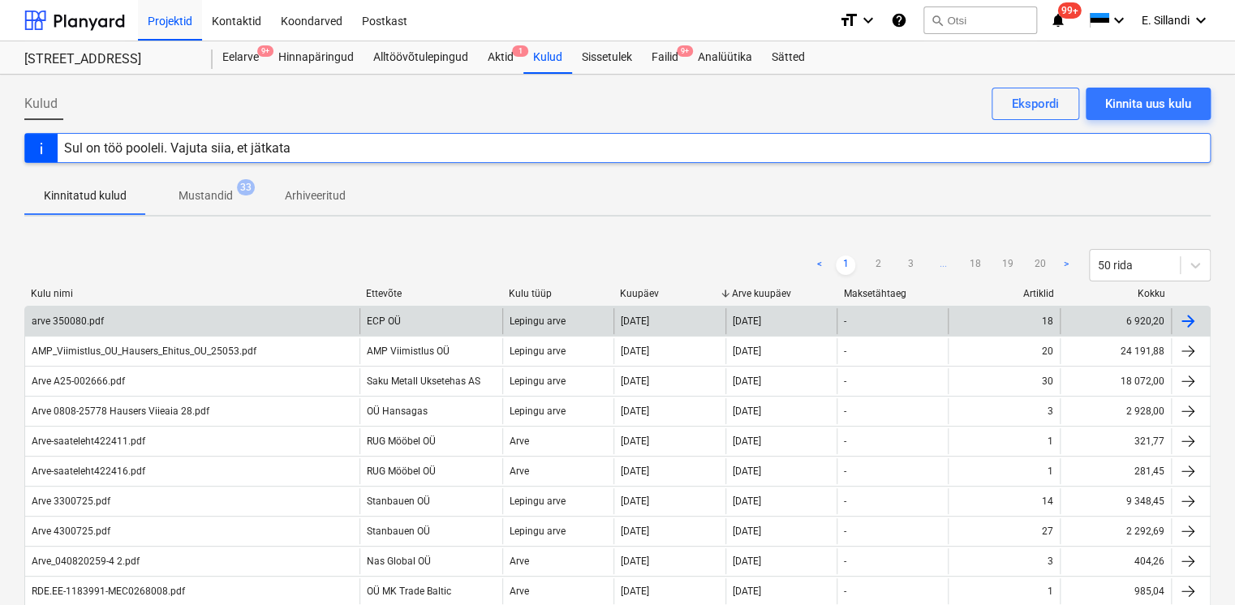
click at [237, 323] on div "arve 350080.pdf" at bounding box center [192, 321] width 334 height 26
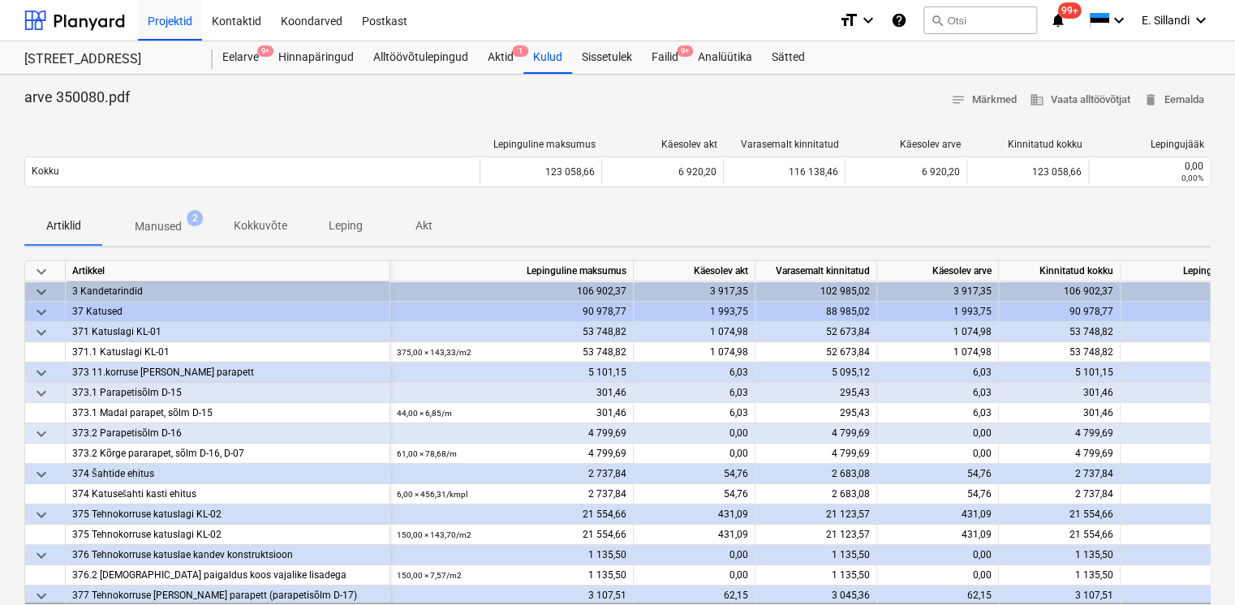
click at [186, 222] on span "Manused 2" at bounding box center [158, 226] width 73 height 17
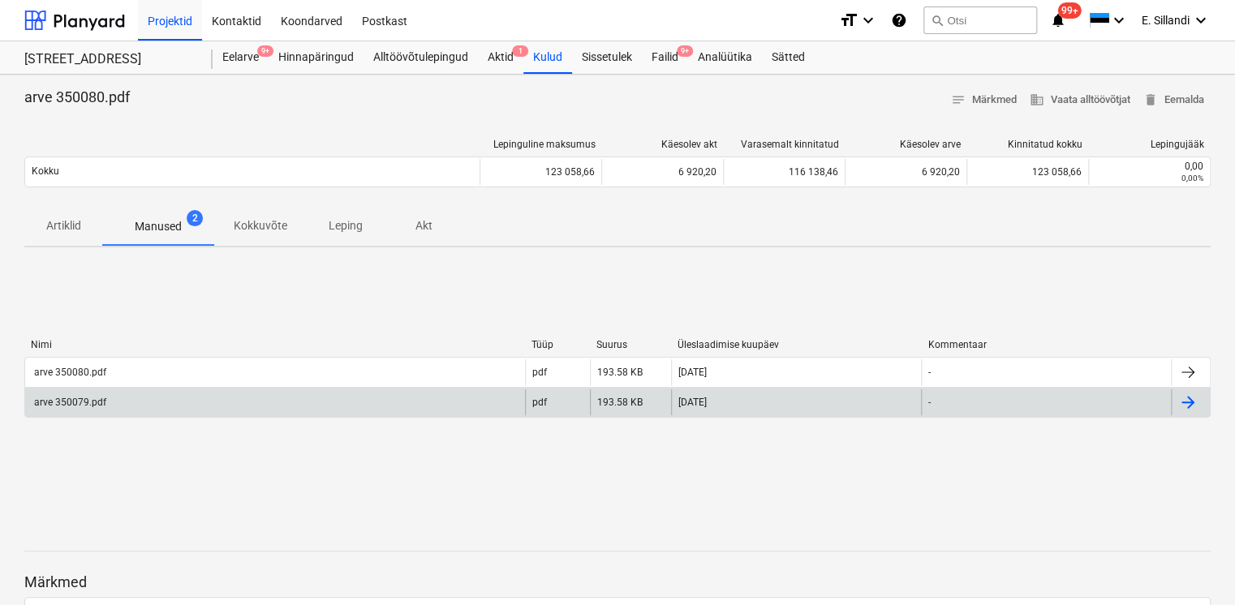
click at [161, 401] on div "arve 350079.pdf" at bounding box center [275, 402] width 500 height 26
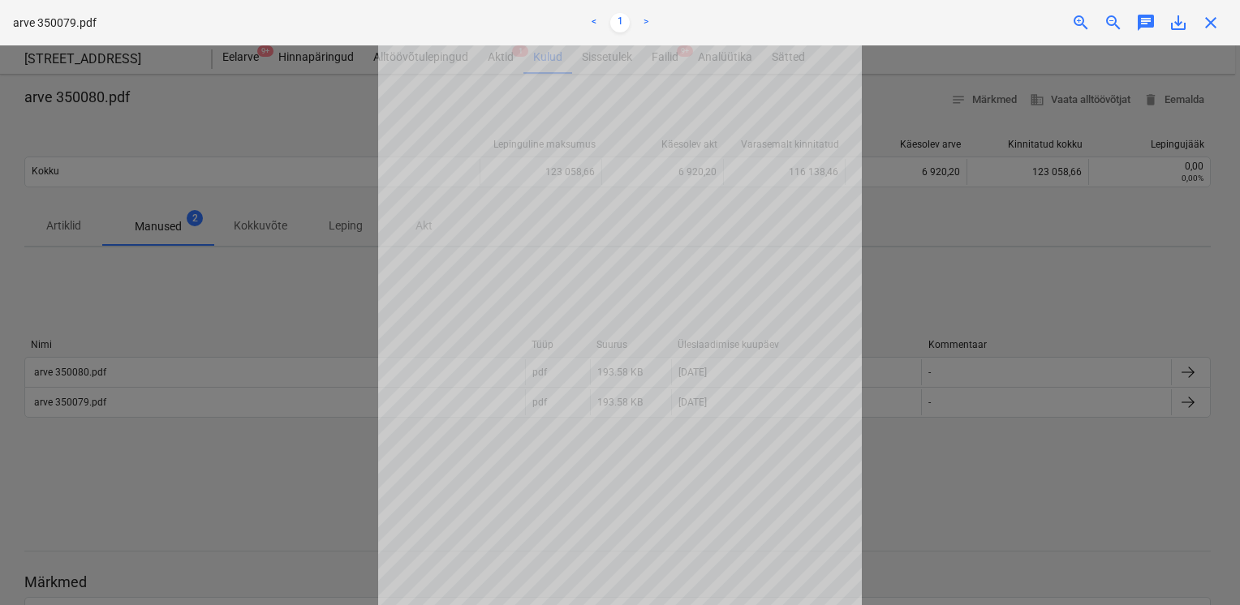
click at [152, 183] on div at bounding box center [620, 325] width 1240 height 560
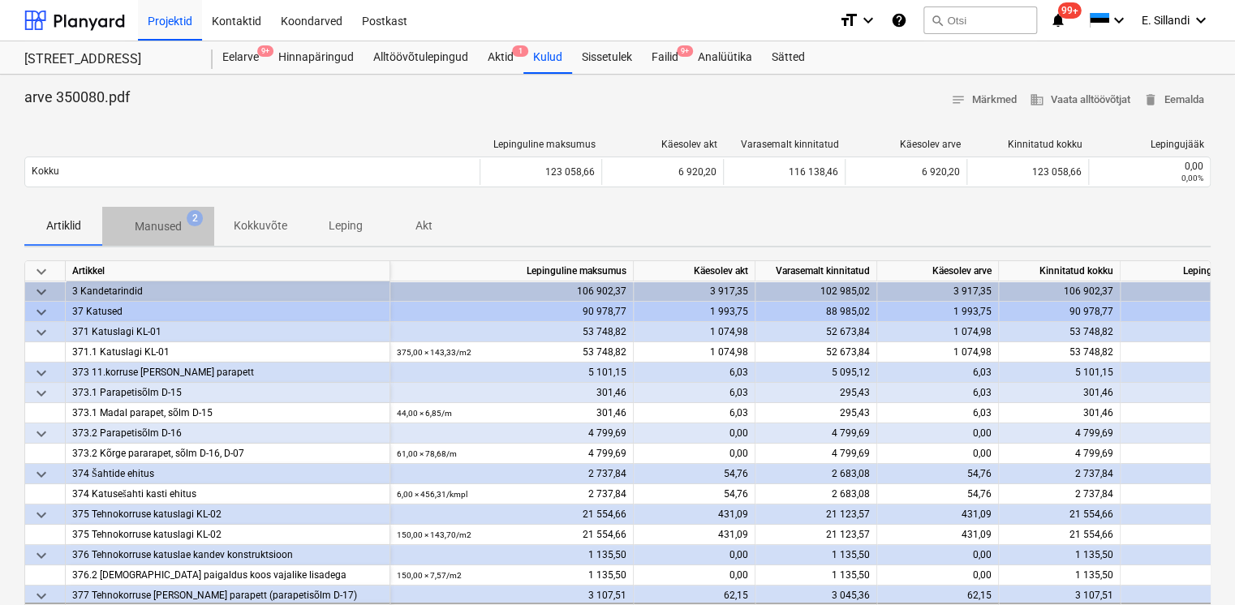
click at [182, 219] on span "Manused 2" at bounding box center [158, 226] width 73 height 17
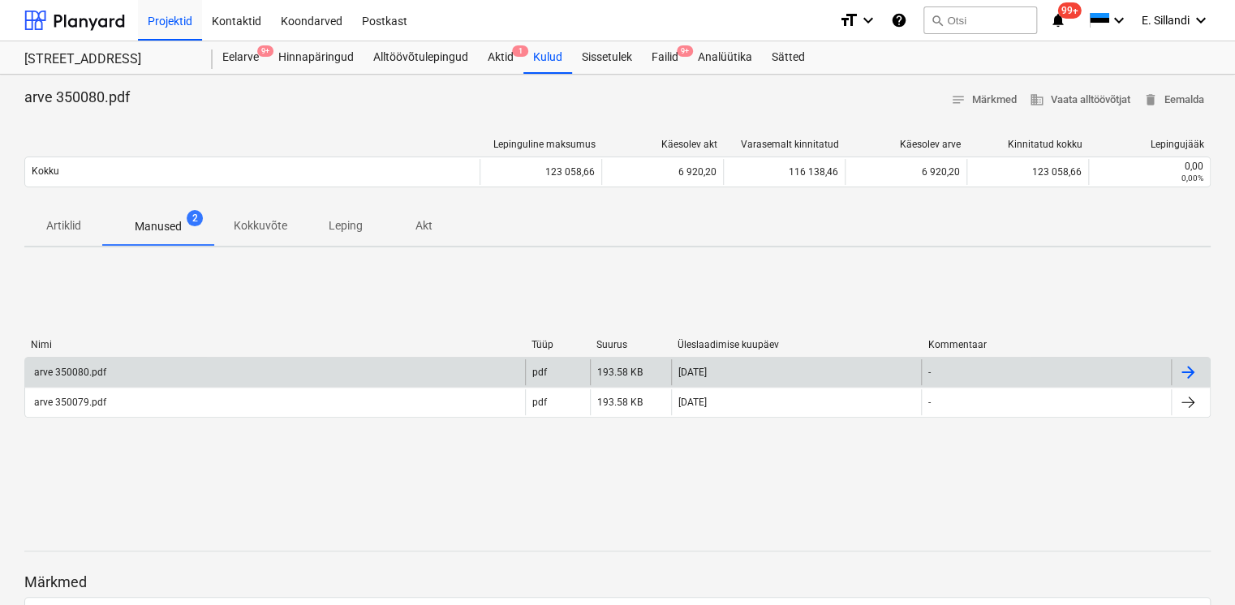
click at [69, 372] on div "arve 350080.pdf" at bounding box center [69, 372] width 75 height 11
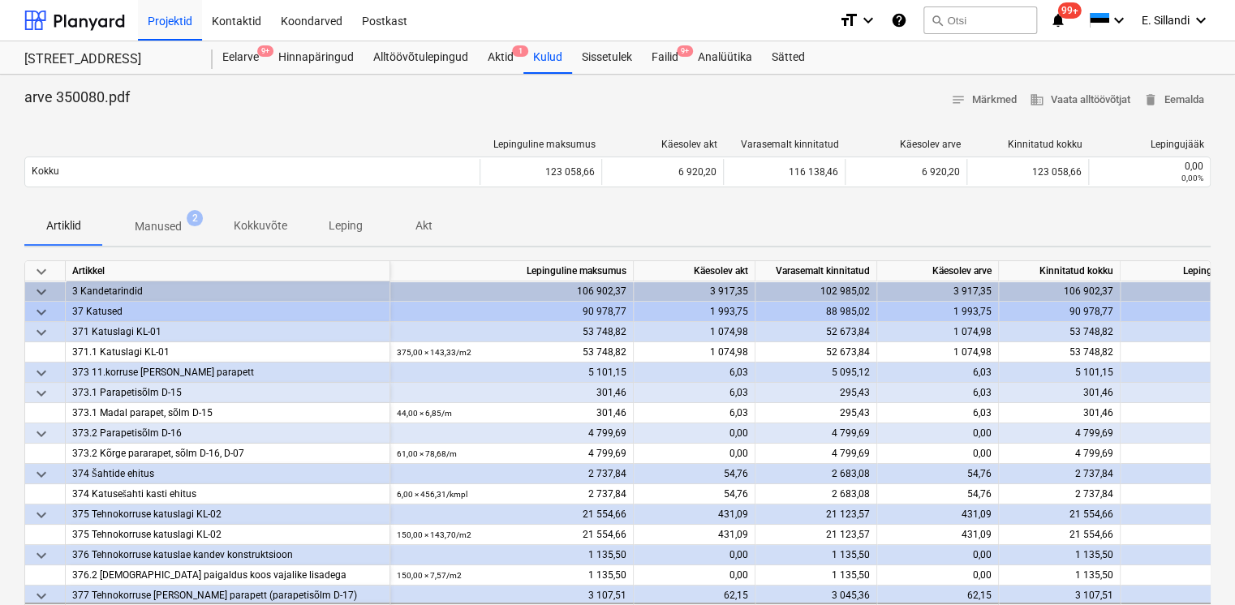
click at [135, 222] on p "Manused" at bounding box center [158, 226] width 47 height 17
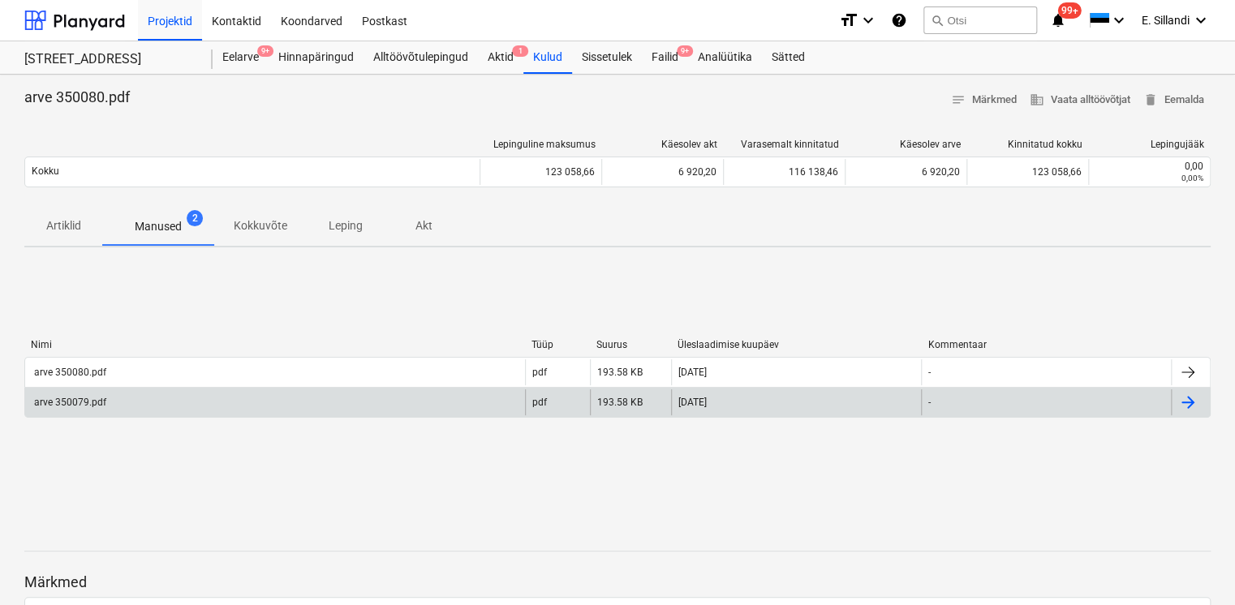
click at [75, 398] on div "arve 350079.pdf" at bounding box center [69, 402] width 75 height 11
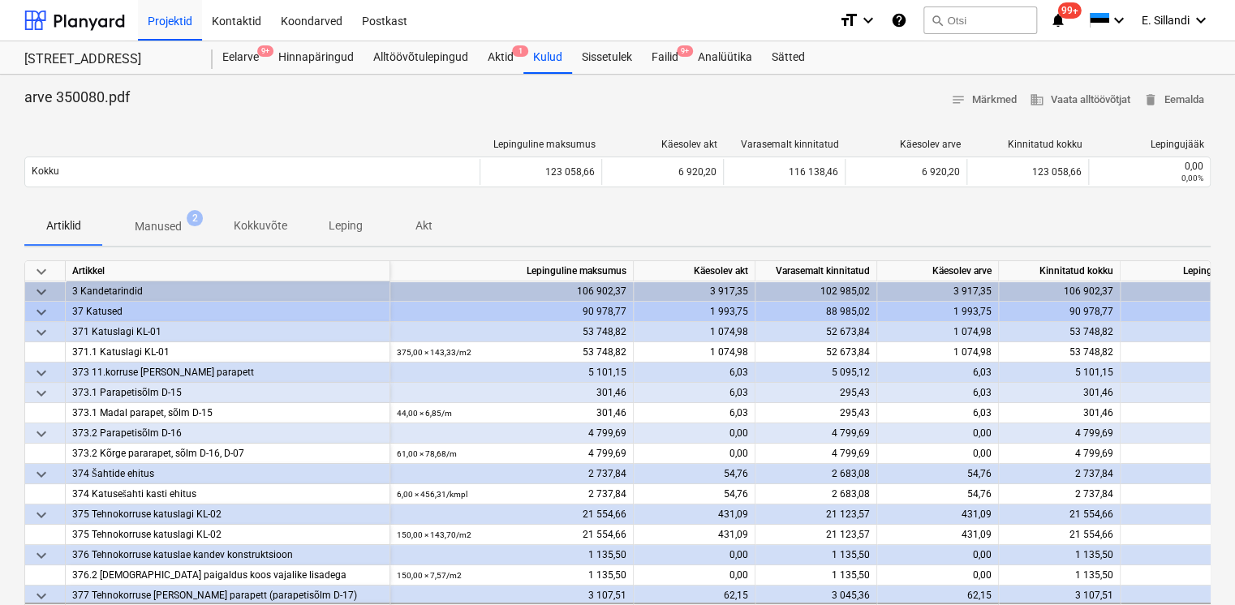
click at [156, 226] on p "Manused" at bounding box center [158, 226] width 47 height 17
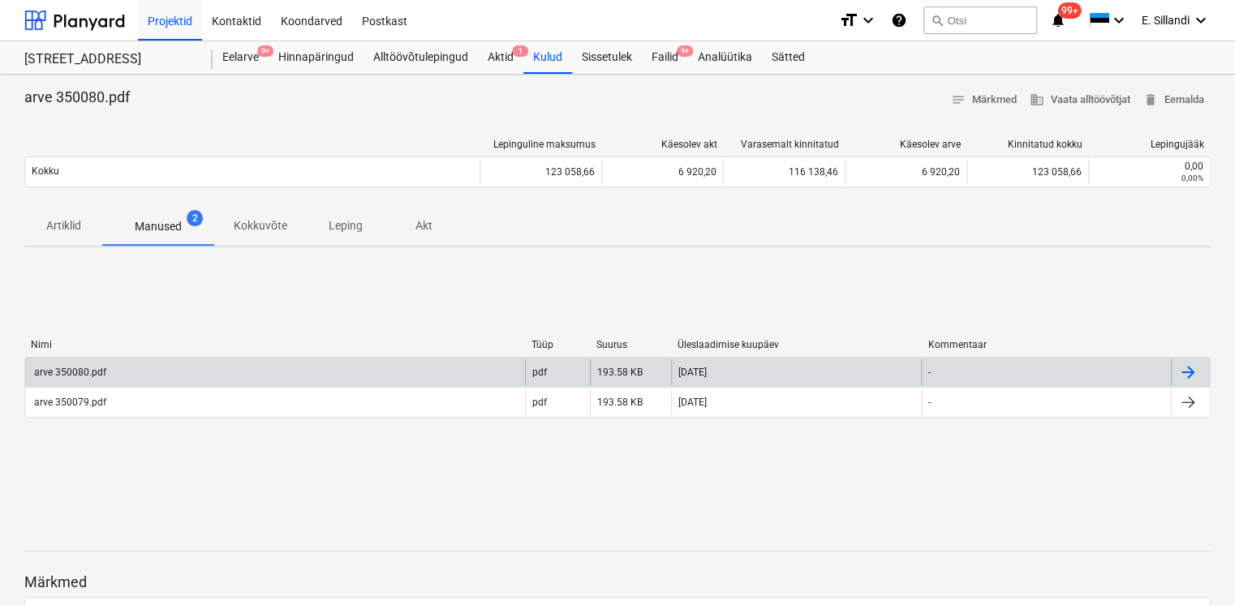
click at [88, 363] on div "arve 350080.pdf" at bounding box center [275, 372] width 500 height 26
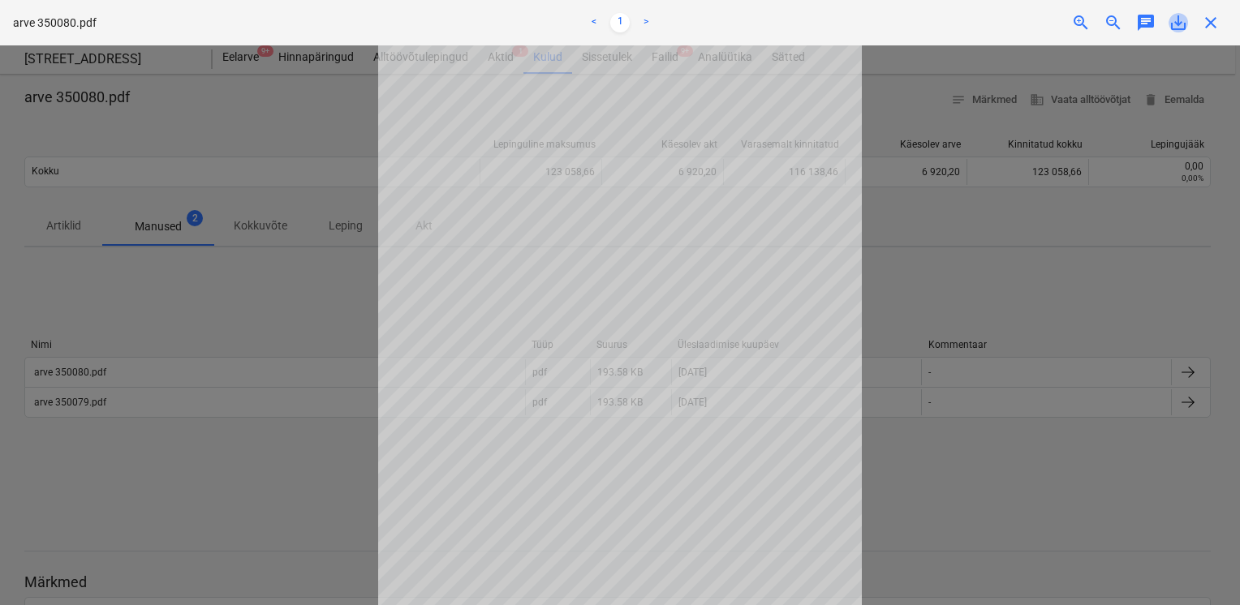
click at [1181, 24] on span "save_alt" at bounding box center [1177, 22] width 19 height 19
click at [1207, 29] on span "close" at bounding box center [1210, 22] width 19 height 19
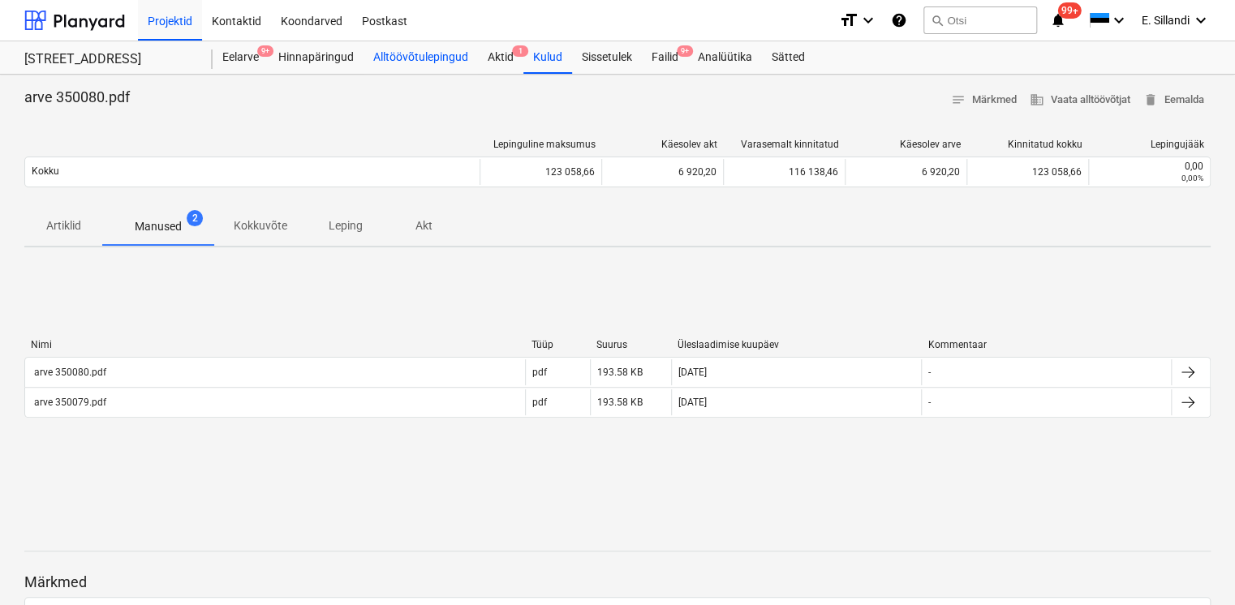
click at [419, 66] on div "Alltöövõtulepingud" at bounding box center [420, 57] width 114 height 32
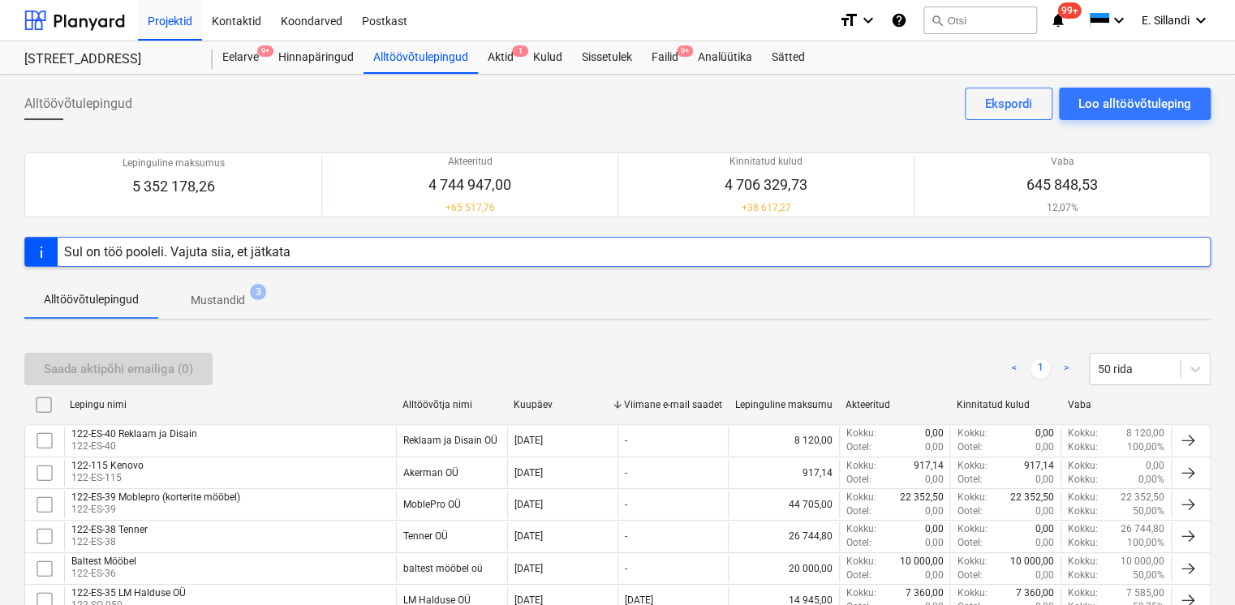
scroll to position [1146, 0]
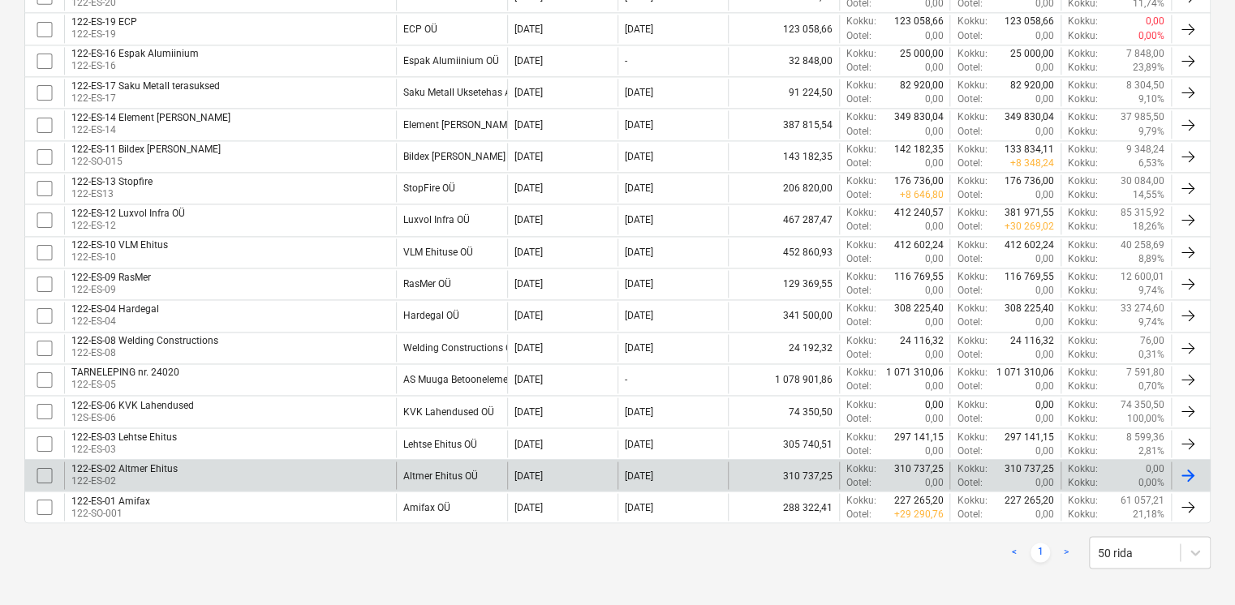
click at [447, 470] on div "Altmer Ehitus OÜ" at bounding box center [440, 475] width 75 height 11
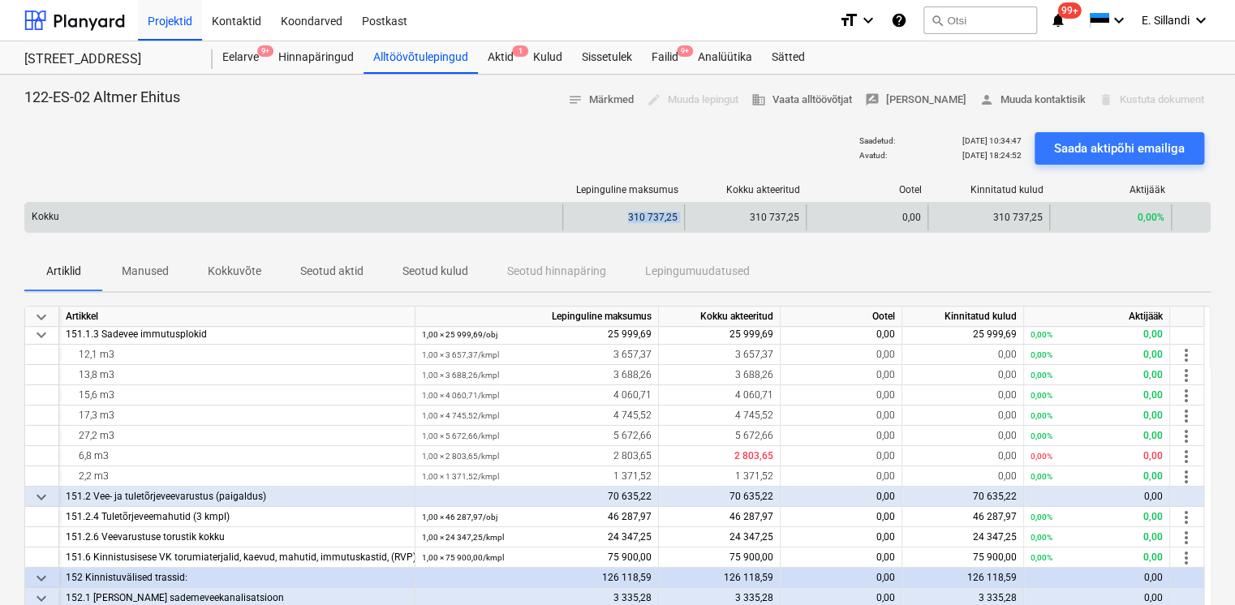
drag, startPoint x: 626, startPoint y: 216, endPoint x: 685, endPoint y: 216, distance: 58.4
click at [685, 216] on div "Kokku 310 737,25 310 737,25 0,00 310 737,25 0,00%" at bounding box center [617, 217] width 1184 height 26
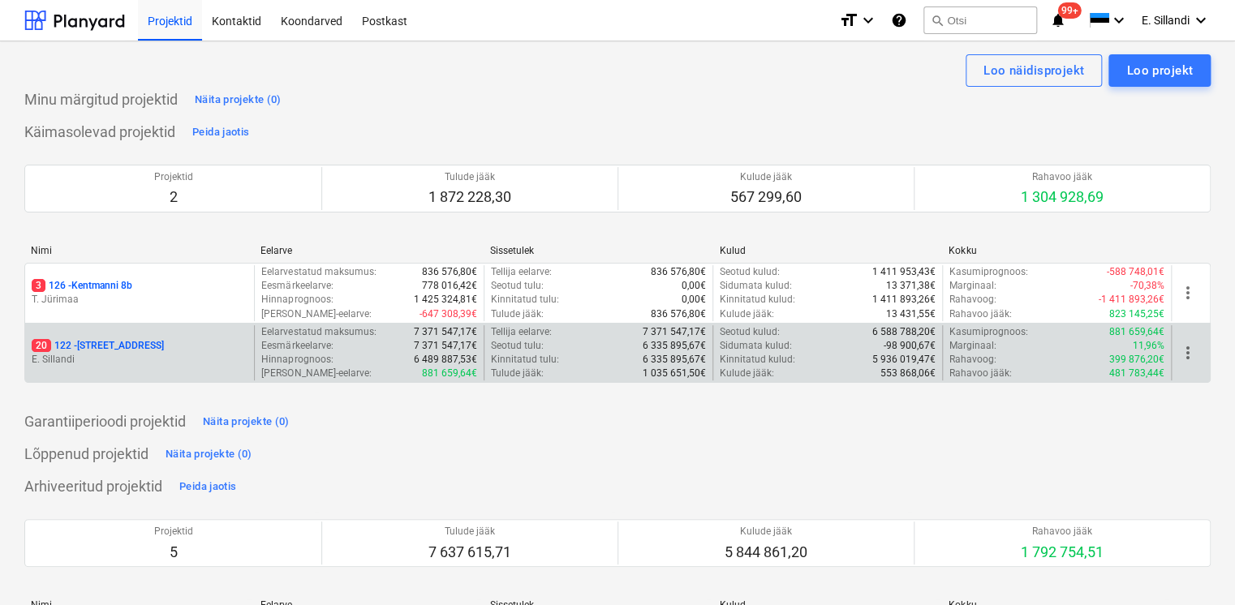
click at [126, 346] on p "20 122 - Viieaia tee 28" at bounding box center [98, 346] width 132 height 14
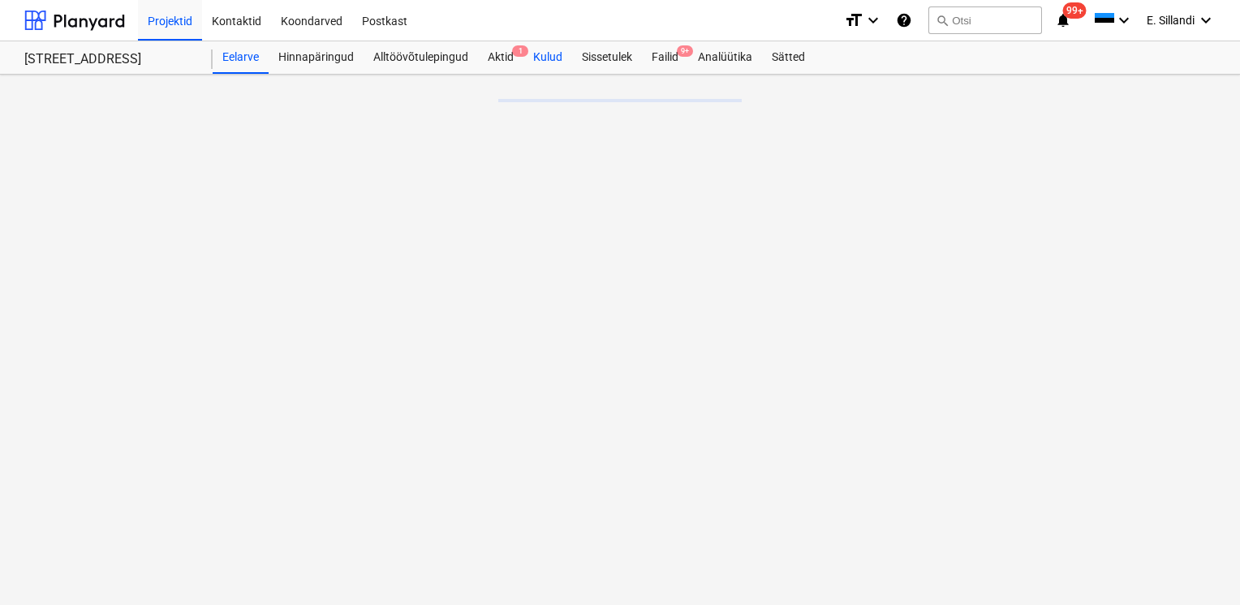
click at [561, 59] on div "Kulud" at bounding box center [547, 57] width 49 height 32
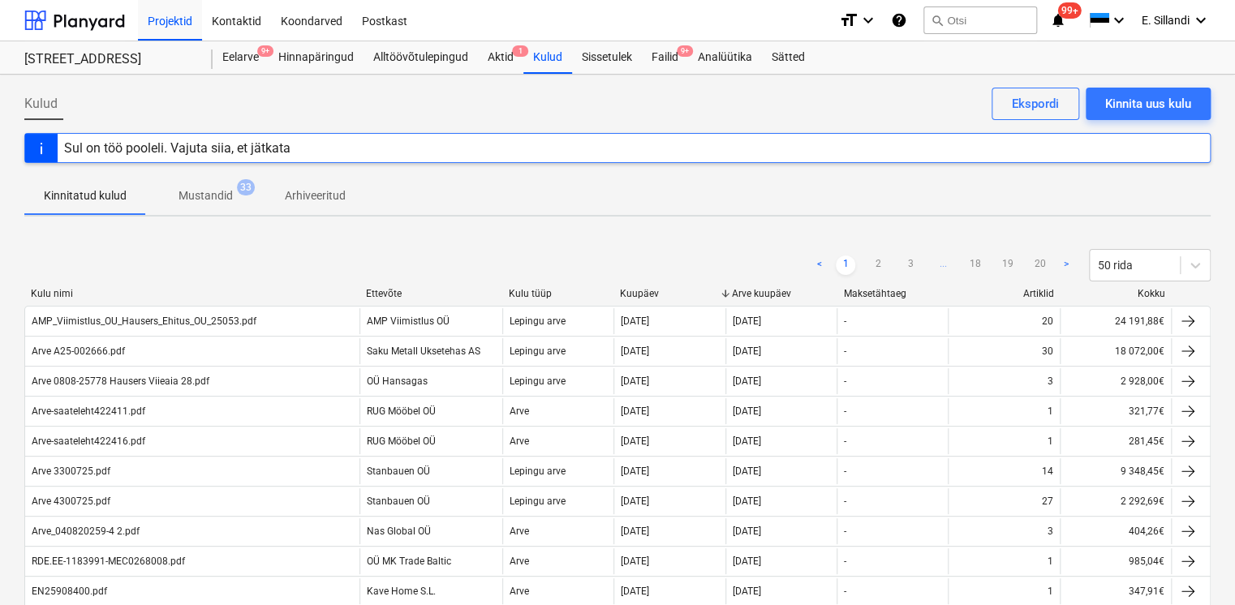
scroll to position [189, 0]
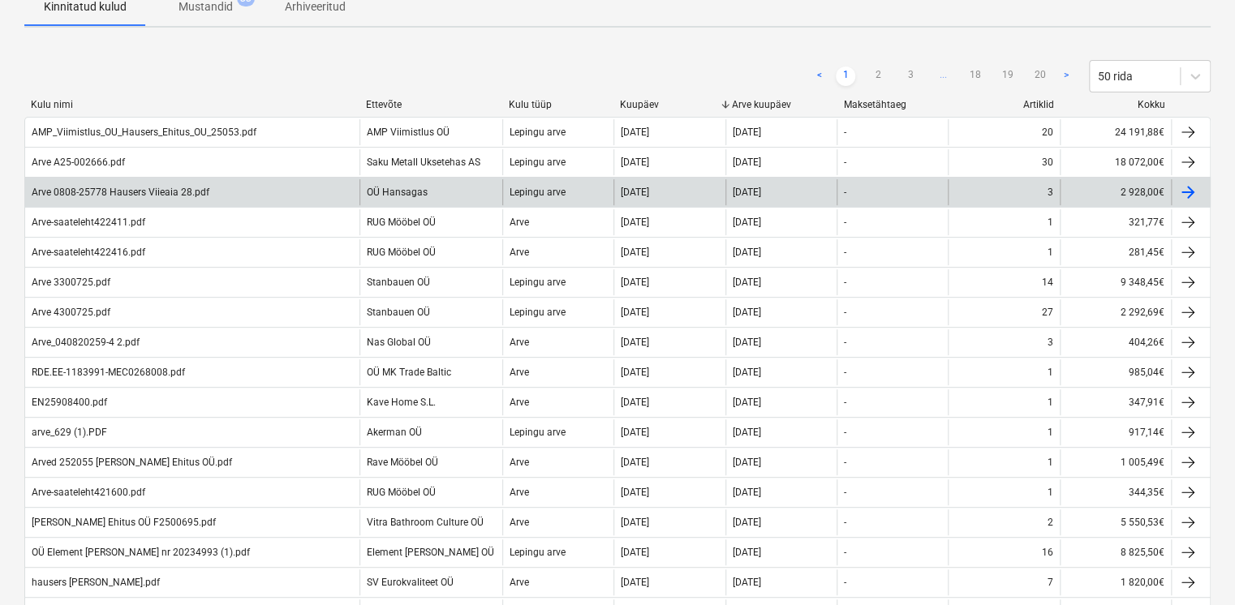
click at [247, 180] on div "Arve 0808-25778 Hausers Viieaia 28.pdf" at bounding box center [192, 192] width 334 height 26
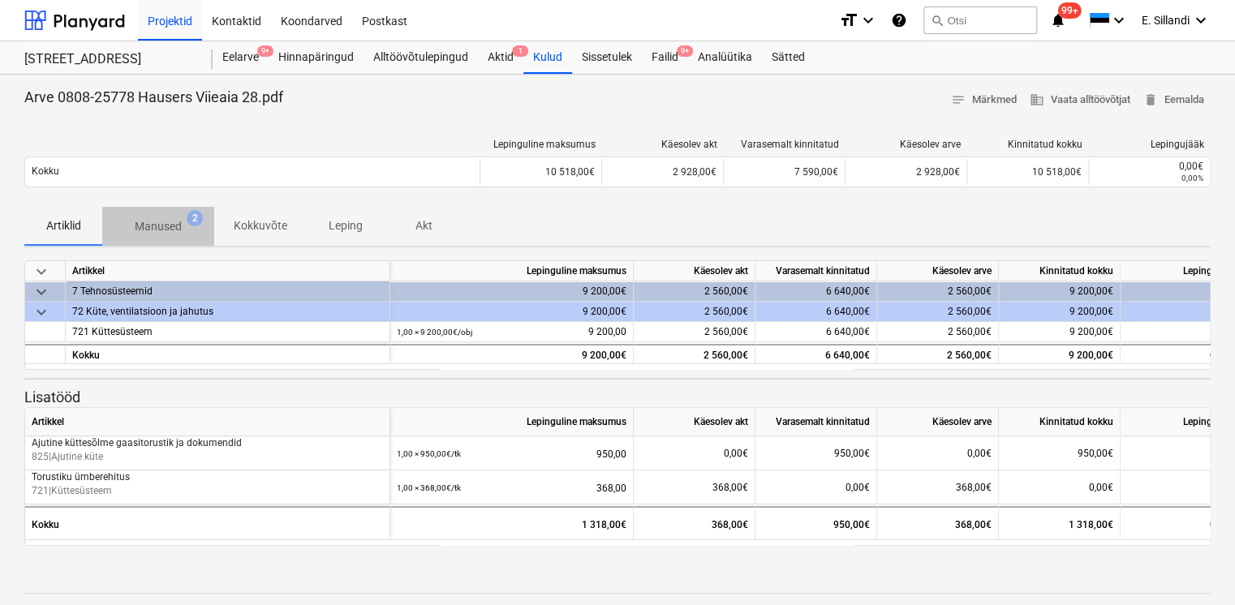
click at [174, 222] on p "Manused" at bounding box center [158, 226] width 47 height 17
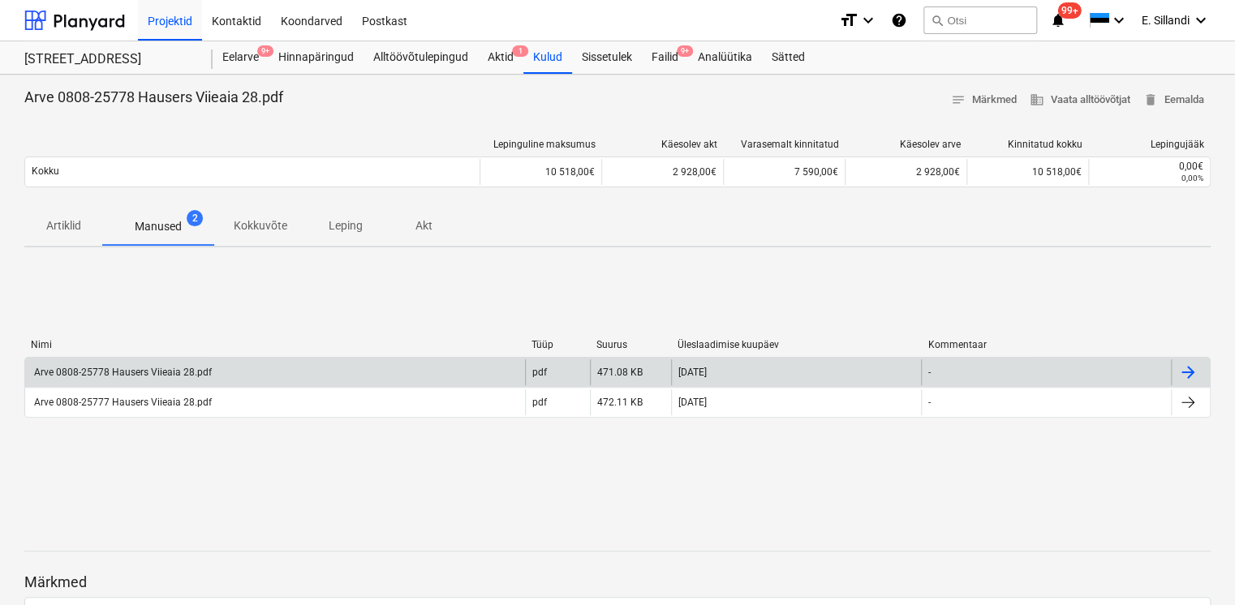
click at [172, 367] on div "Arve 0808-25778 Hausers Viieaia 28.pdf" at bounding box center [122, 372] width 180 height 11
